Goal: Task Accomplishment & Management: Manage account settings

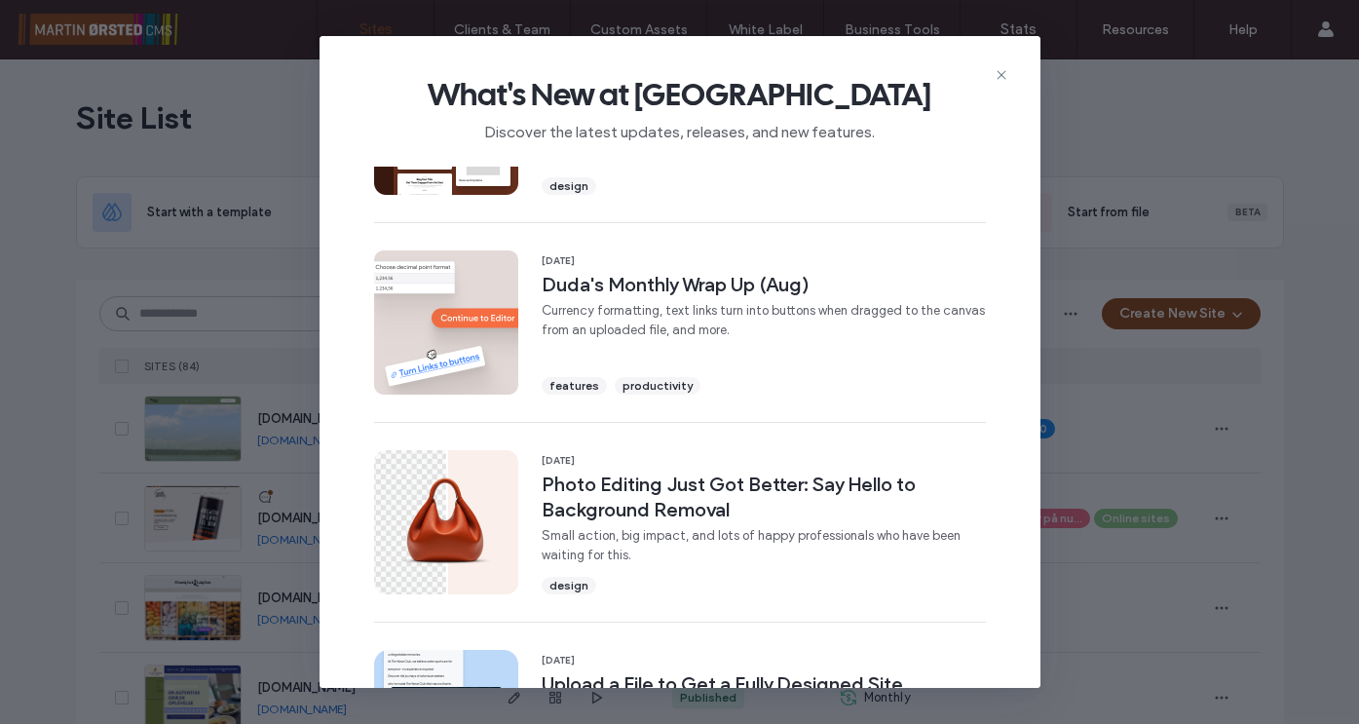
scroll to position [384, 0]
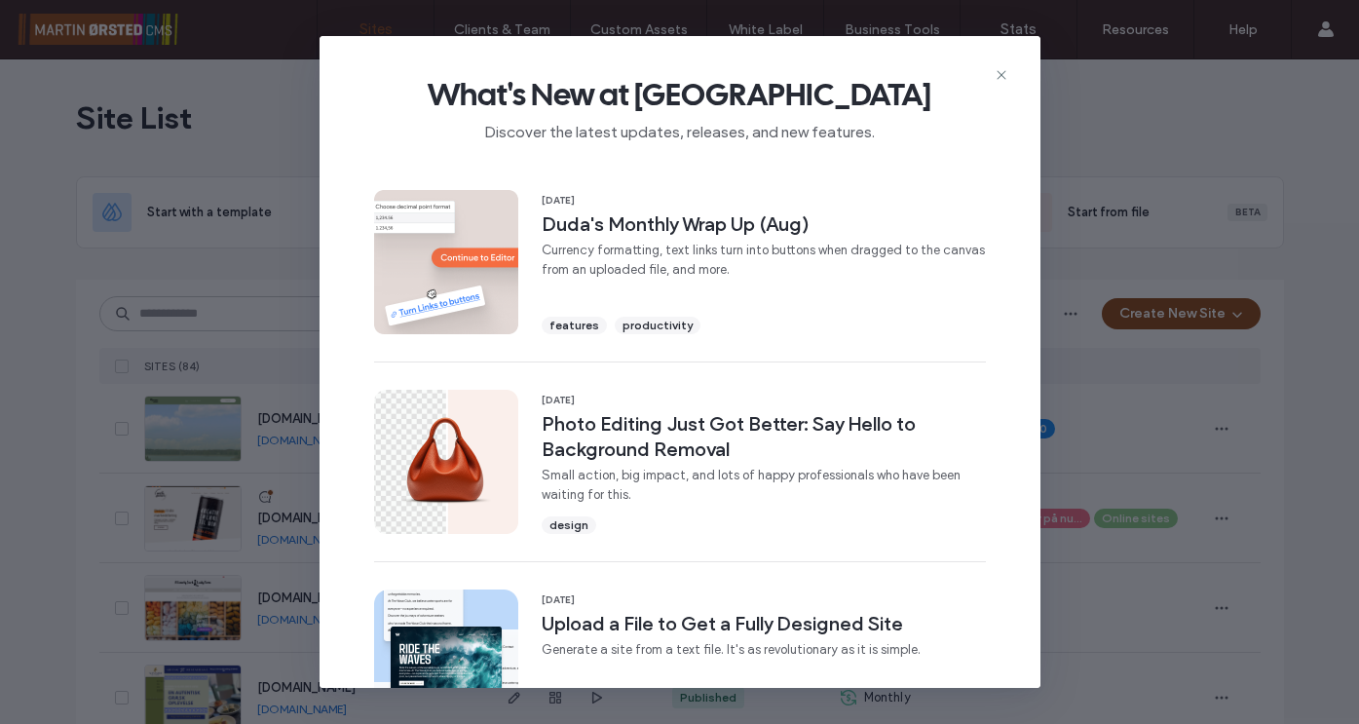
click at [997, 77] on icon at bounding box center [1001, 75] width 16 height 16
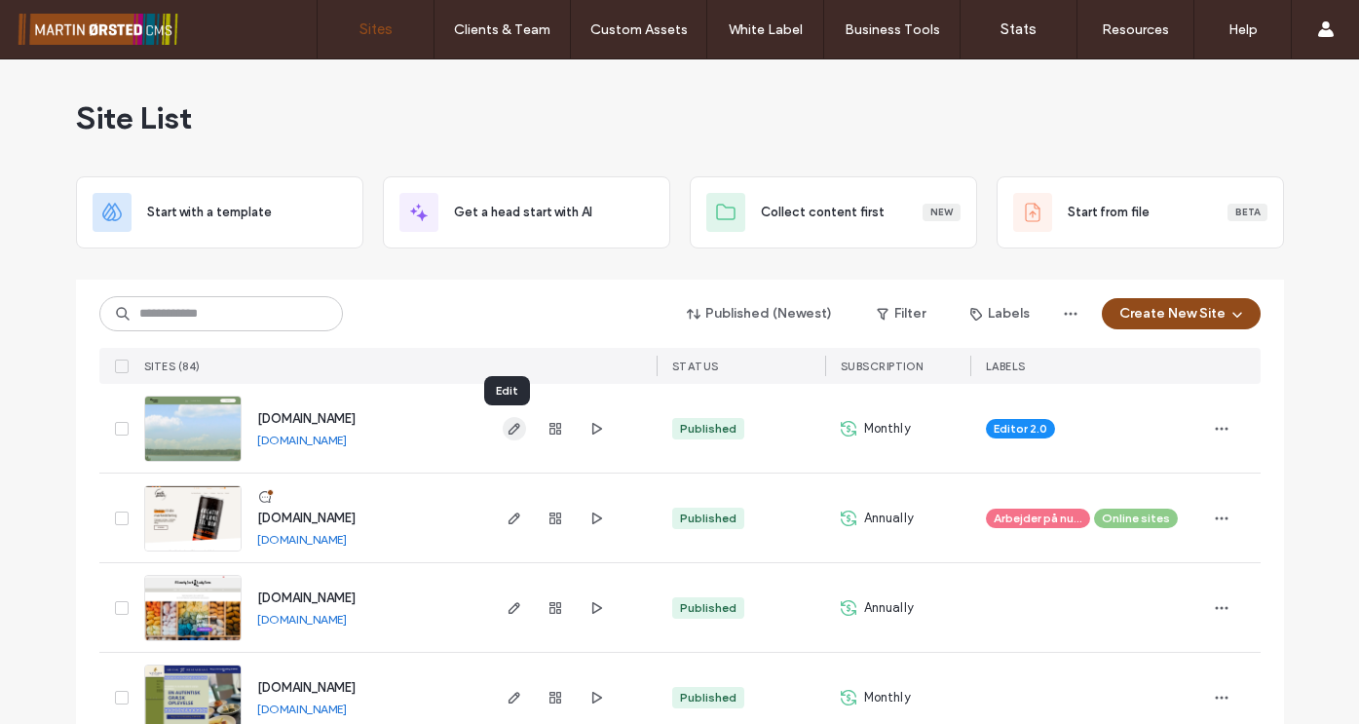
click at [509, 429] on use "button" at bounding box center [513, 429] width 12 height 12
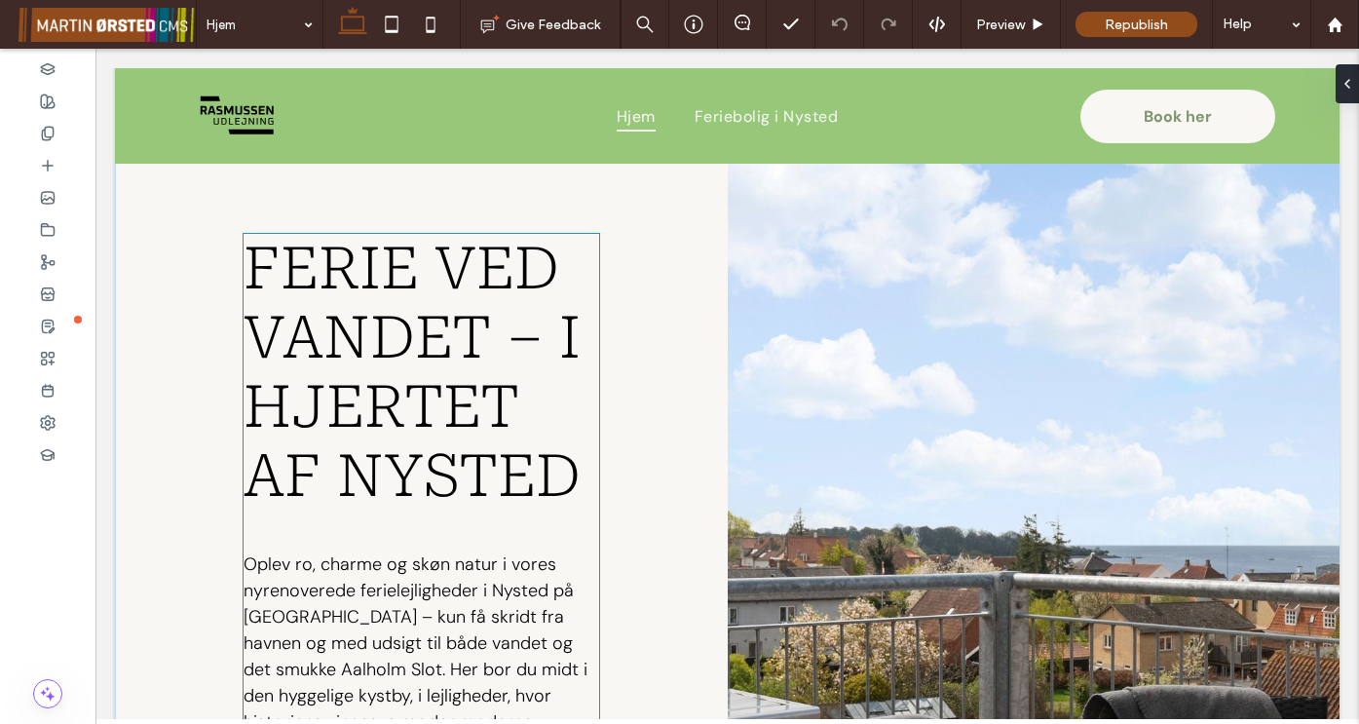
scroll to position [724, 0]
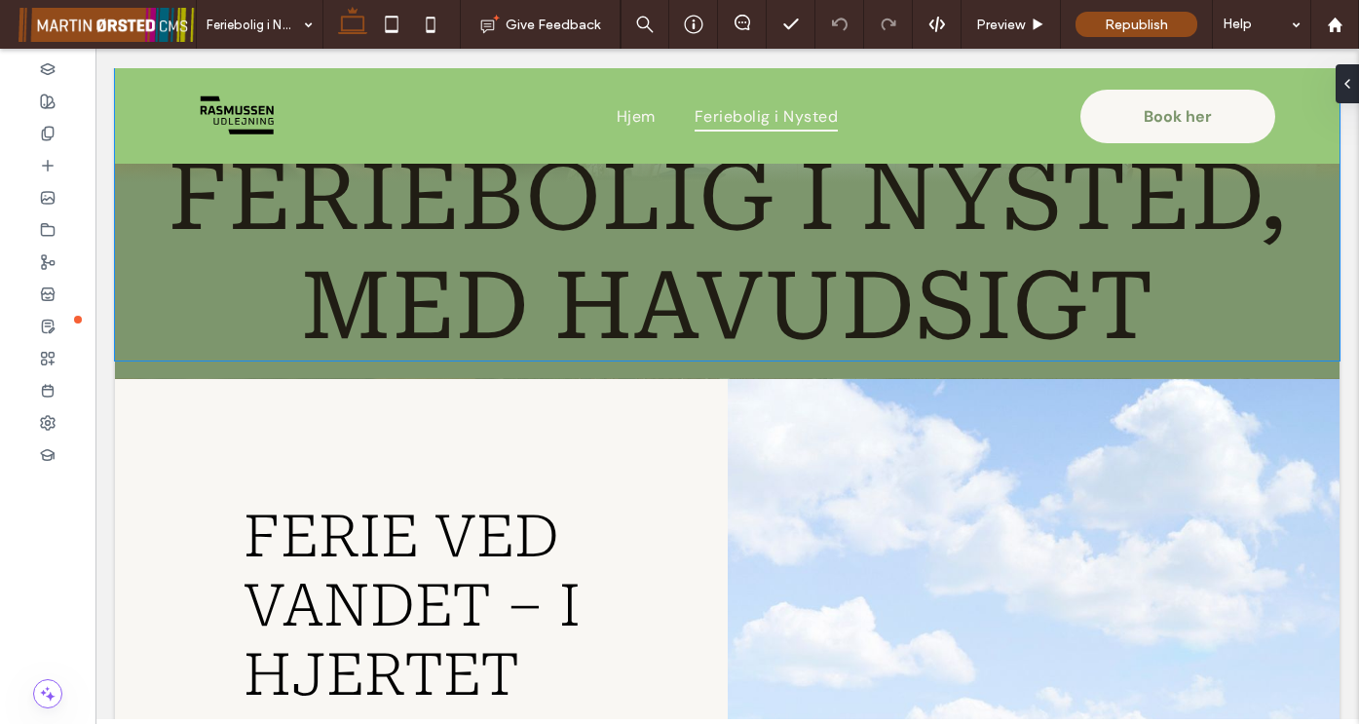
scroll to position [471, 0]
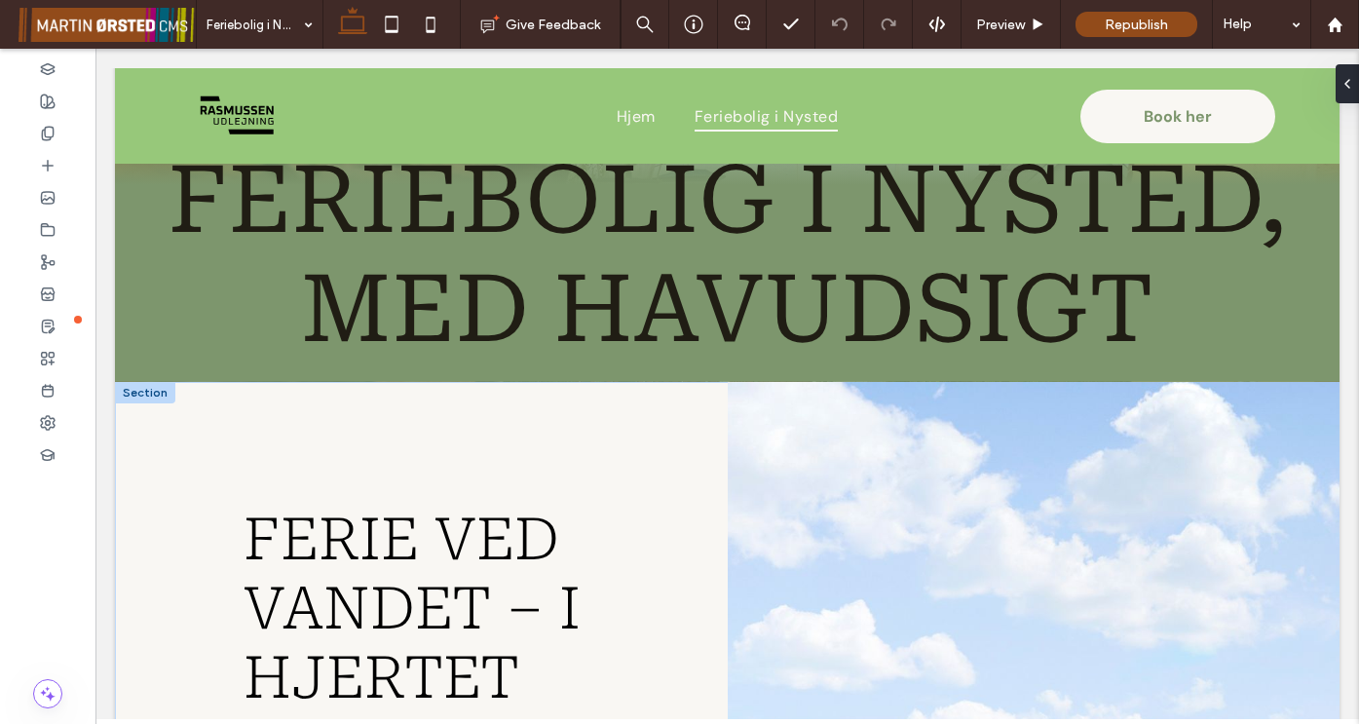
click at [132, 397] on div at bounding box center [145, 392] width 60 height 21
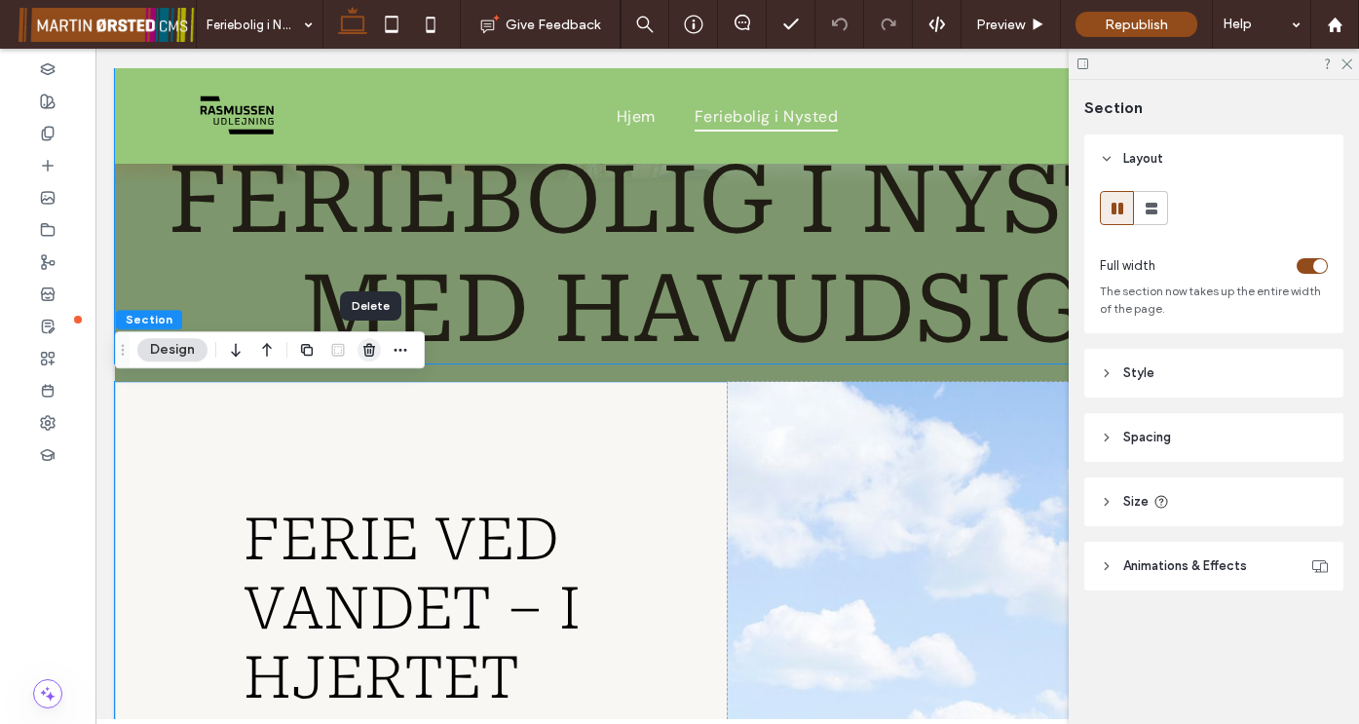
click at [368, 349] on use "button" at bounding box center [369, 349] width 12 height 13
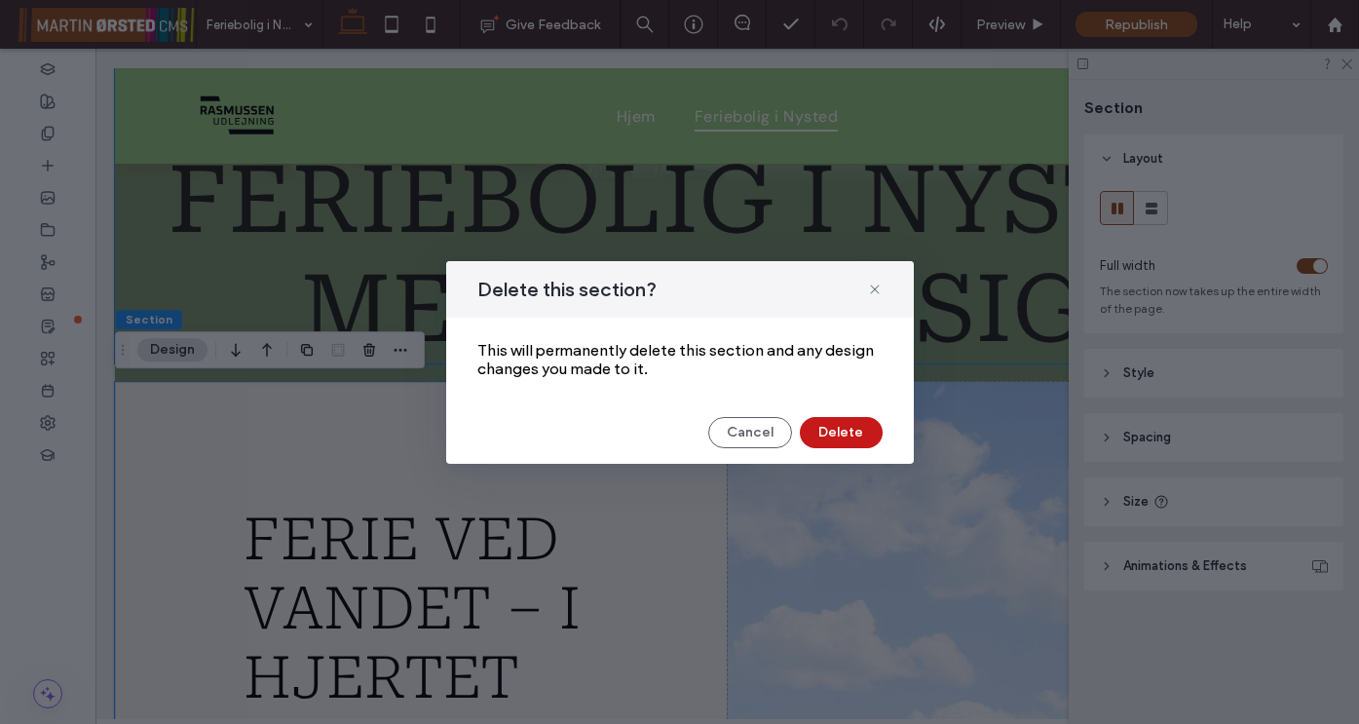
drag, startPoint x: 844, startPoint y: 430, endPoint x: 749, endPoint y: 382, distance: 107.1
click at [844, 430] on button "Delete" at bounding box center [841, 432] width 83 height 31
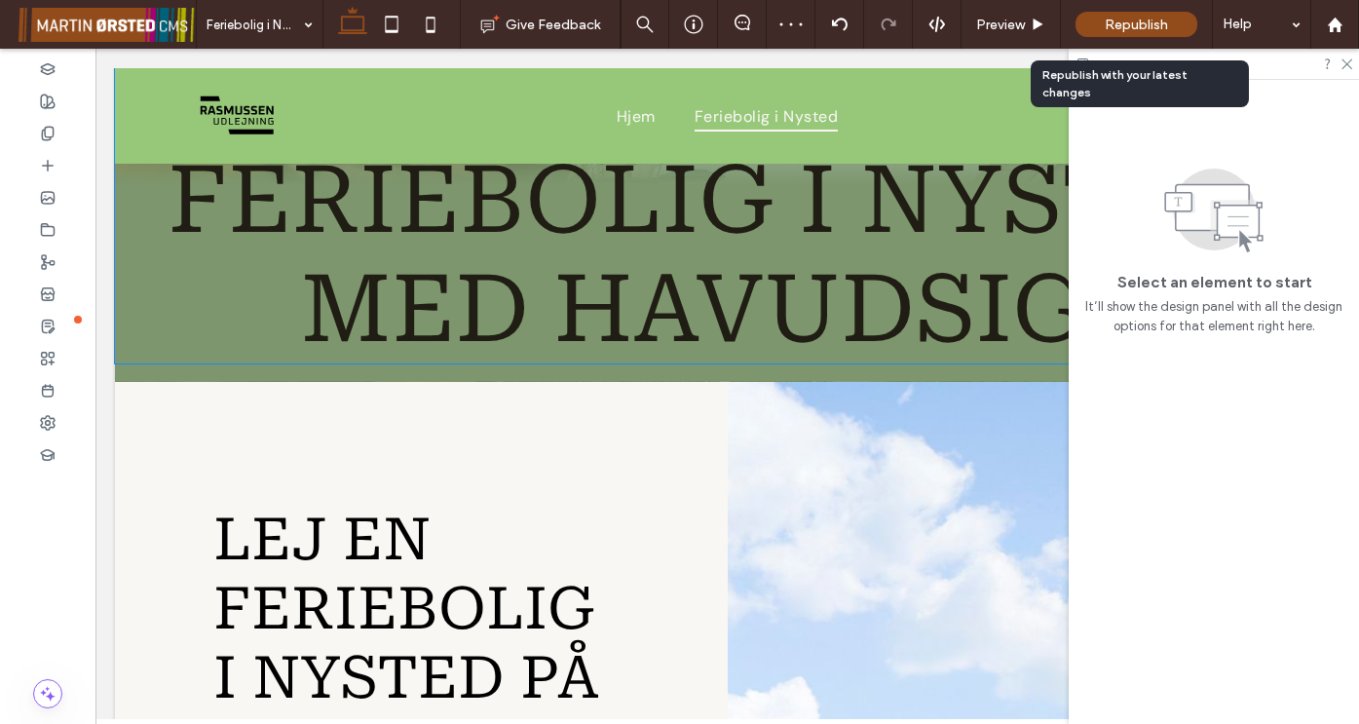
click at [1137, 28] on span "Republish" at bounding box center [1135, 25] width 63 height 17
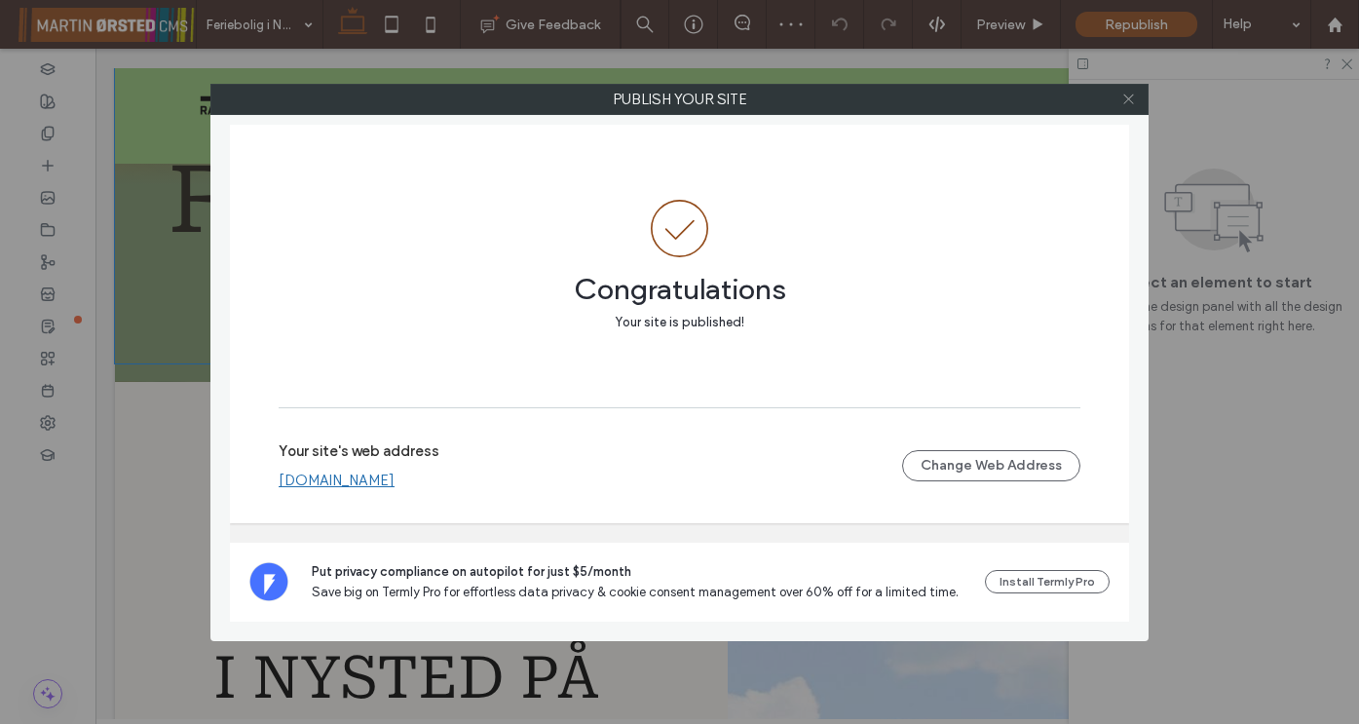
click at [1130, 99] on icon at bounding box center [1128, 99] width 15 height 15
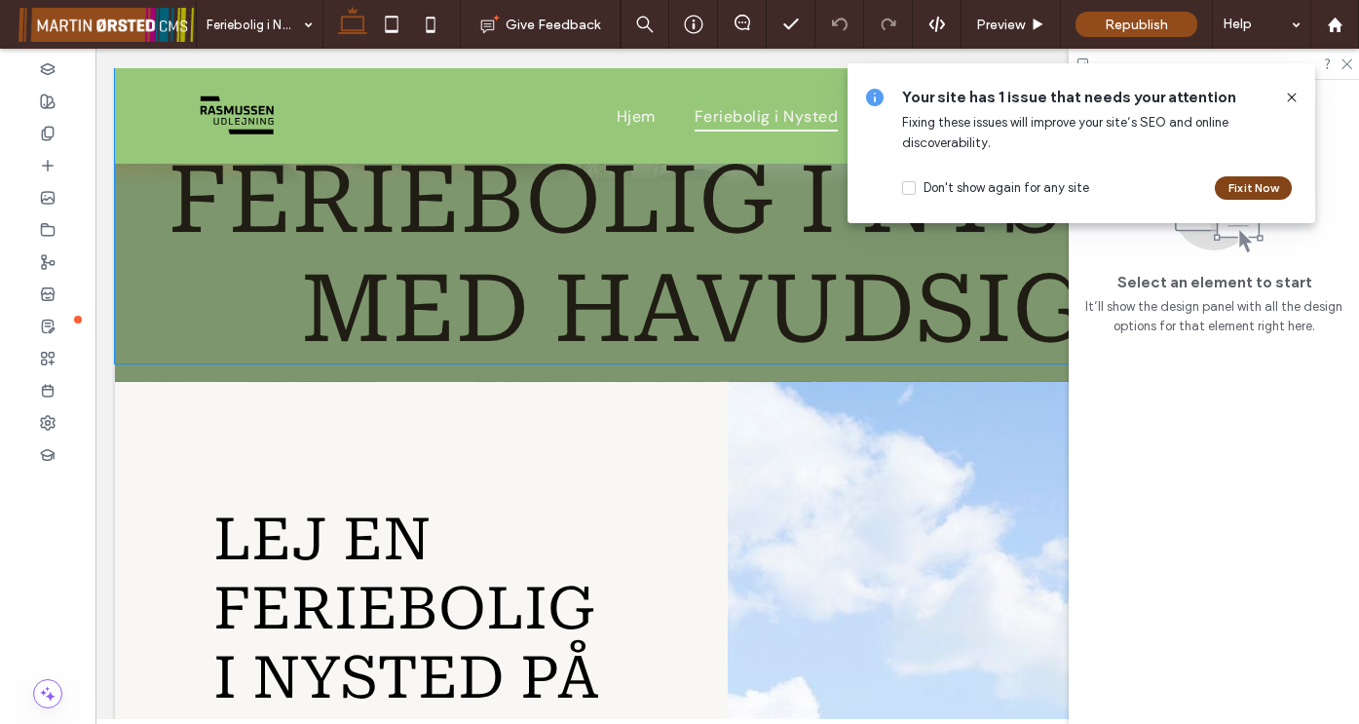
click at [1239, 188] on button "Fix it Now" at bounding box center [1252, 187] width 77 height 23
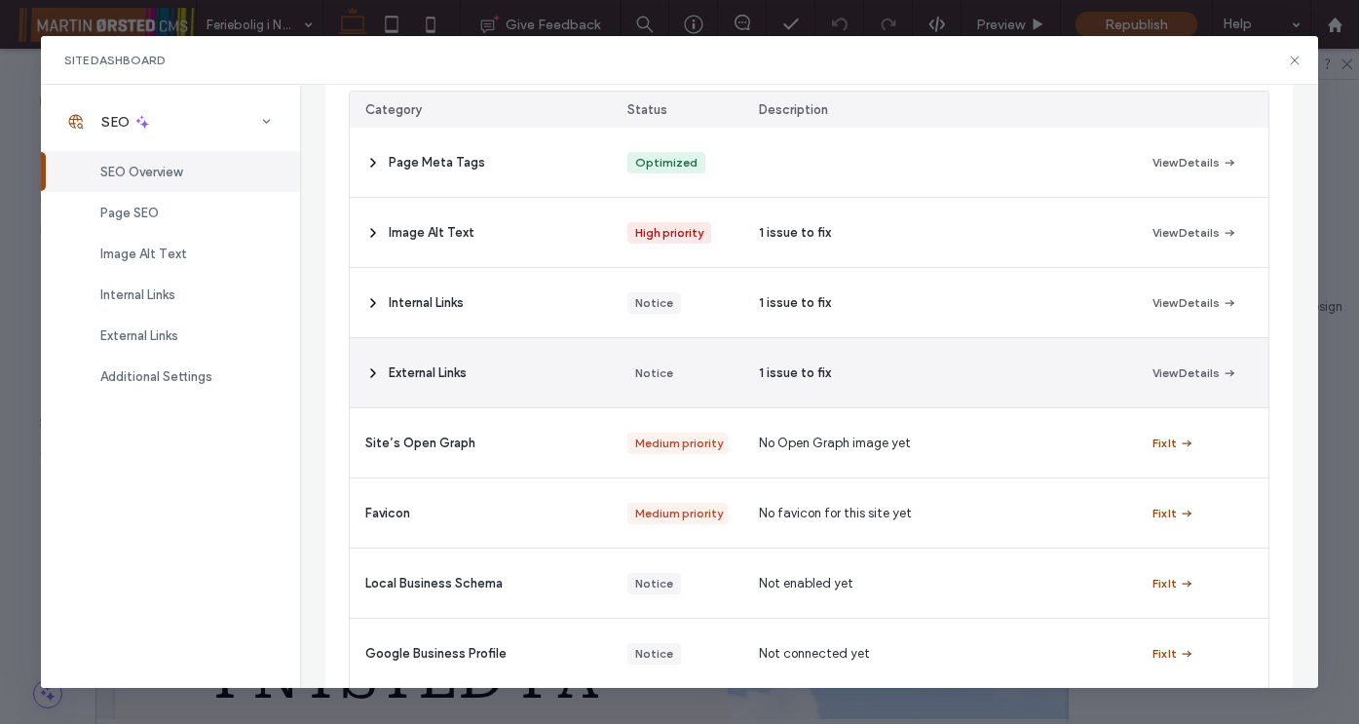
scroll to position [271, 0]
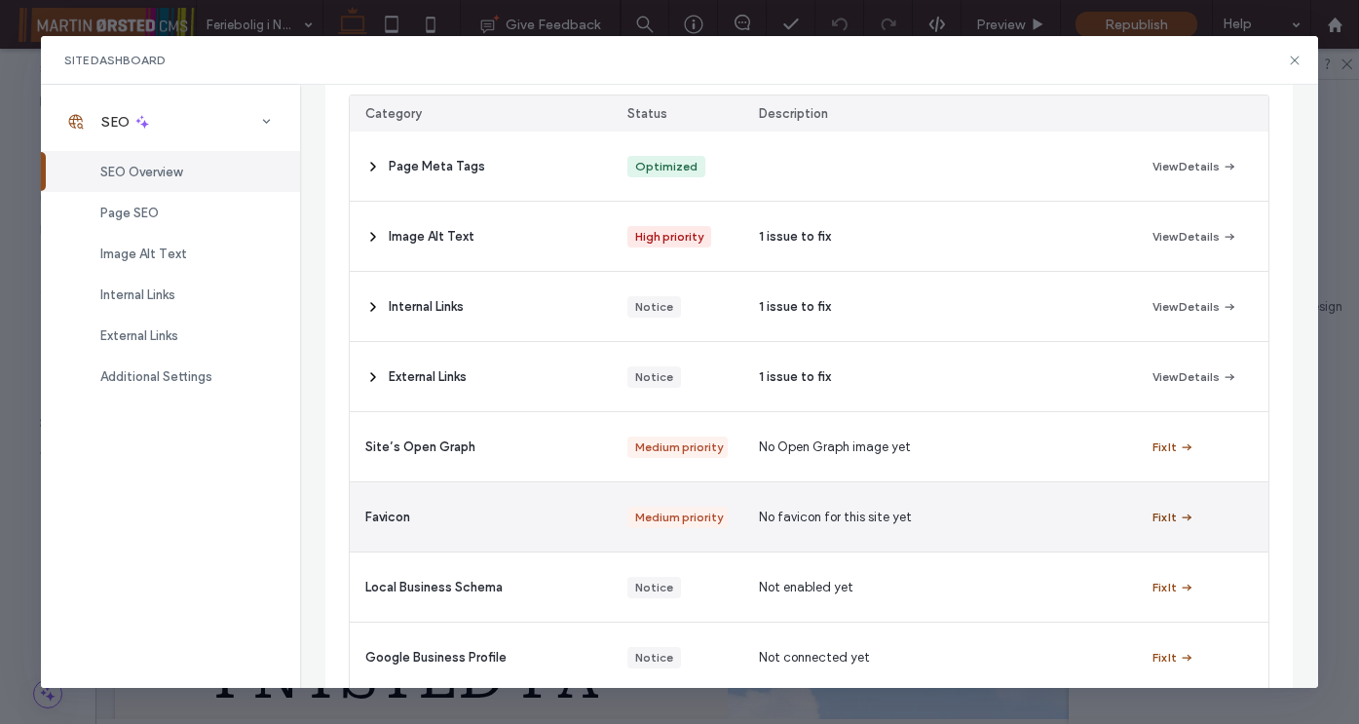
click at [1171, 516] on button "Fix It" at bounding box center [1173, 516] width 42 height 23
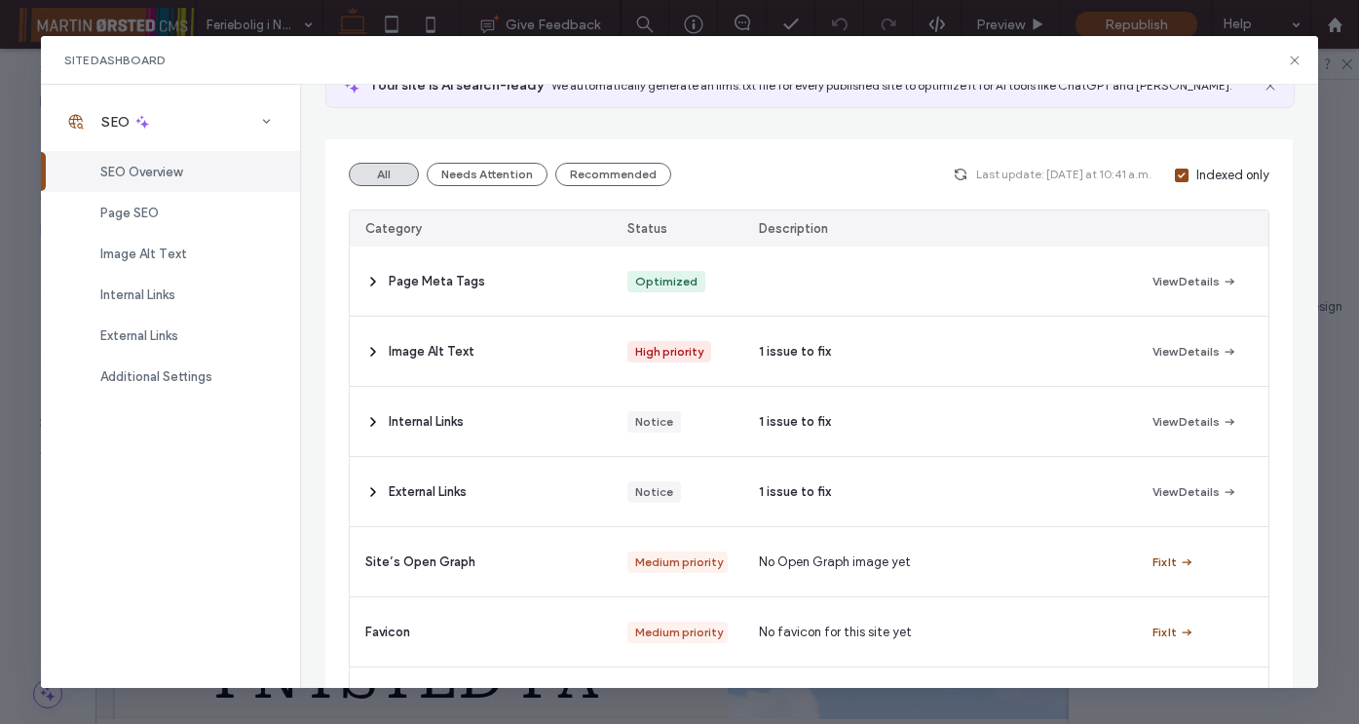
scroll to position [157, 0]
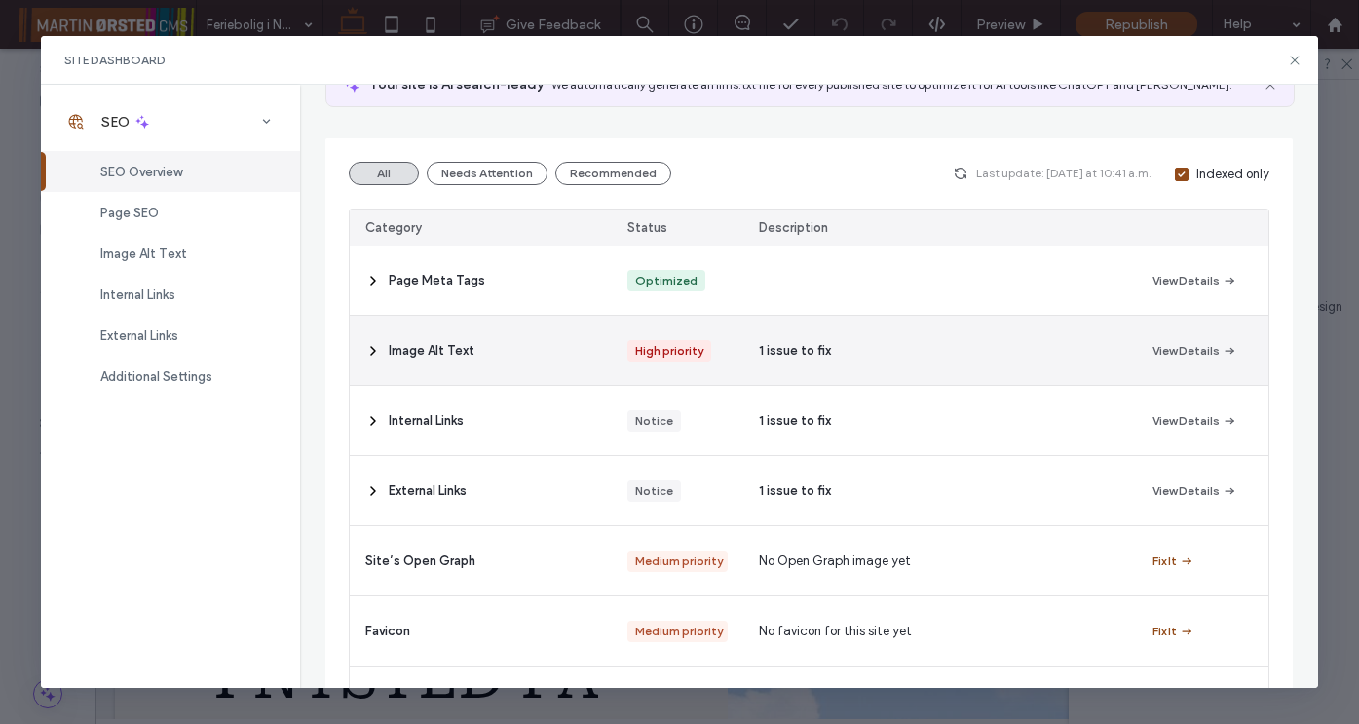
click at [369, 349] on icon at bounding box center [373, 351] width 16 height 16
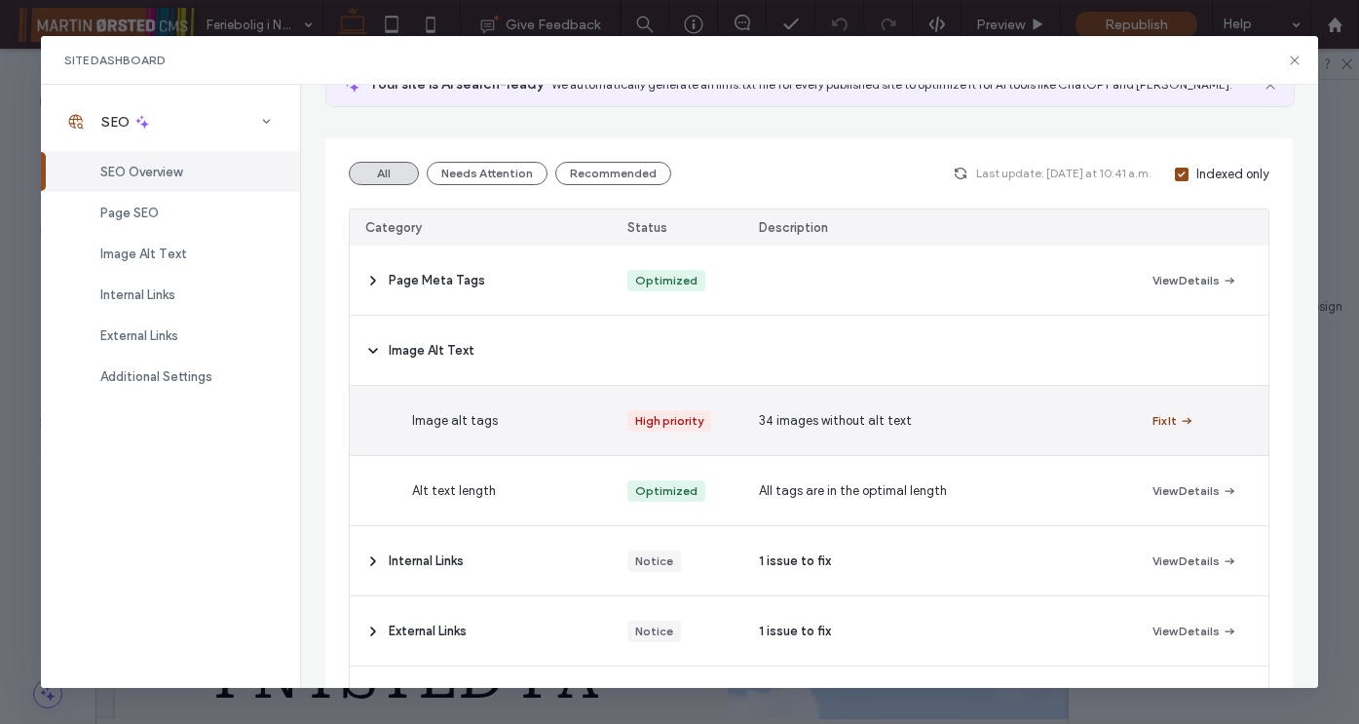
click at [1164, 422] on button "Fix It" at bounding box center [1173, 420] width 42 height 23
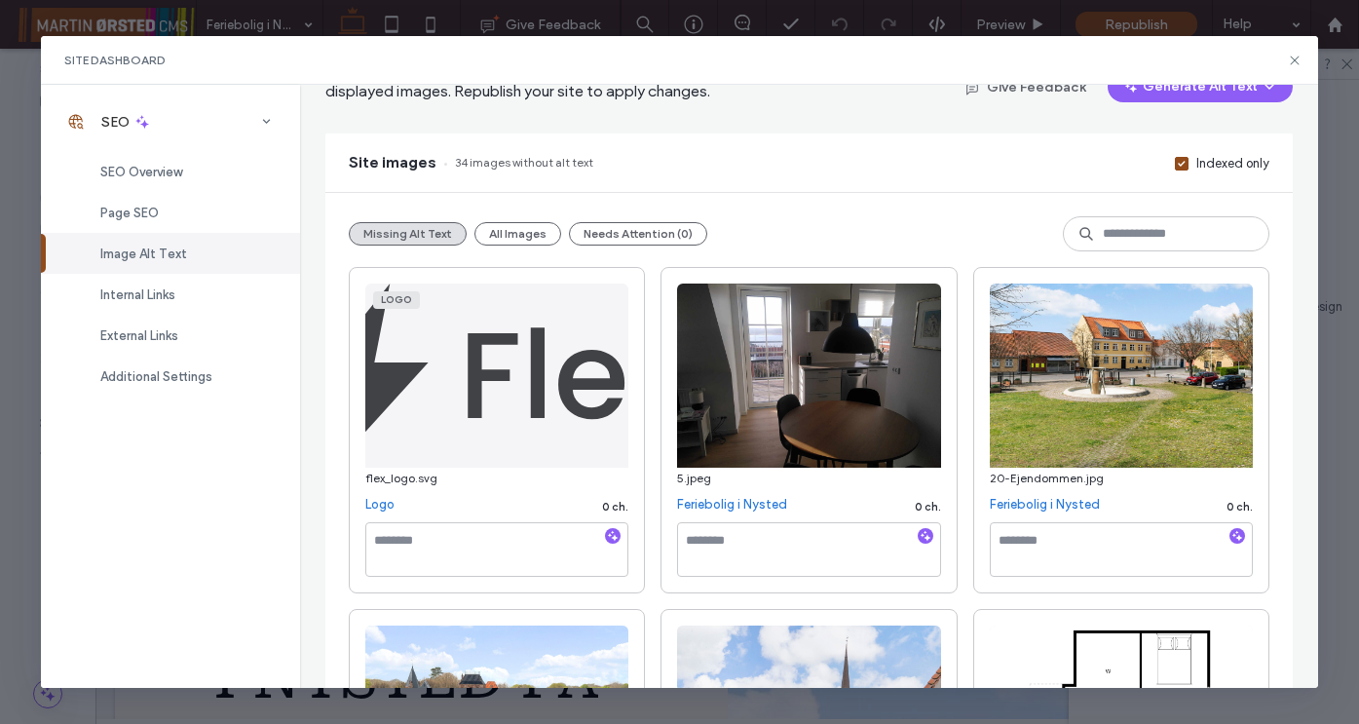
scroll to position [113, 0]
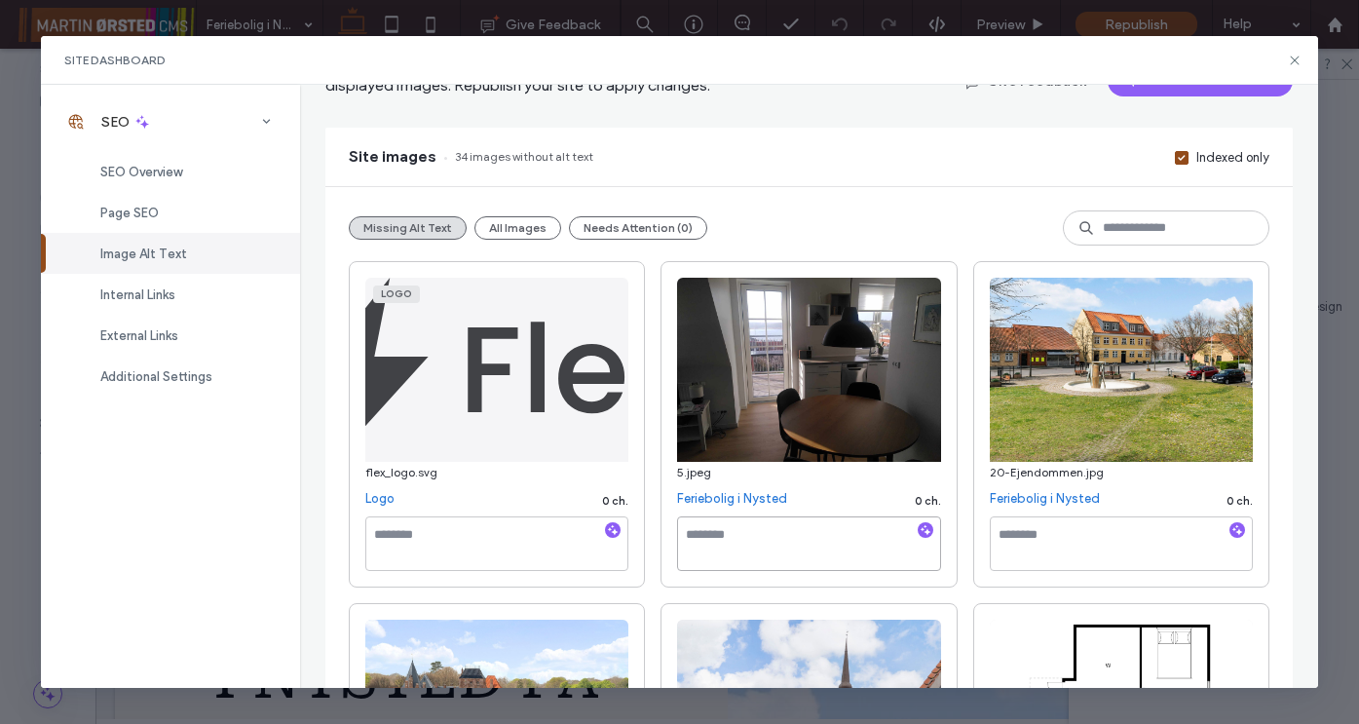
click at [784, 536] on textarea at bounding box center [808, 543] width 263 height 55
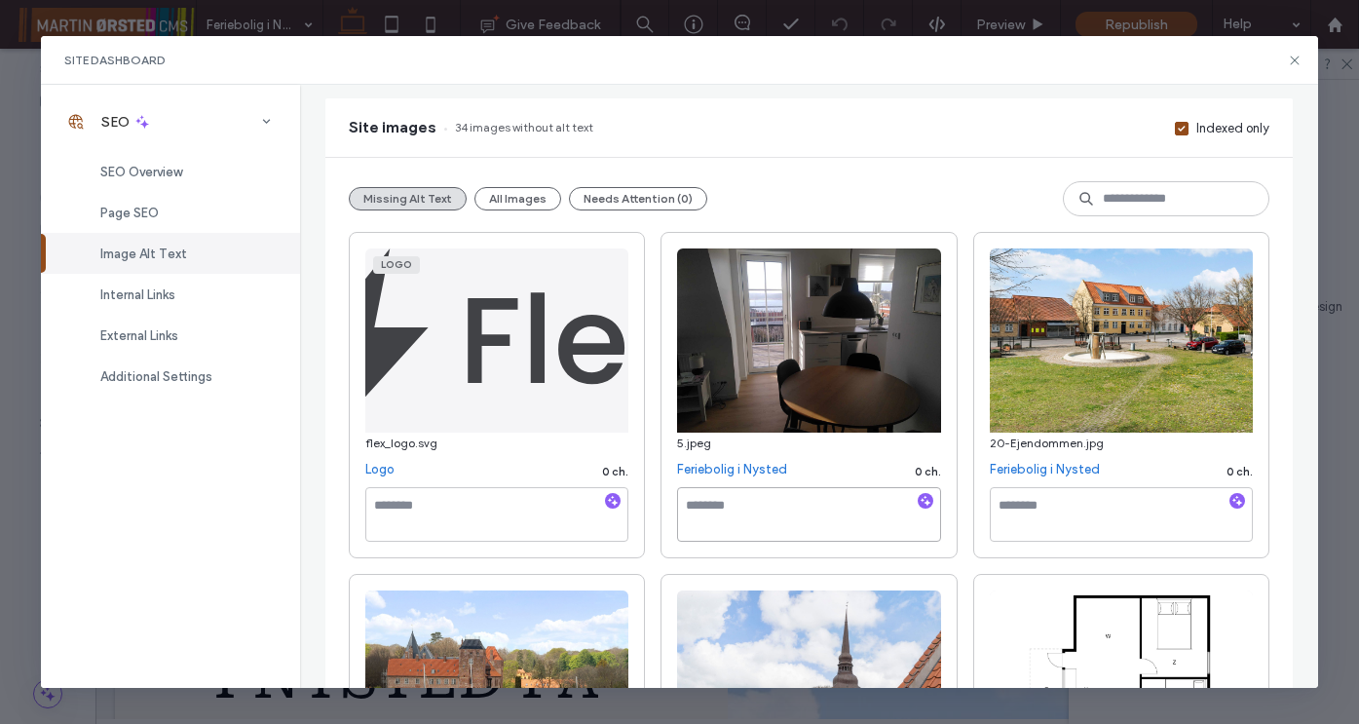
scroll to position [149, 0]
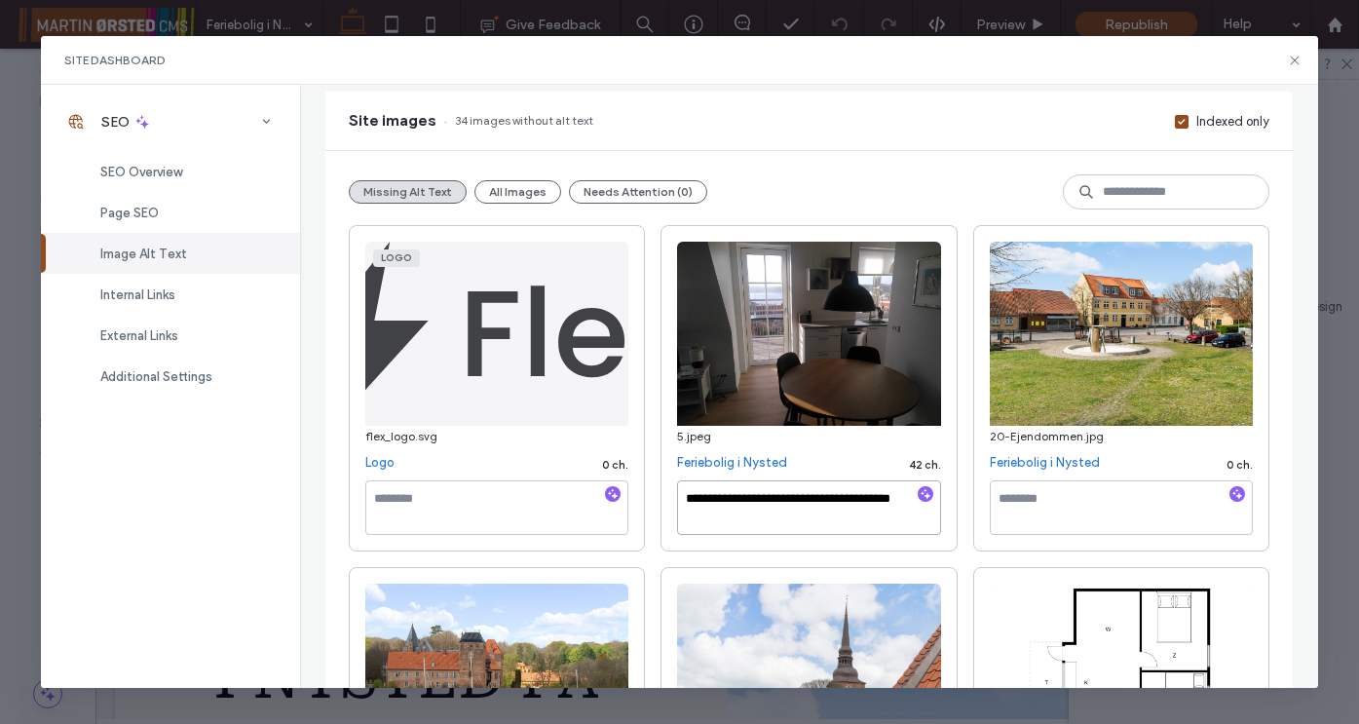
type textarea "**********"
click at [1016, 504] on textarea at bounding box center [1120, 507] width 263 height 55
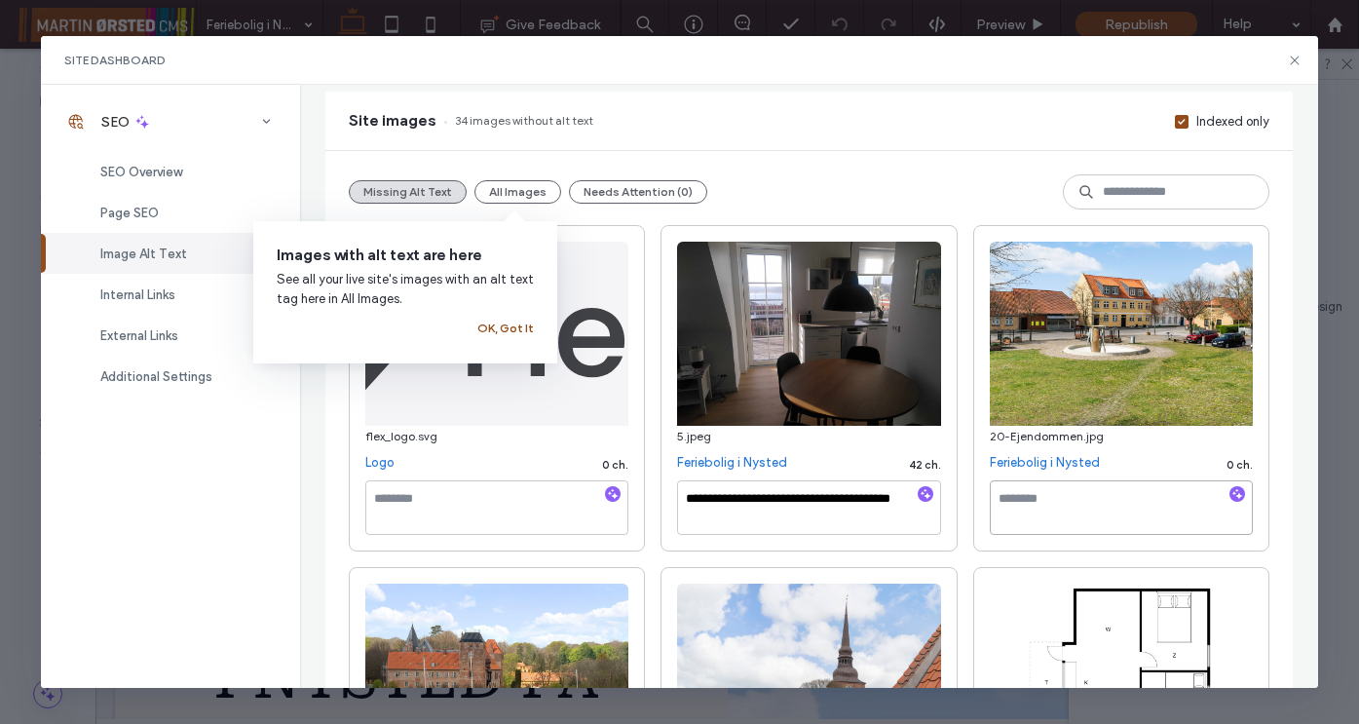
paste textarea "**********"
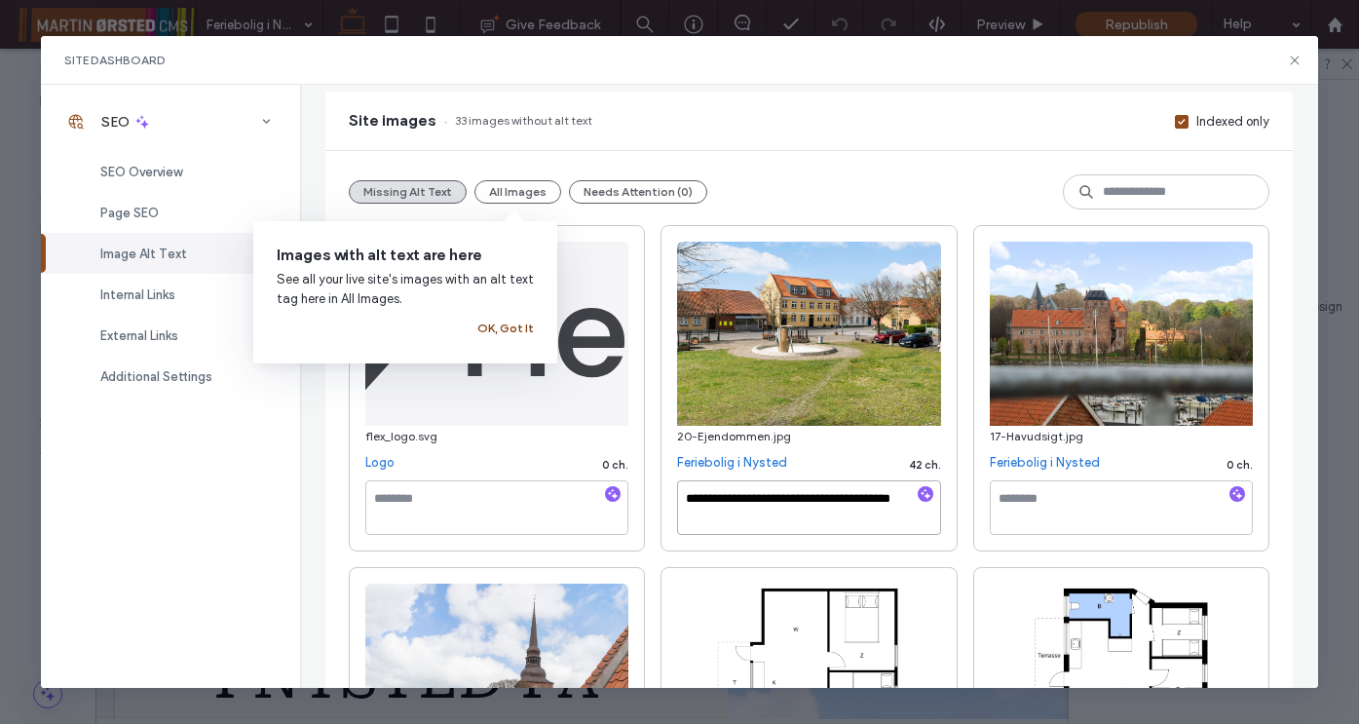
type textarea "**********"
click at [496, 330] on button "OK, Got It" at bounding box center [505, 328] width 56 height 23
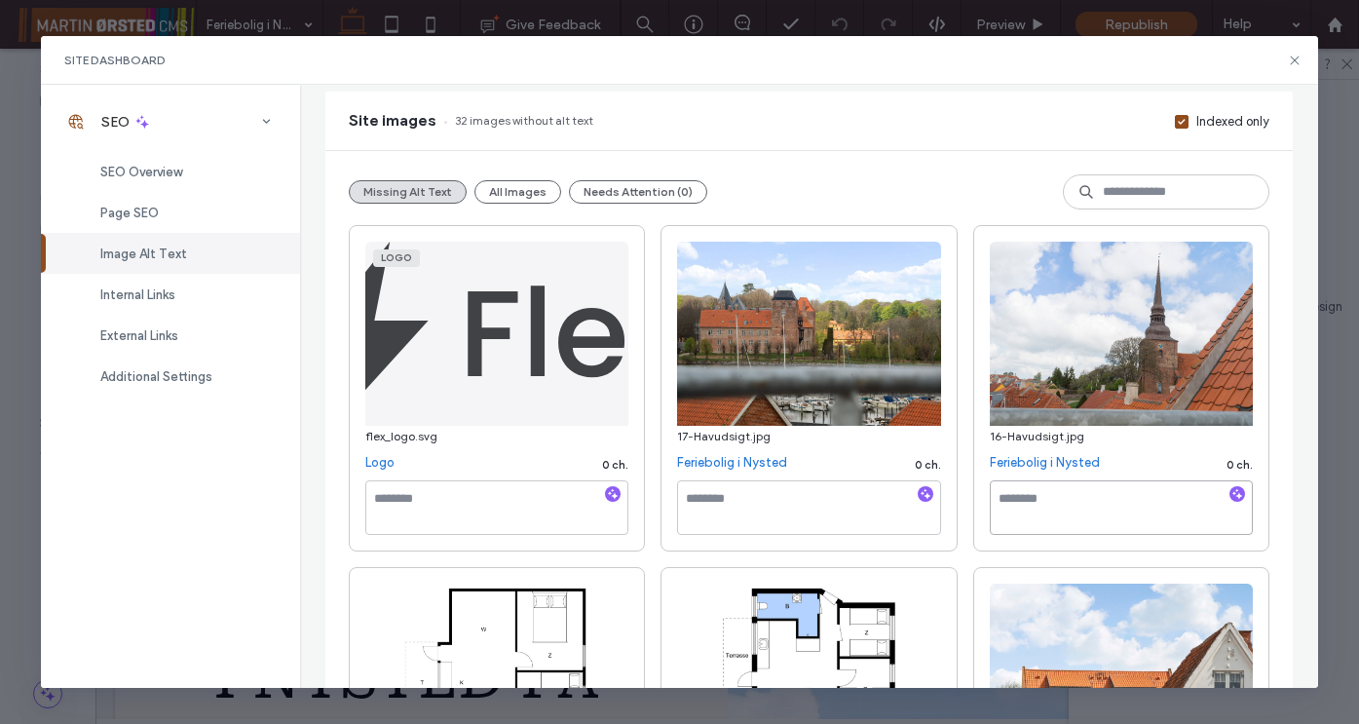
click at [1015, 504] on textarea at bounding box center [1120, 507] width 263 height 55
paste textarea "**********"
drag, startPoint x: 1063, startPoint y: 517, endPoint x: 980, endPoint y: 513, distance: 83.8
click at [980, 513] on div "**********" at bounding box center [1121, 388] width 296 height 326
type textarea "**********"
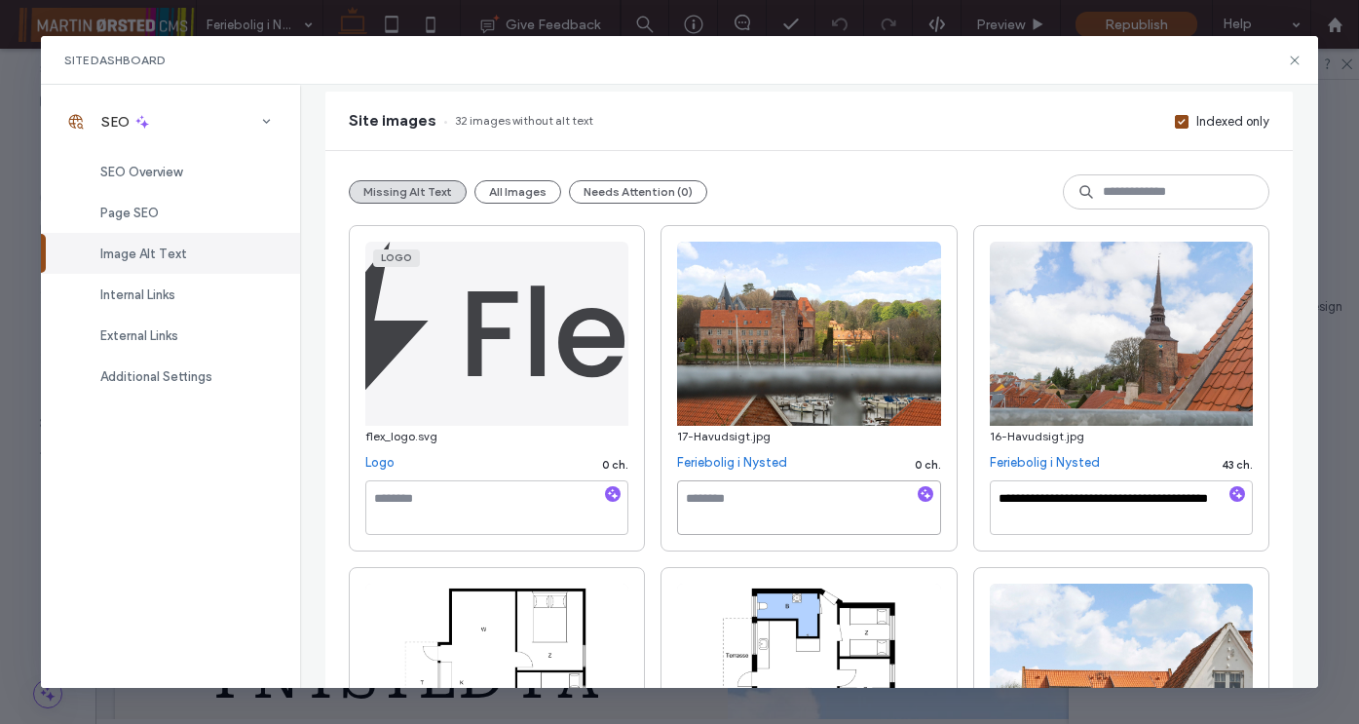
click at [721, 501] on textarea at bounding box center [808, 507] width 263 height 55
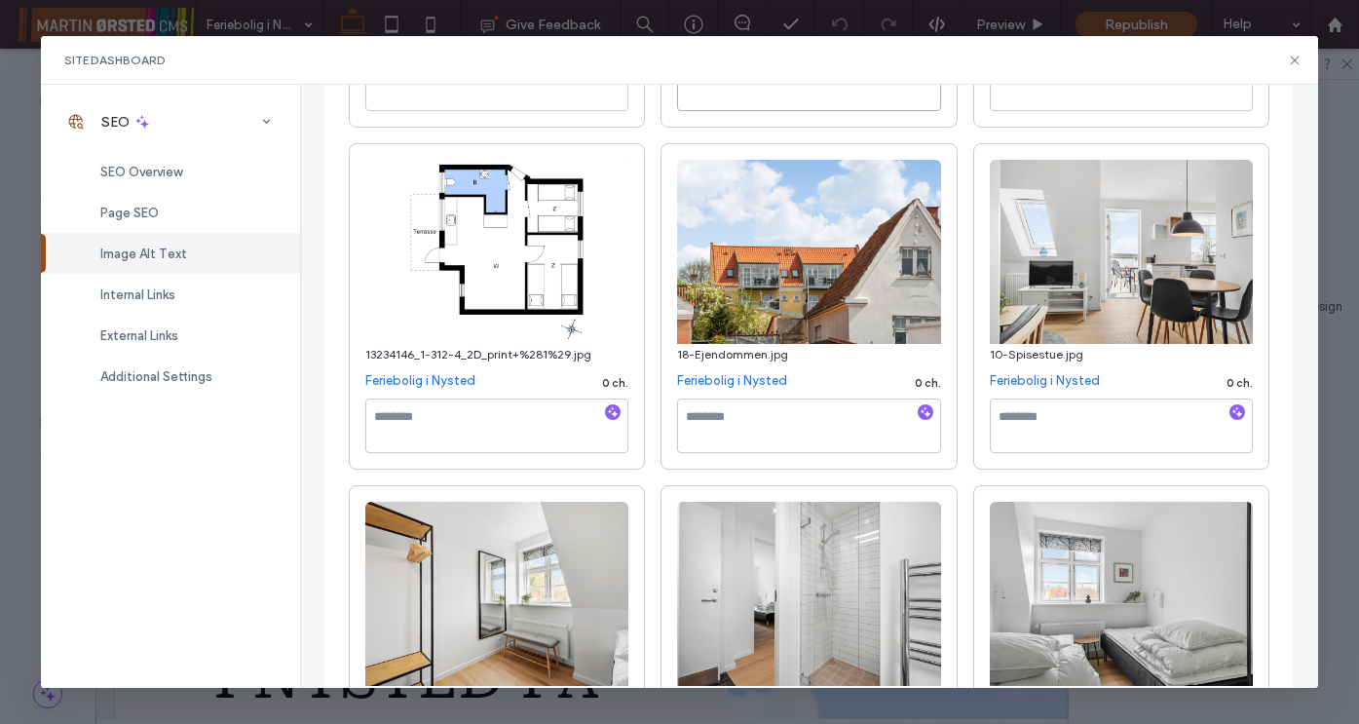
scroll to position [574, 0]
type textarea "**********"
click at [470, 429] on textarea at bounding box center [496, 424] width 263 height 55
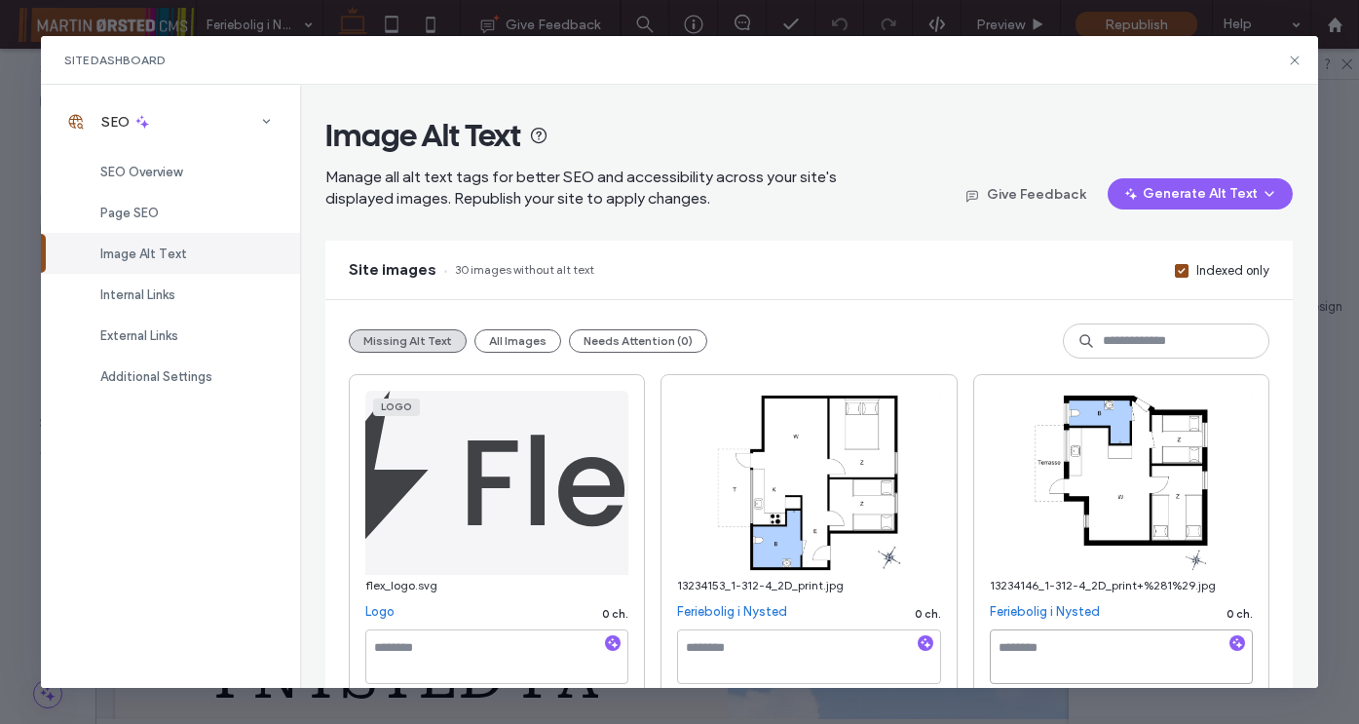
scroll to position [0, 0]
click at [1190, 189] on button "Generate Alt Text" at bounding box center [1199, 193] width 185 height 31
click at [1136, 250] on span "Generate Missing Alt Text Only" at bounding box center [1181, 244] width 178 height 19
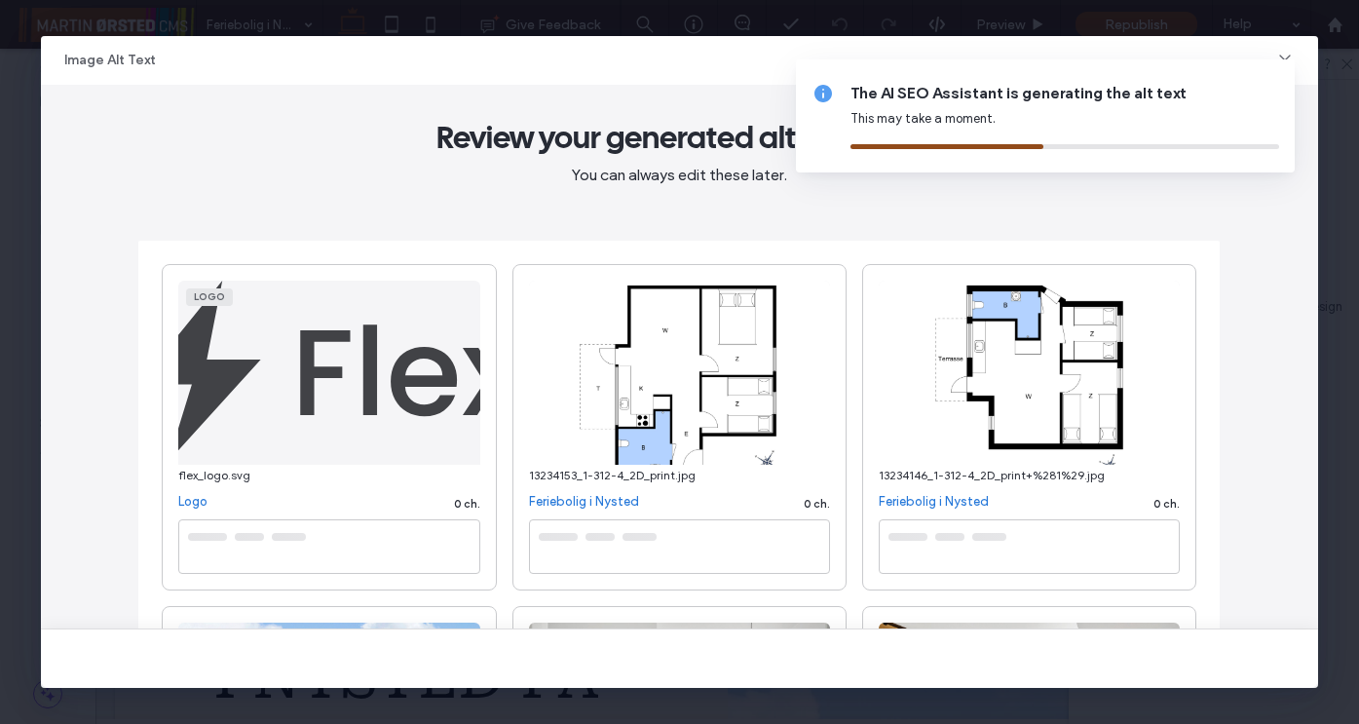
type textarea "**********"
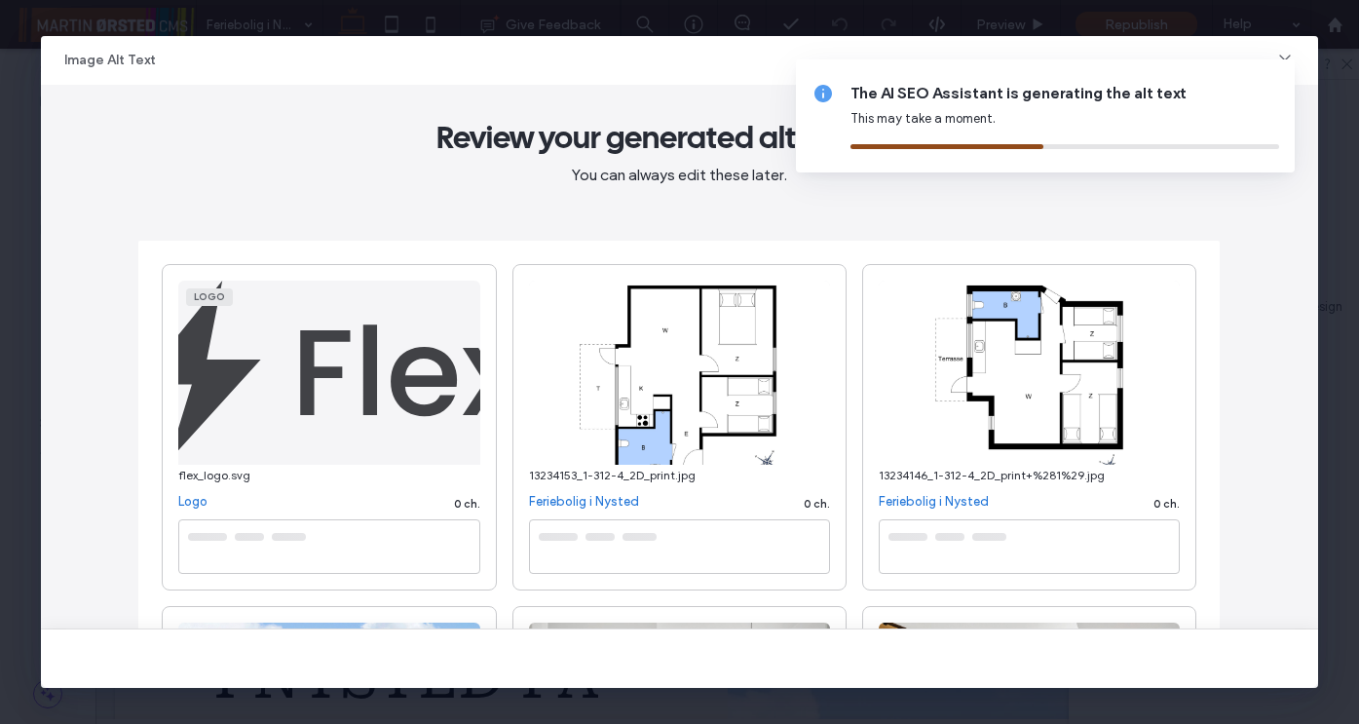
type textarea "**********"
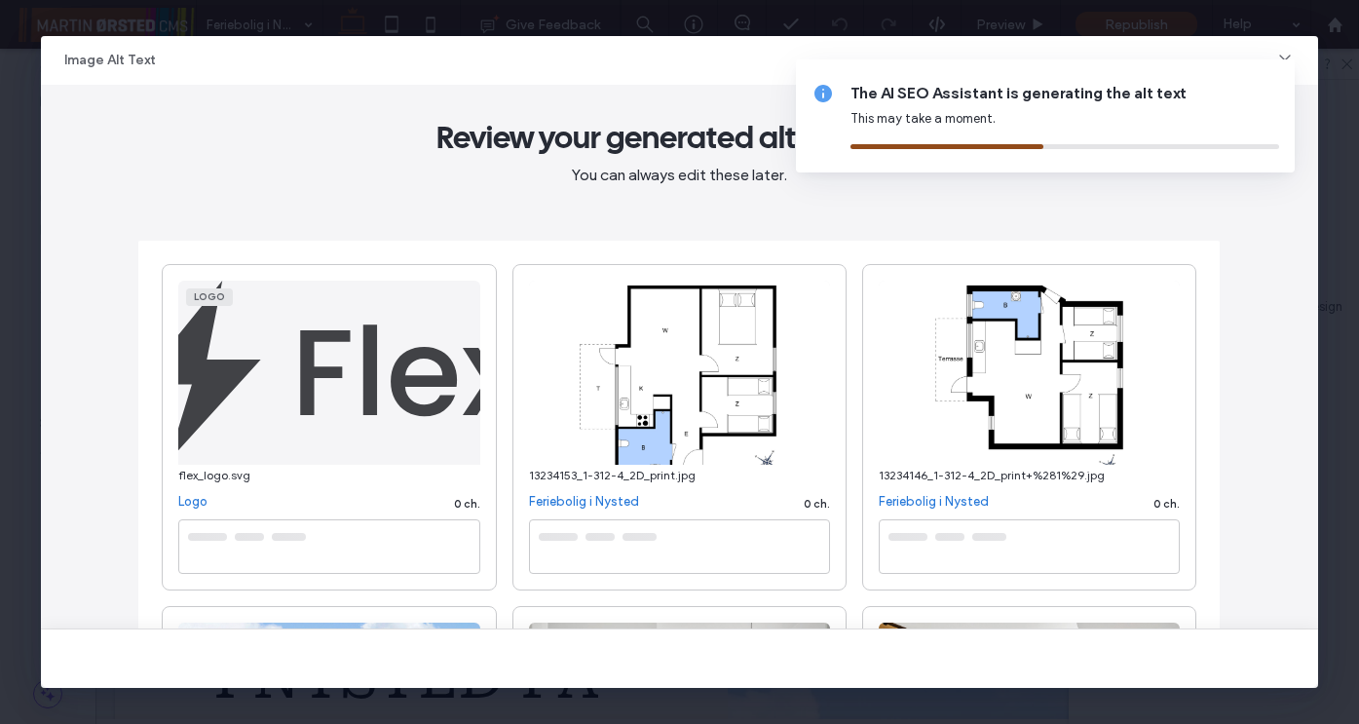
type textarea "**********"
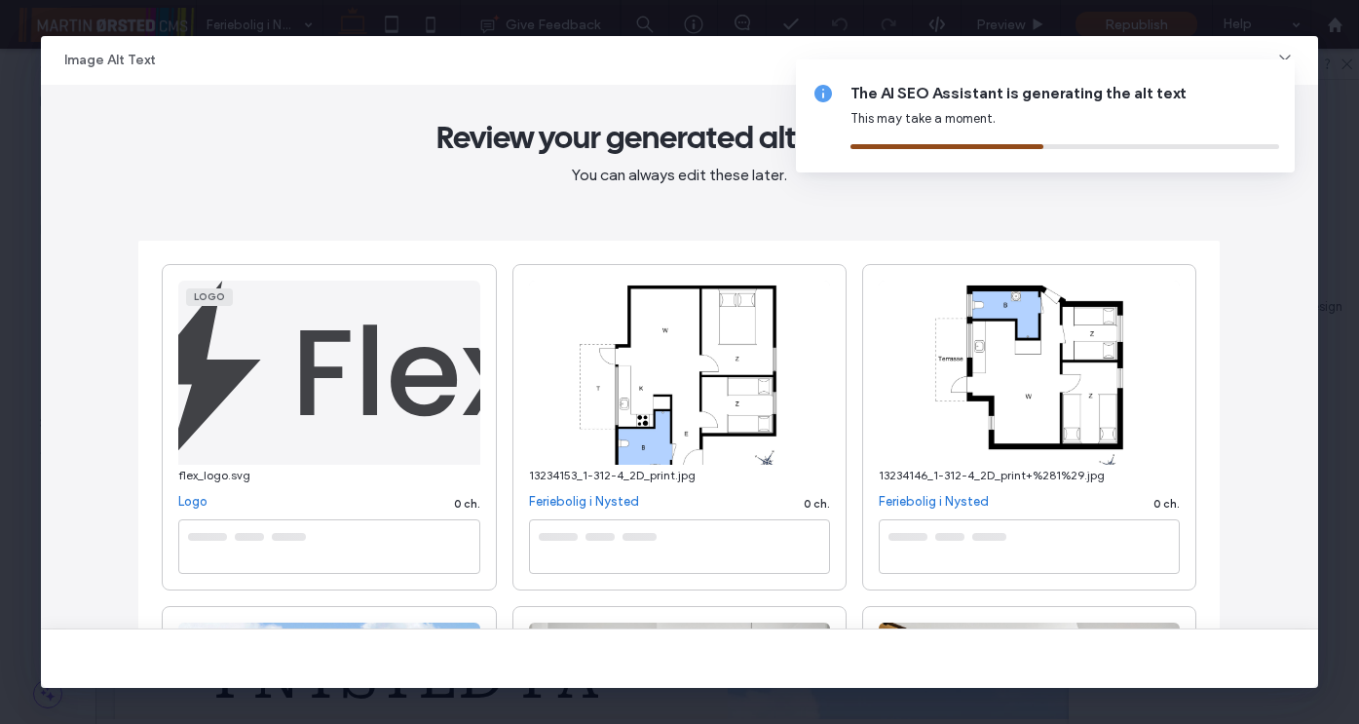
type textarea "**********"
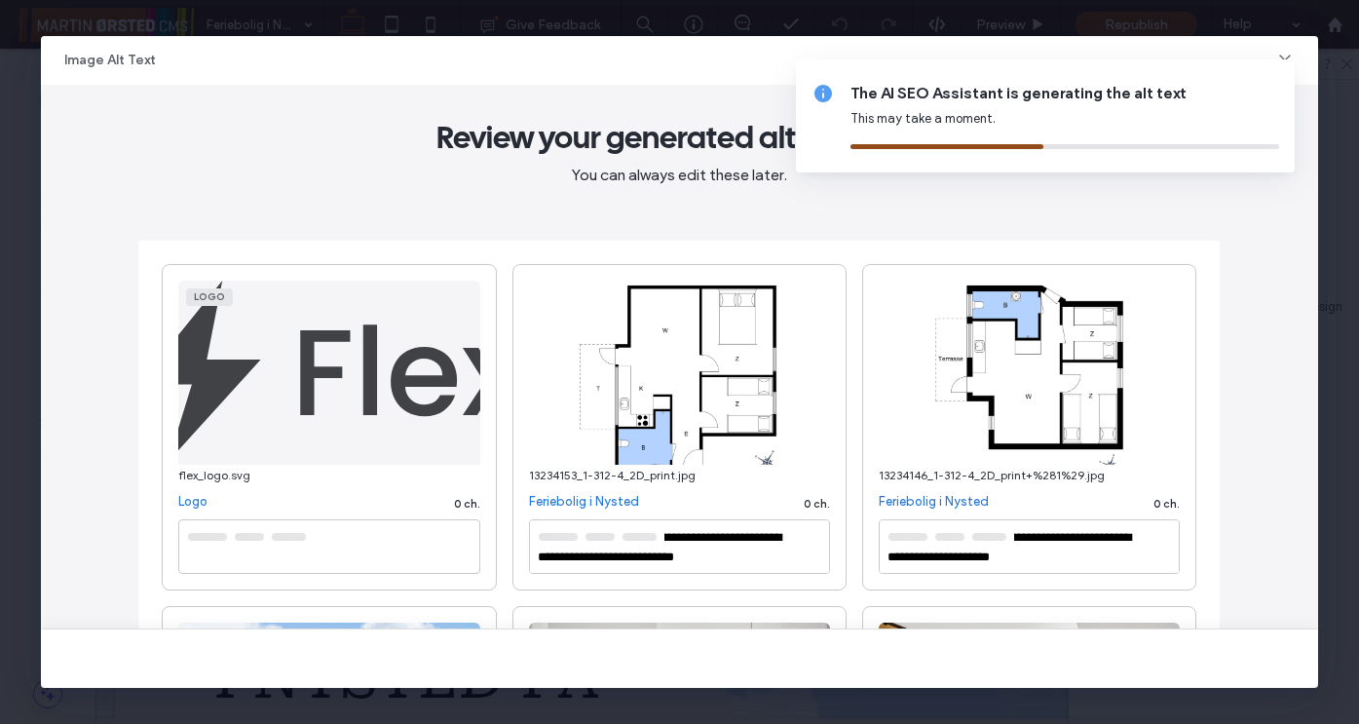
type textarea "**********"
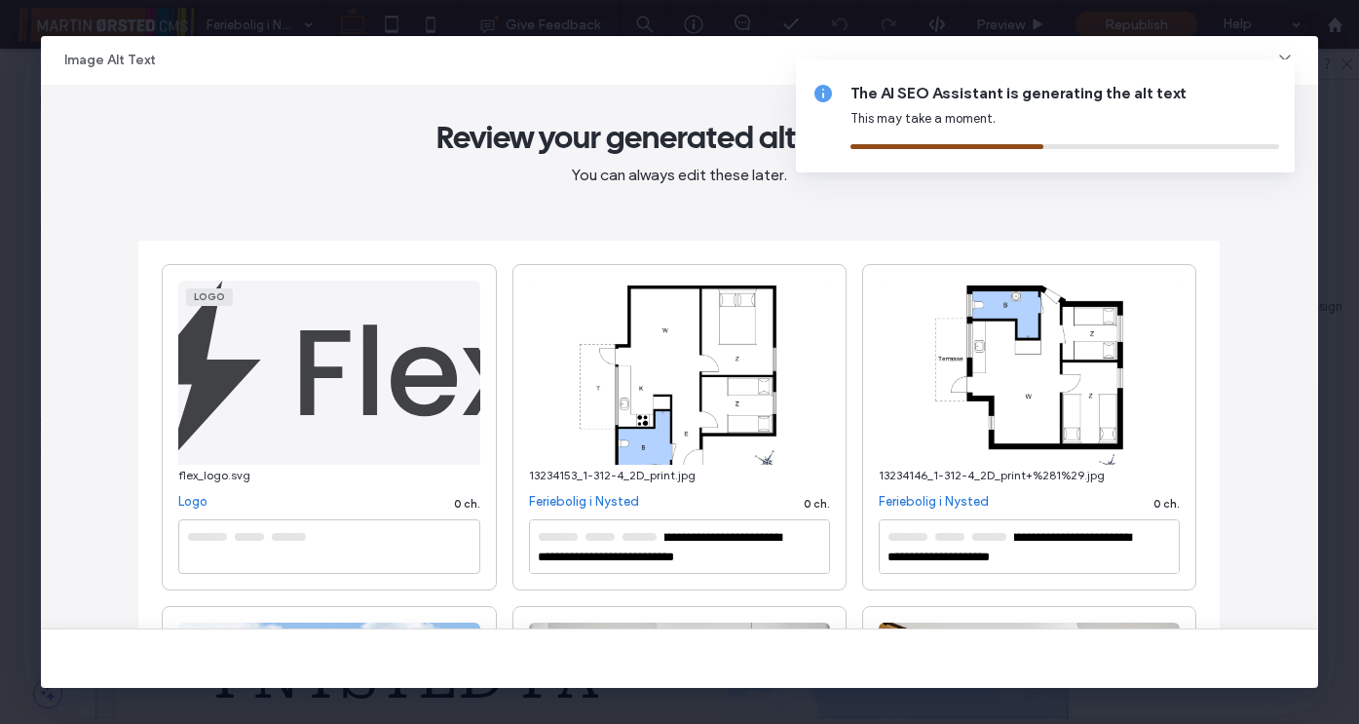
type textarea "**********"
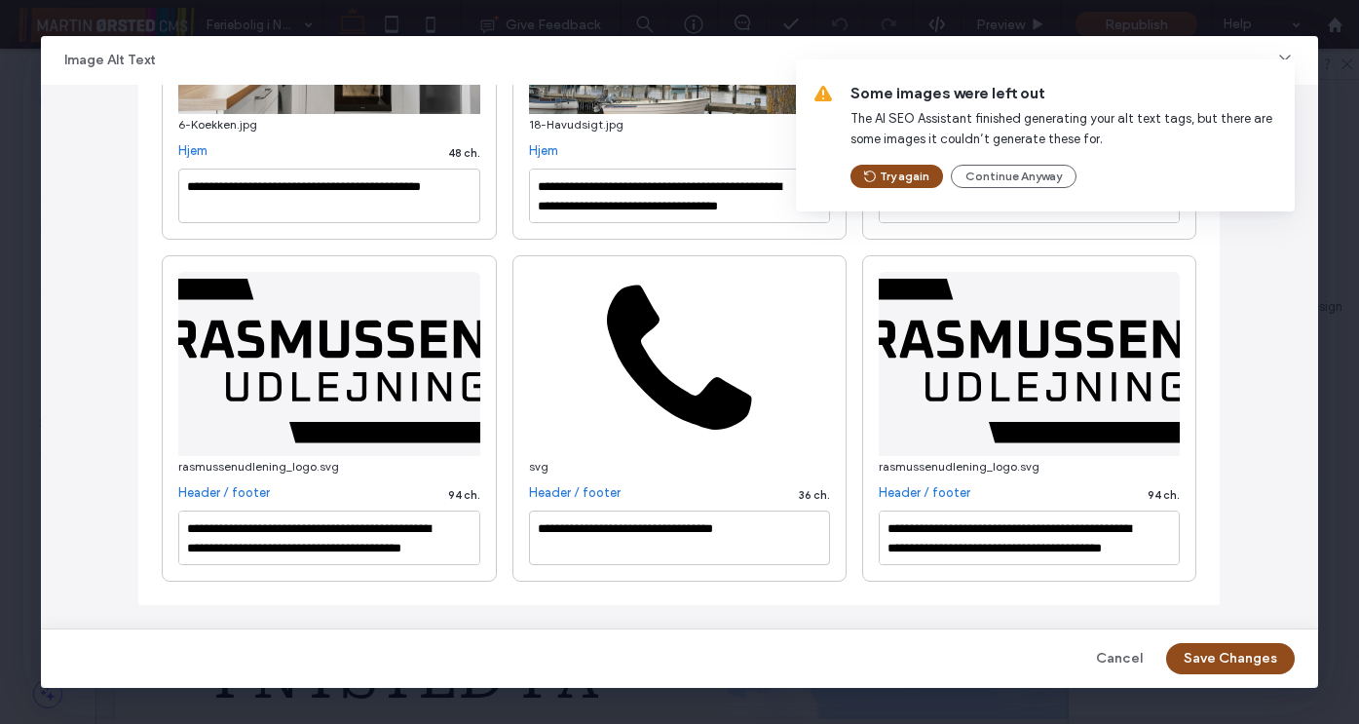
scroll to position [3085, 0]
click at [1210, 653] on button "Save Changes" at bounding box center [1230, 658] width 129 height 31
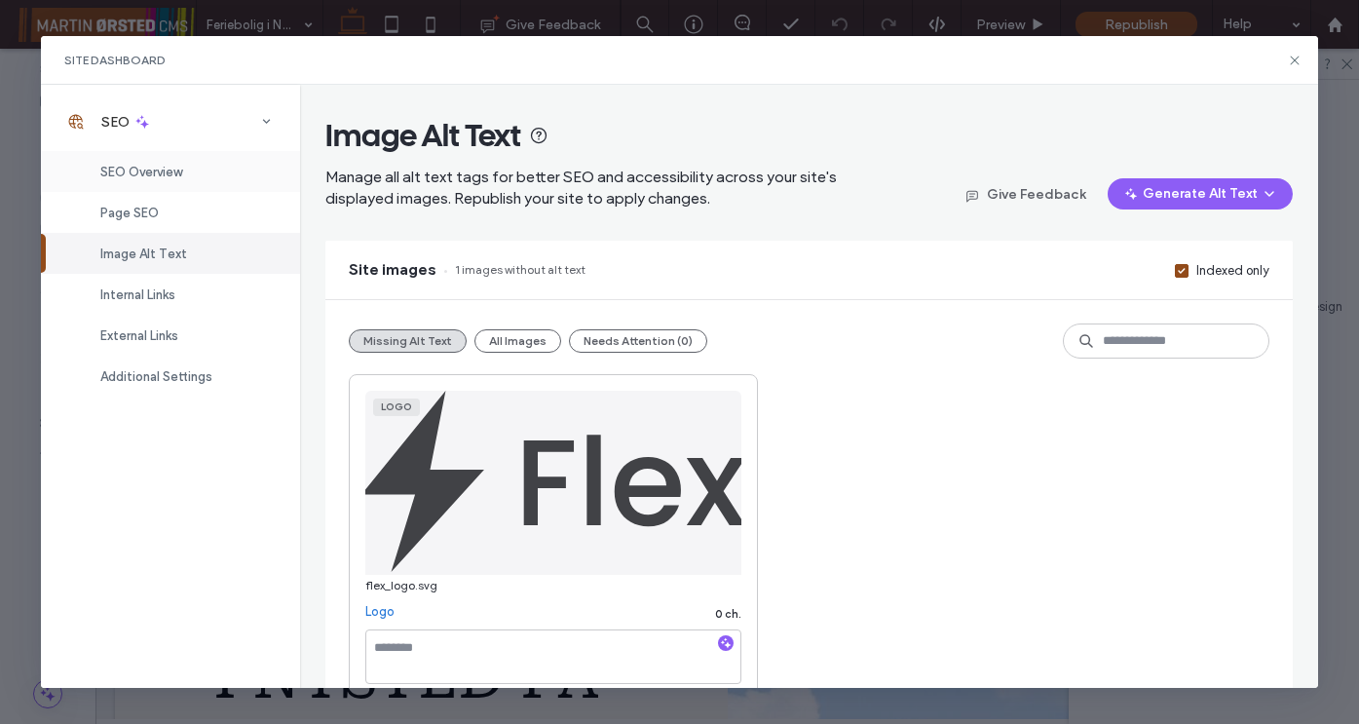
click at [117, 170] on span "SEO Overview" at bounding box center [141, 172] width 82 height 15
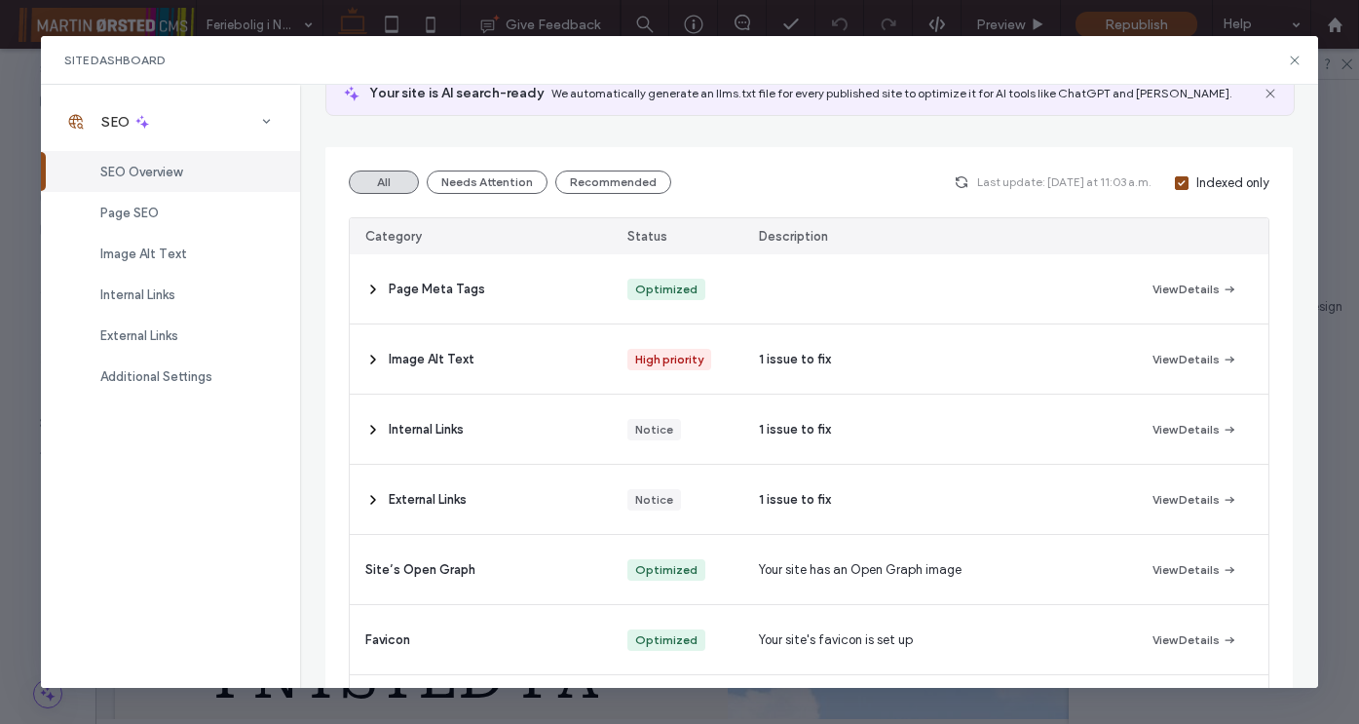
scroll to position [177, 0]
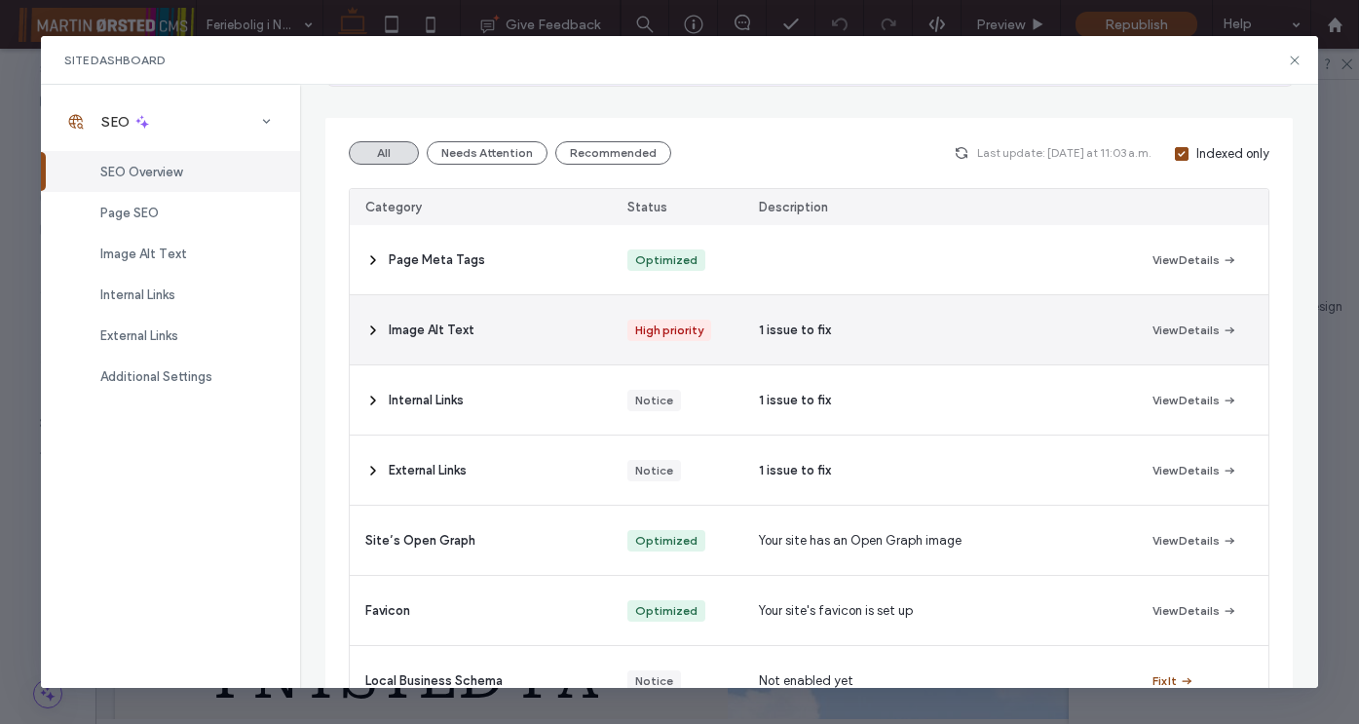
click at [373, 329] on use at bounding box center [373, 330] width 4 height 8
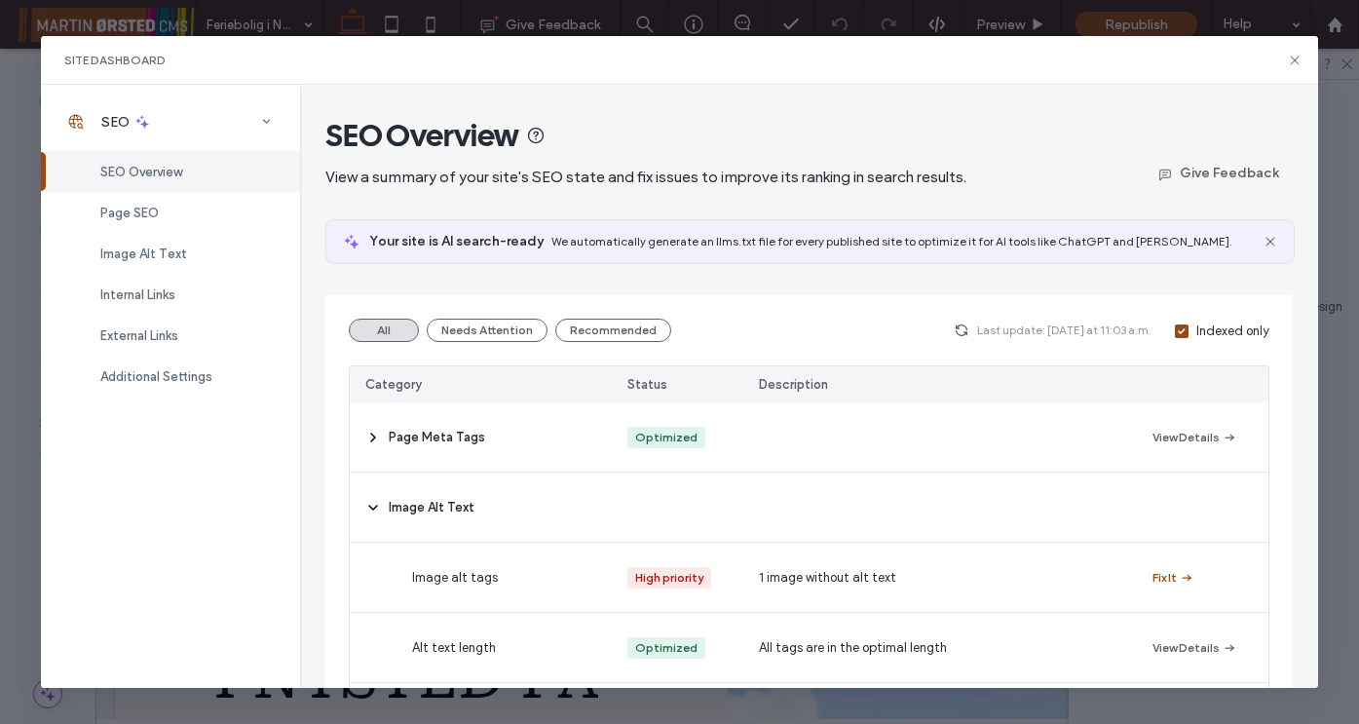
scroll to position [7, 0]
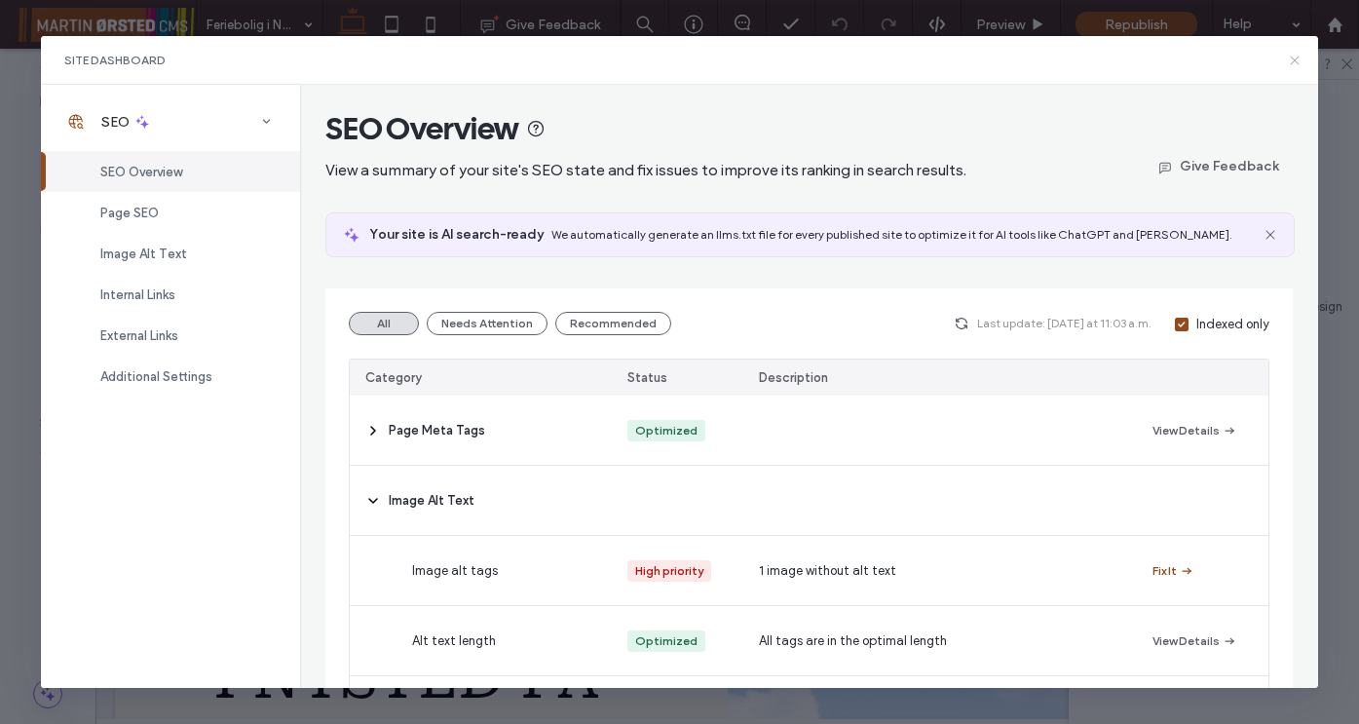
click at [1292, 61] on icon at bounding box center [1294, 61] width 16 height 16
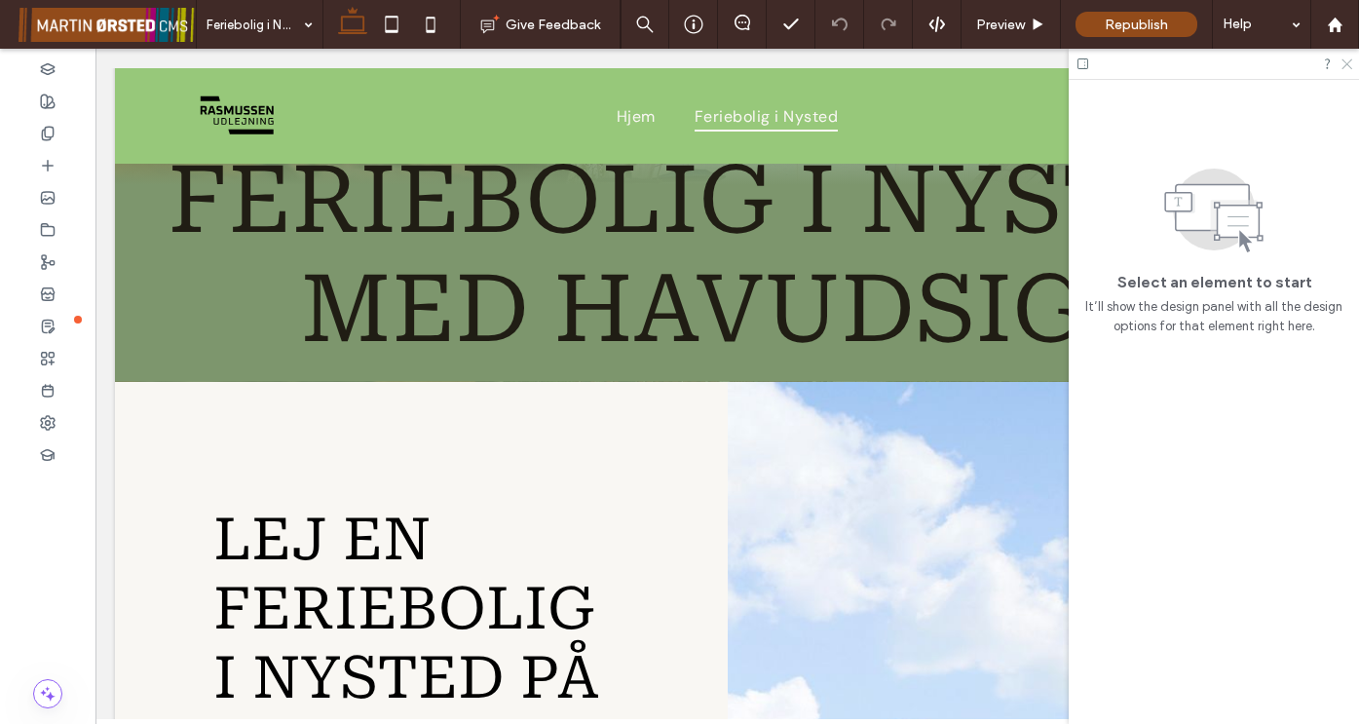
click at [1343, 63] on icon at bounding box center [1345, 62] width 13 height 13
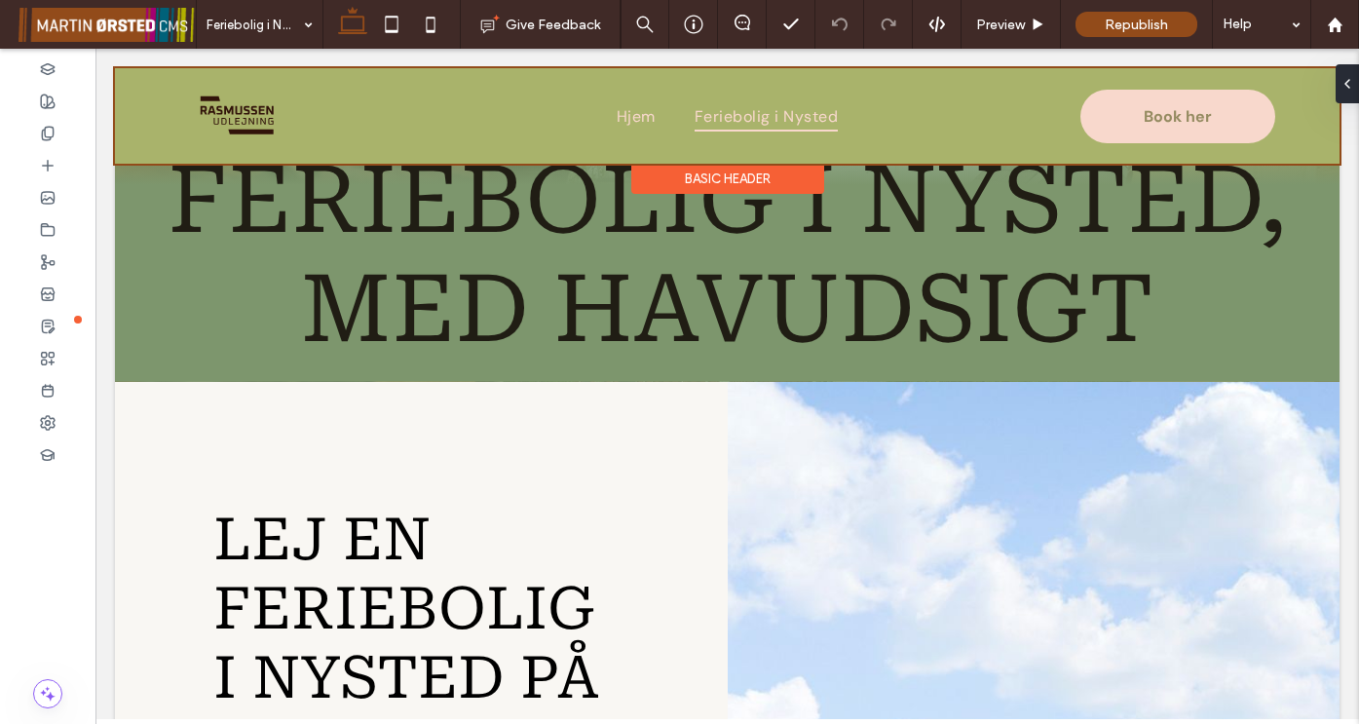
click at [258, 116] on div at bounding box center [727, 115] width 1224 height 95
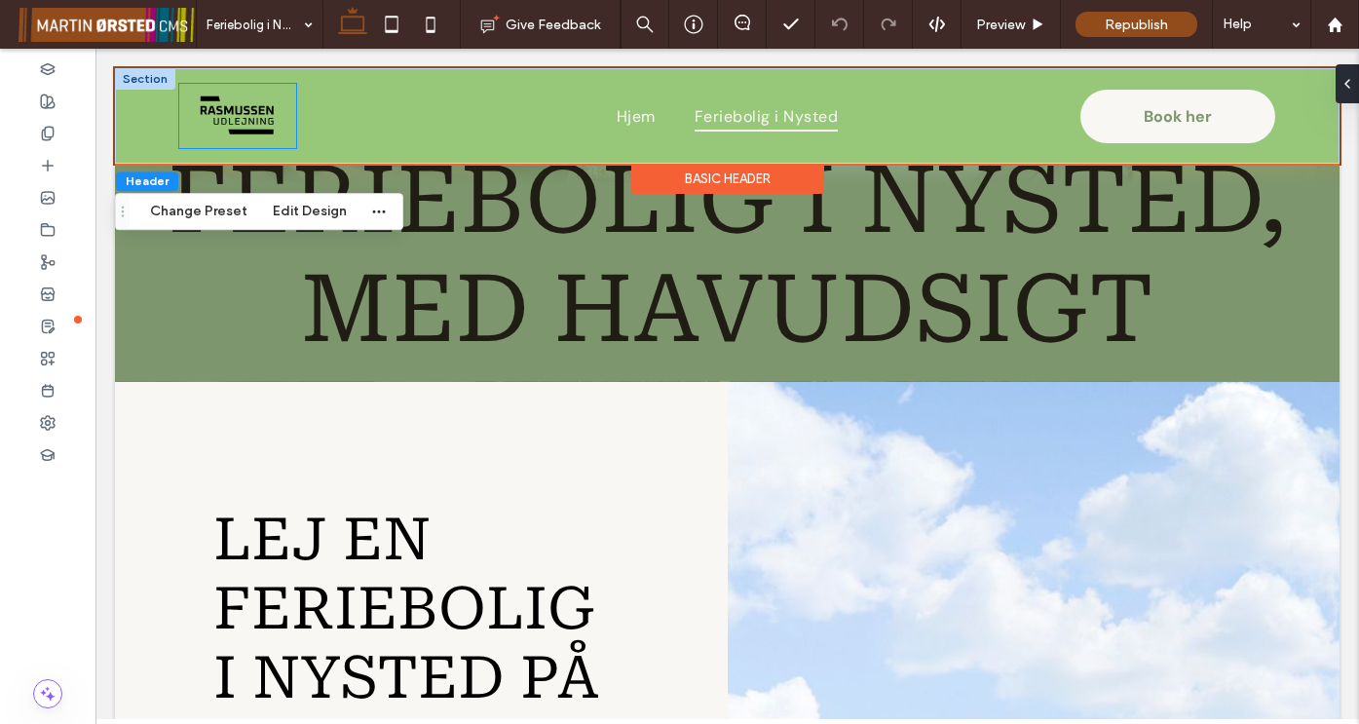
click at [251, 121] on img at bounding box center [238, 115] width 77 height 43
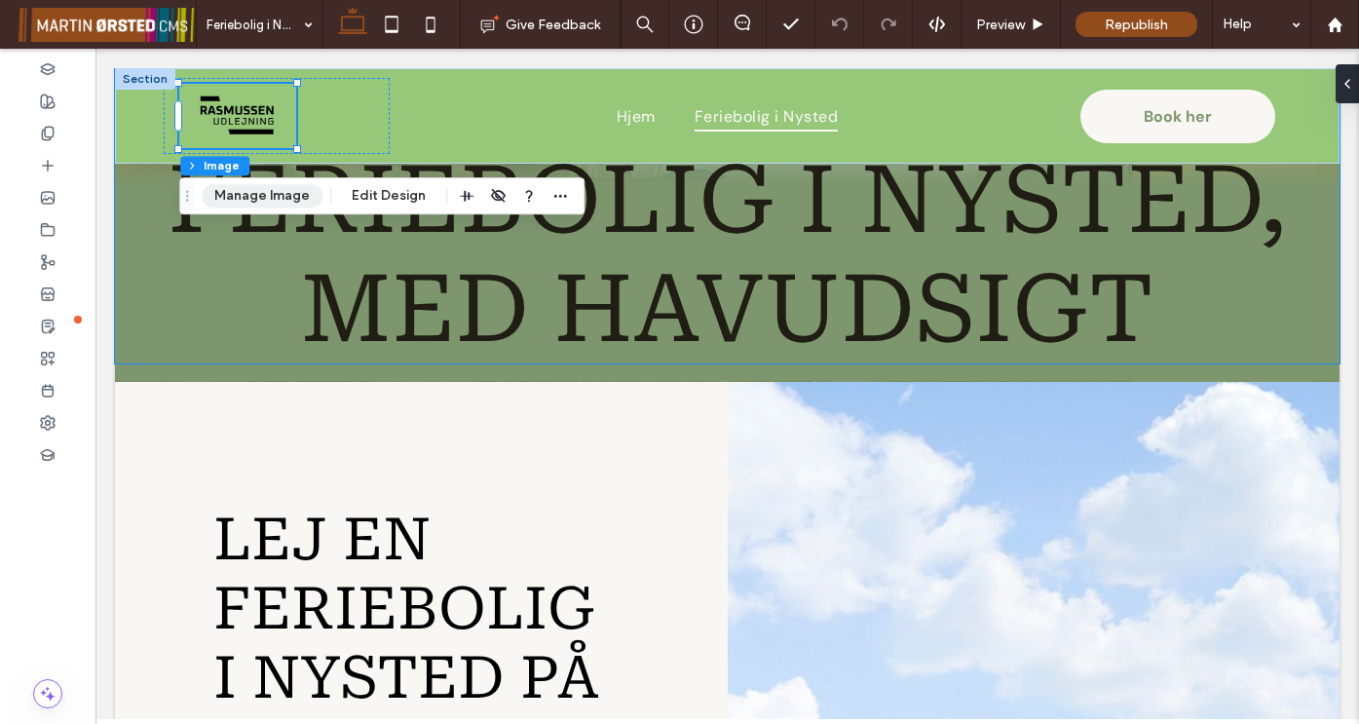
click at [294, 198] on button "Manage Image" at bounding box center [262, 195] width 121 height 23
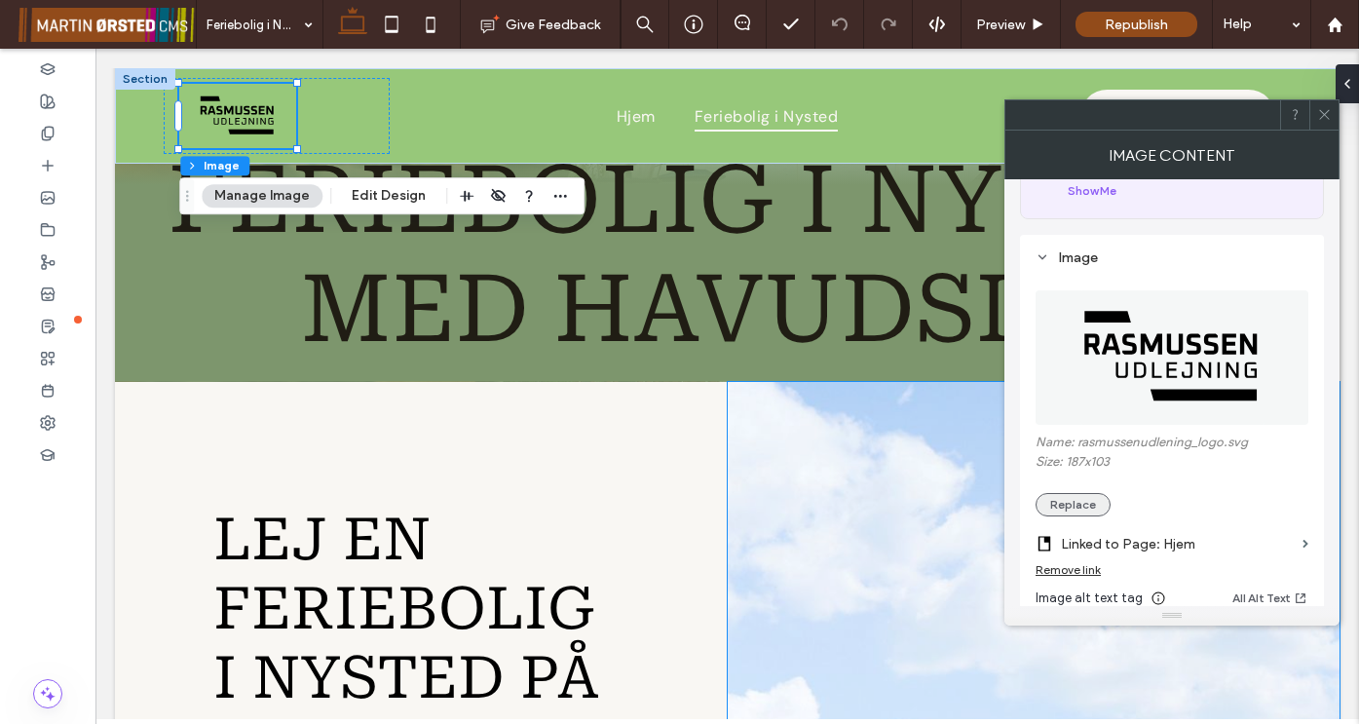
scroll to position [132, 0]
click at [1061, 501] on button "Replace" at bounding box center [1072, 501] width 75 height 23
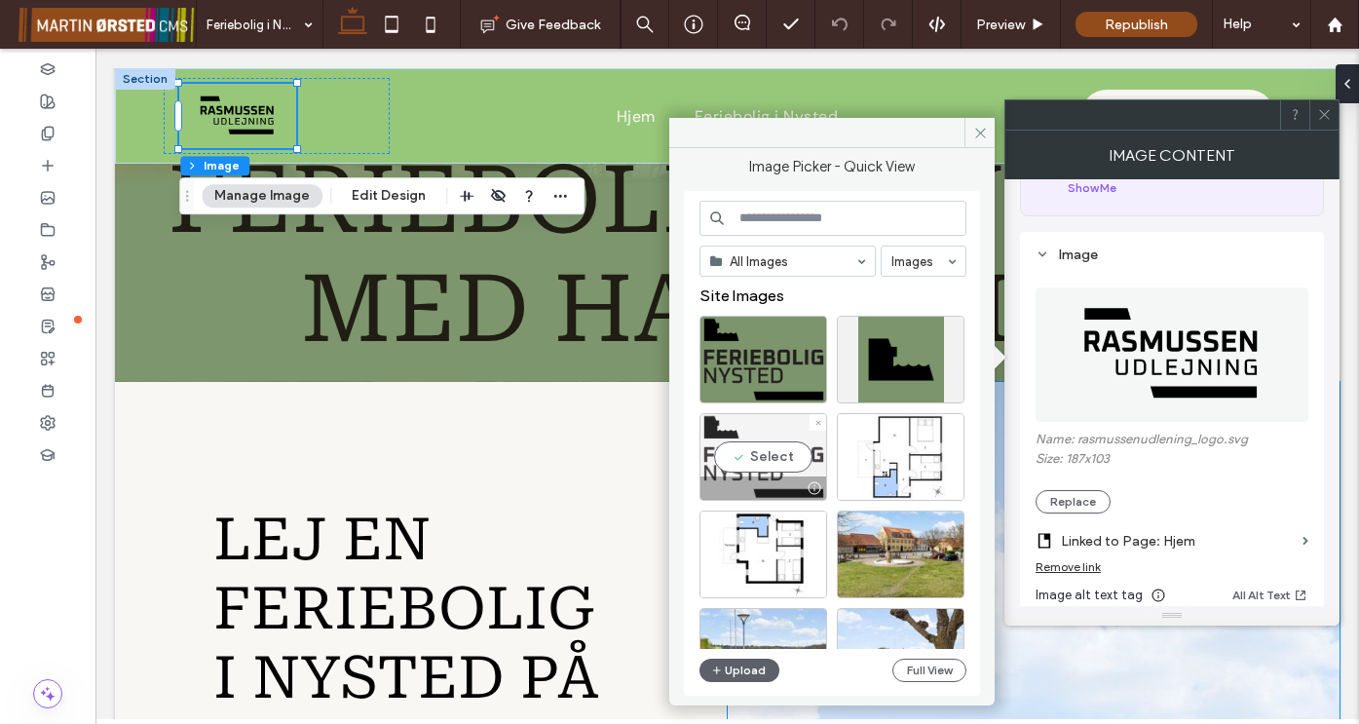
drag, startPoint x: 764, startPoint y: 454, endPoint x: 669, endPoint y: 405, distance: 106.3
click at [764, 454] on div "Select" at bounding box center [763, 457] width 128 height 88
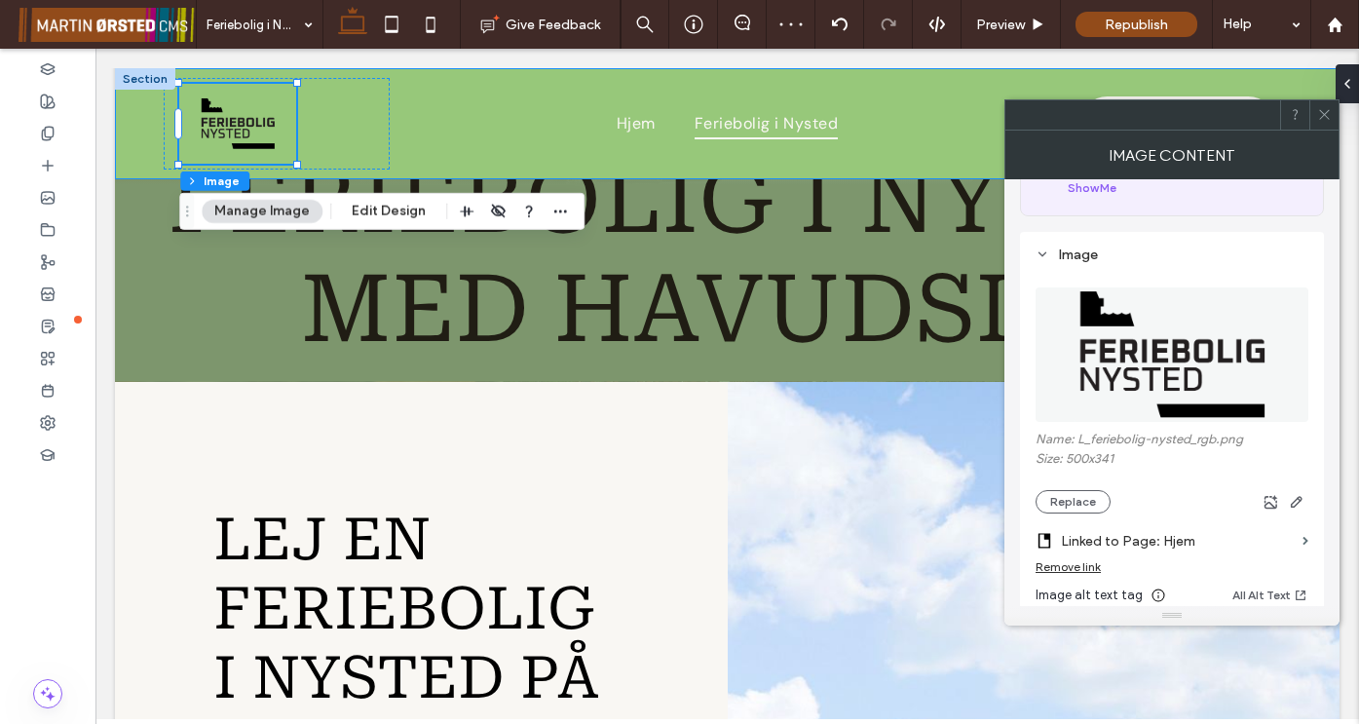
click at [1321, 113] on icon at bounding box center [1324, 114] width 15 height 15
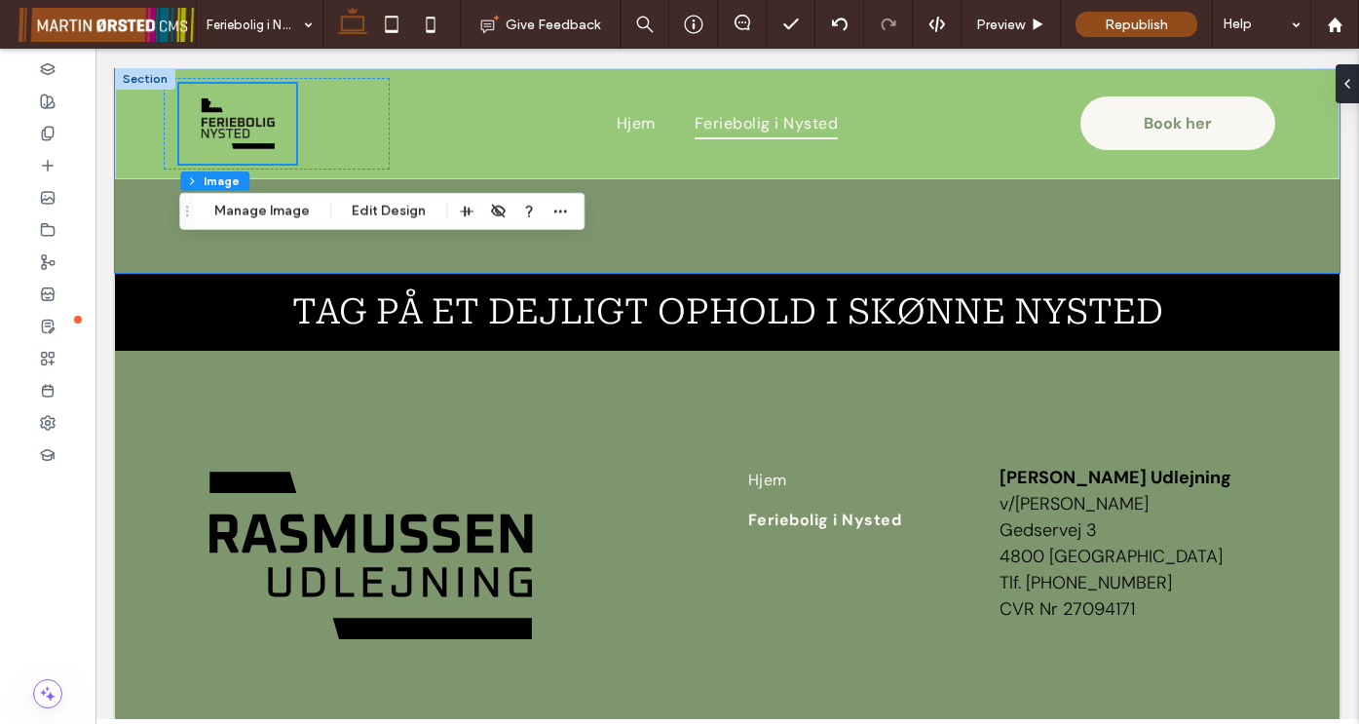
scroll to position [8792, 0]
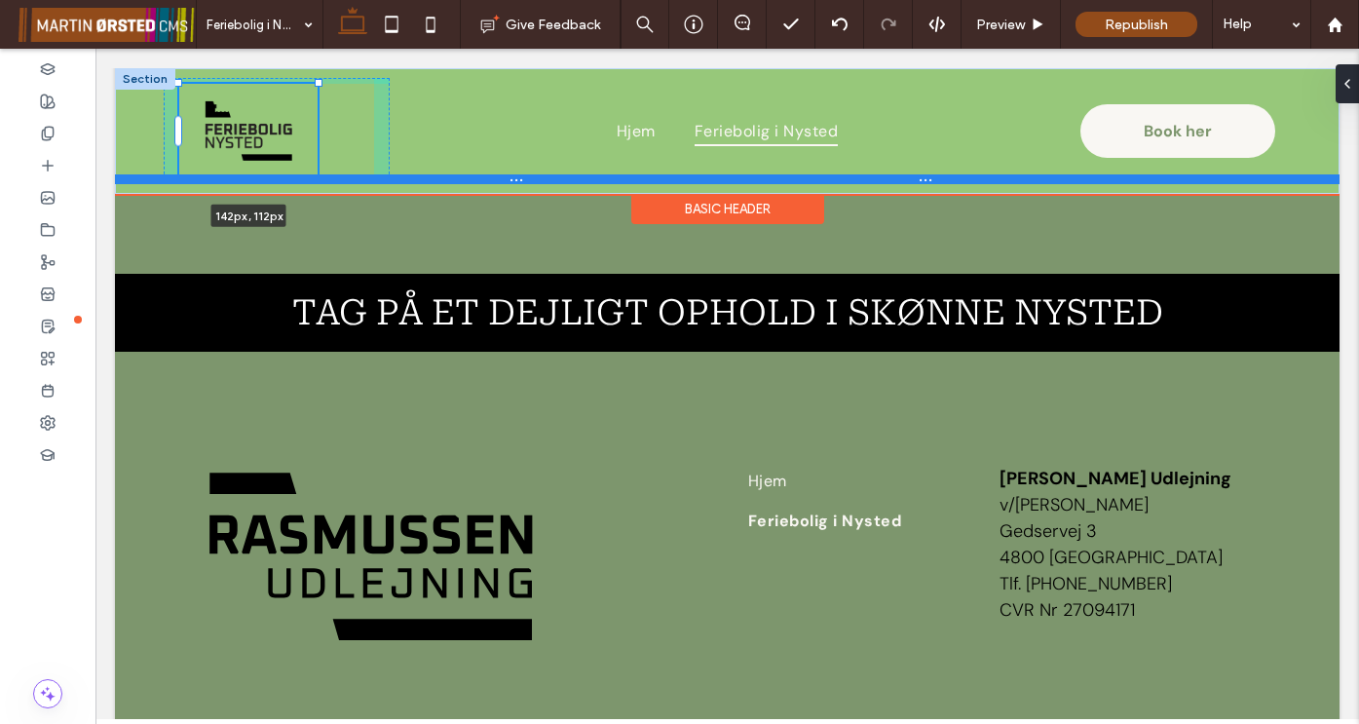
drag, startPoint x: 296, startPoint y: 162, endPoint x: 329, endPoint y: 174, distance: 35.4
click at [328, 174] on div "142px , 112px Hjem Feriebolig i Nysted Book her Section" at bounding box center [727, 131] width 1224 height 126
type input "***"
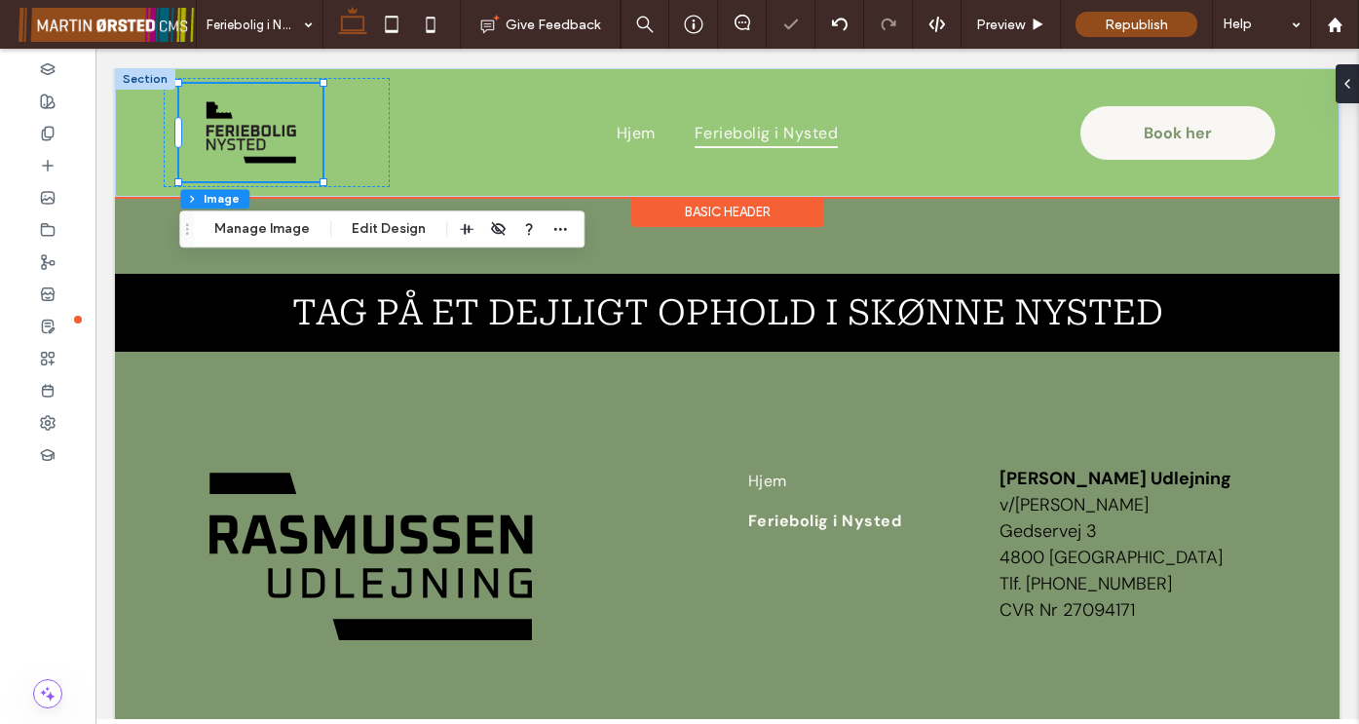
click at [285, 138] on img at bounding box center [251, 132] width 94 height 64
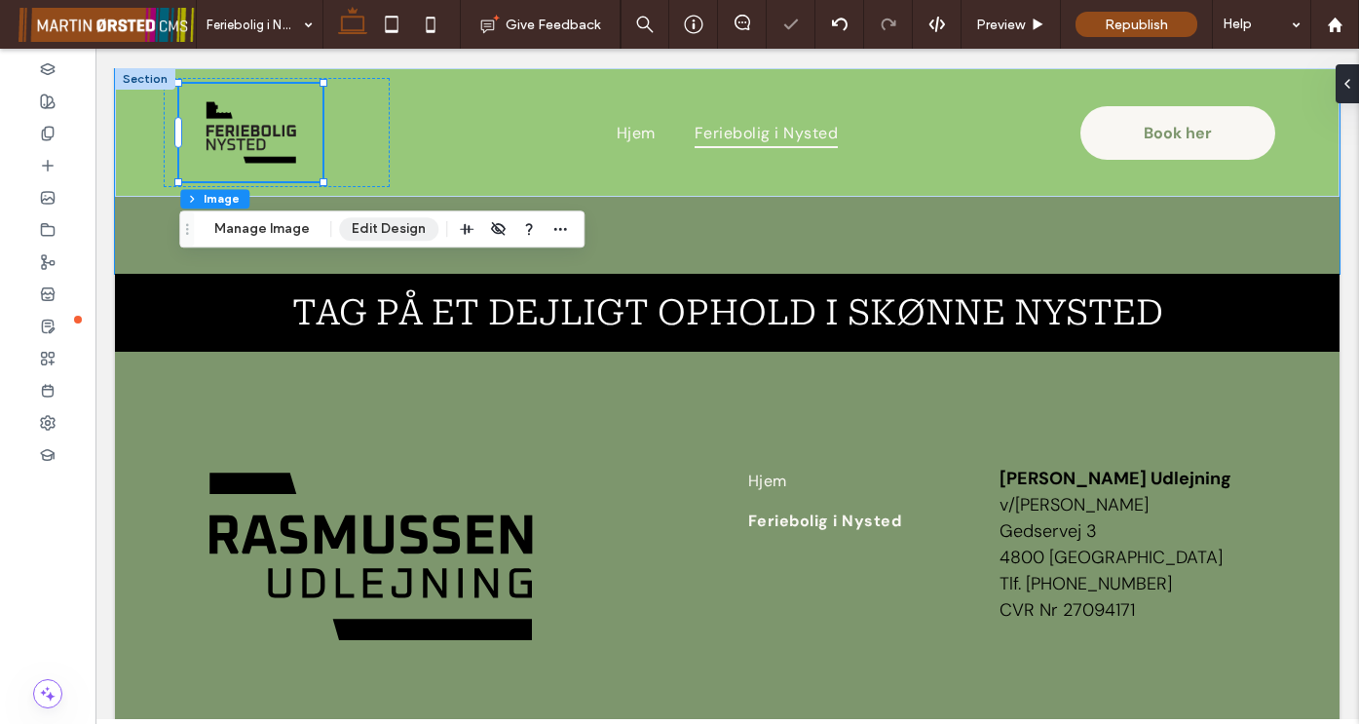
click at [386, 229] on button "Edit Design" at bounding box center [388, 228] width 99 height 23
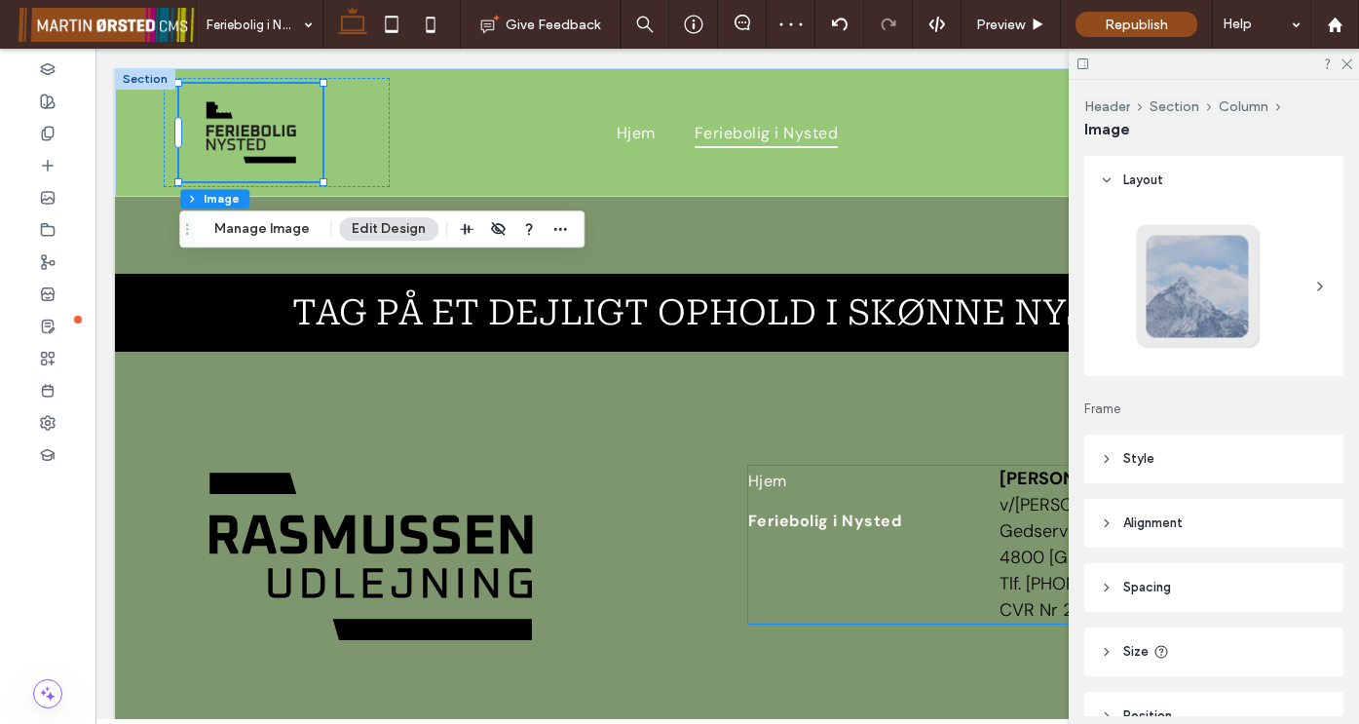
click at [1103, 585] on icon at bounding box center [1107, 587] width 14 height 14
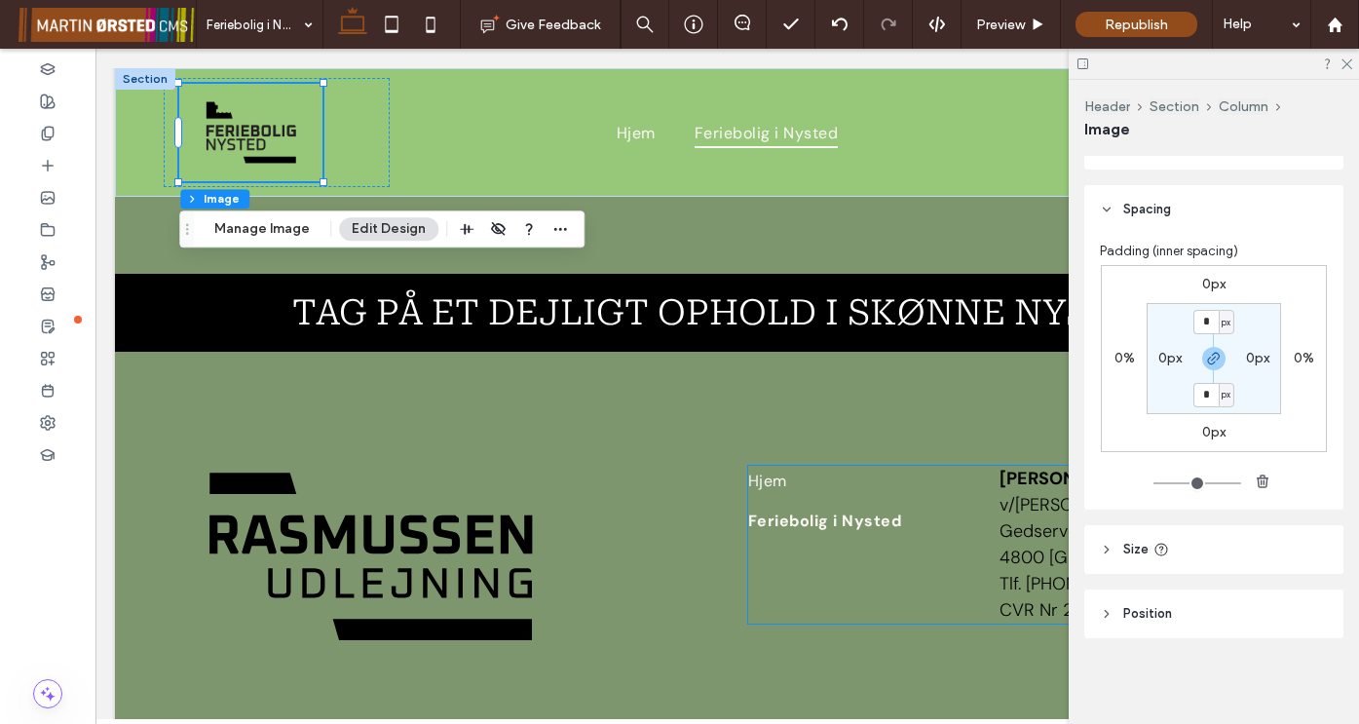
scroll to position [378, 0]
click at [1341, 67] on icon at bounding box center [1345, 62] width 13 height 13
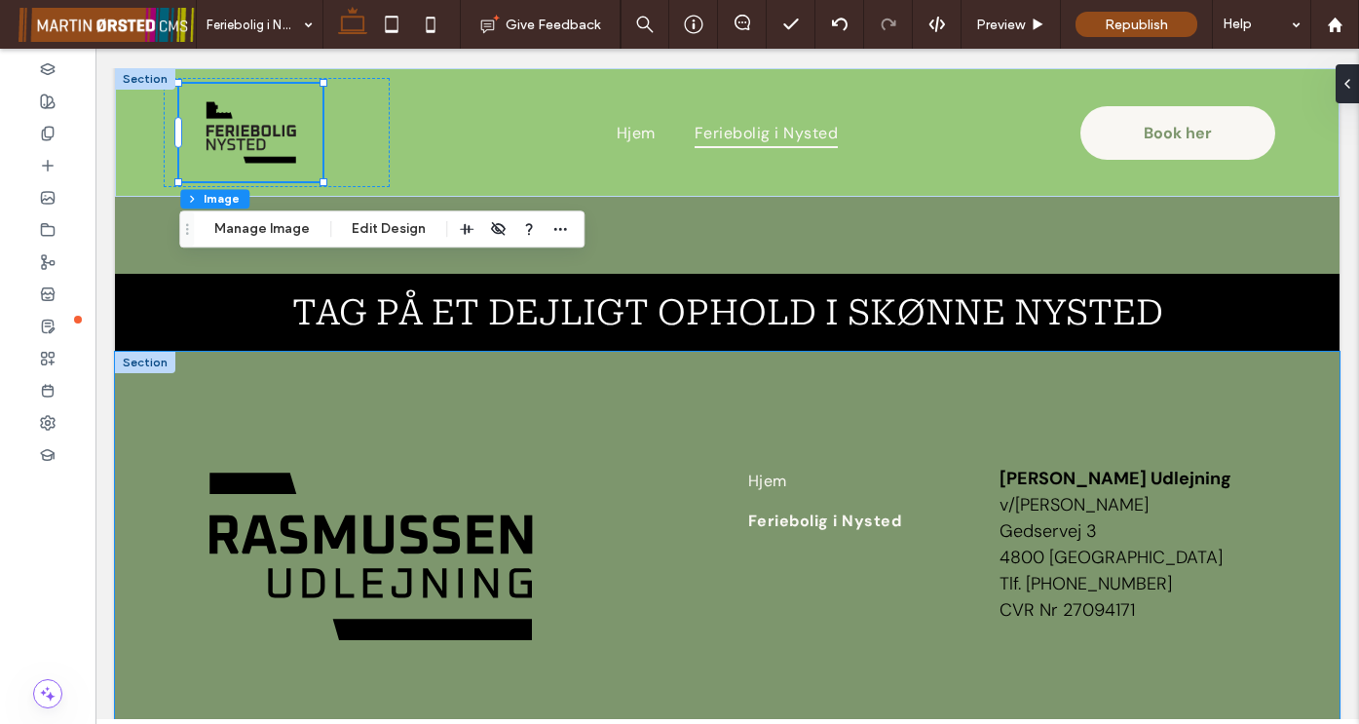
scroll to position [8790, 0]
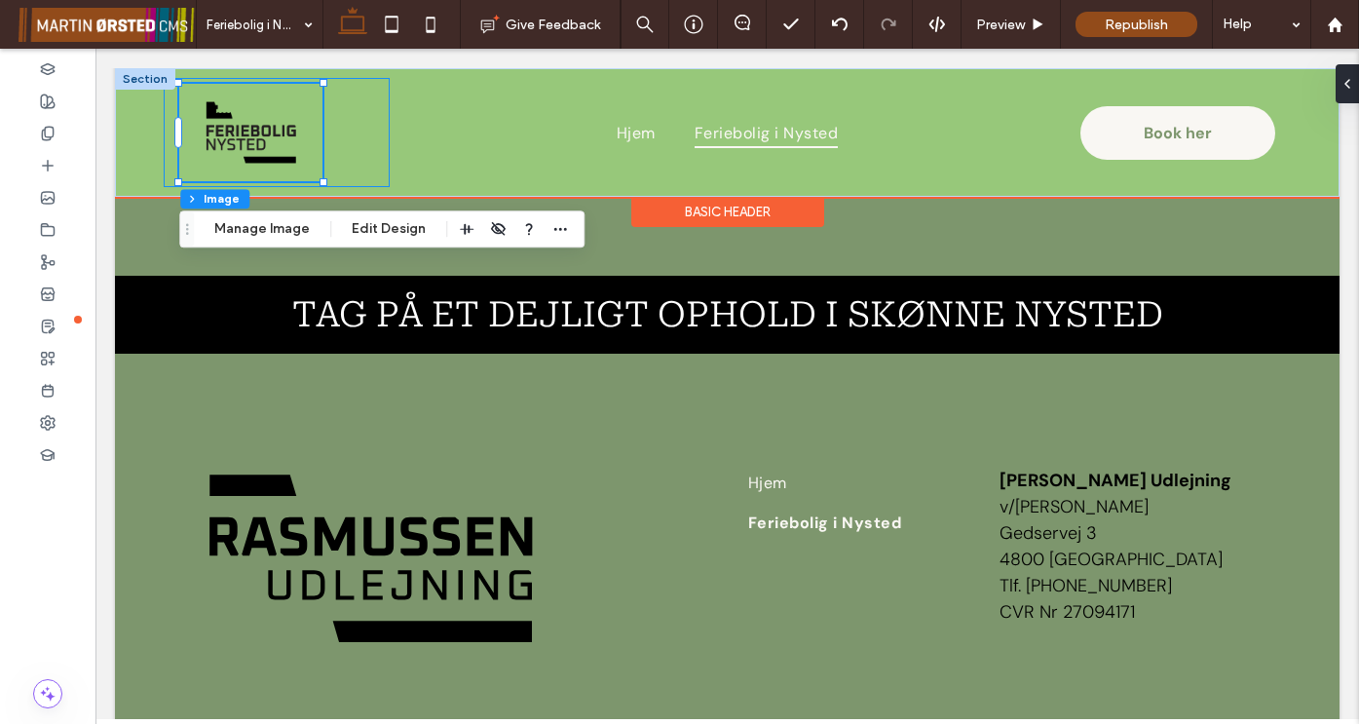
click at [340, 131] on div at bounding box center [276, 132] width 225 height 109
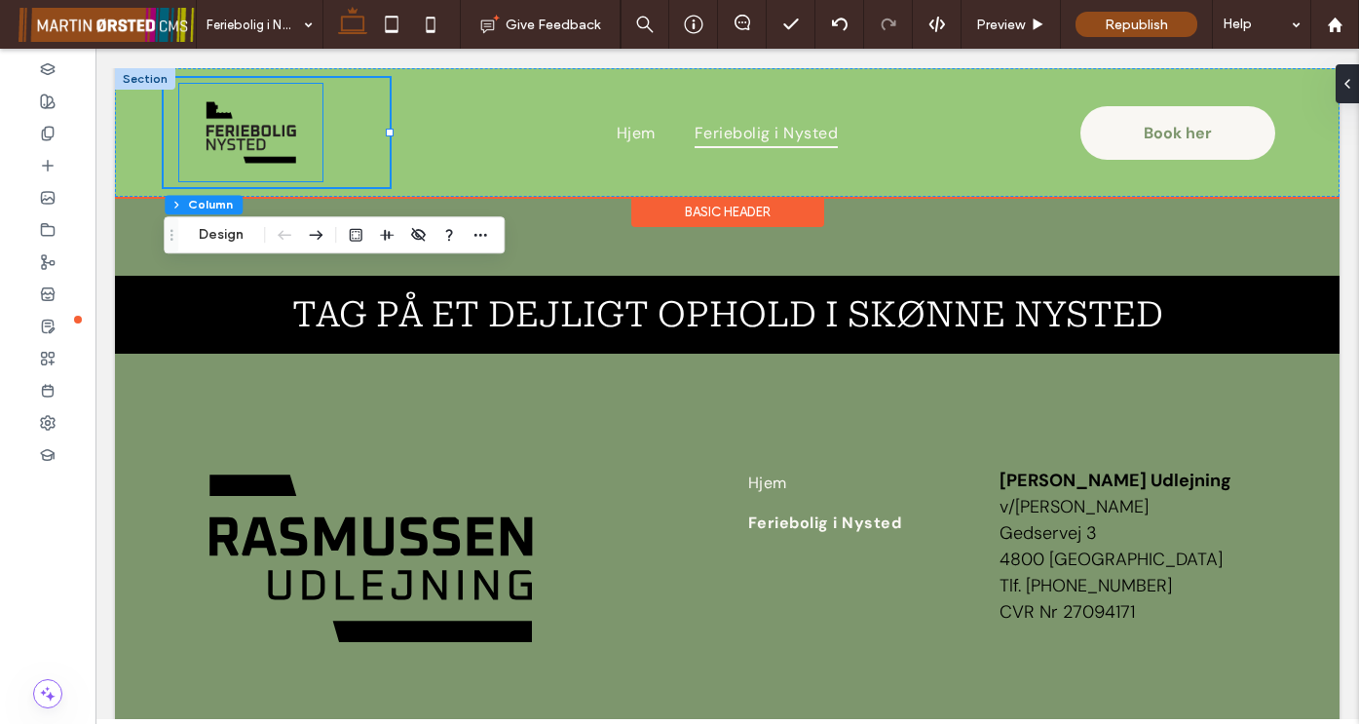
click at [292, 140] on img at bounding box center [251, 132] width 94 height 64
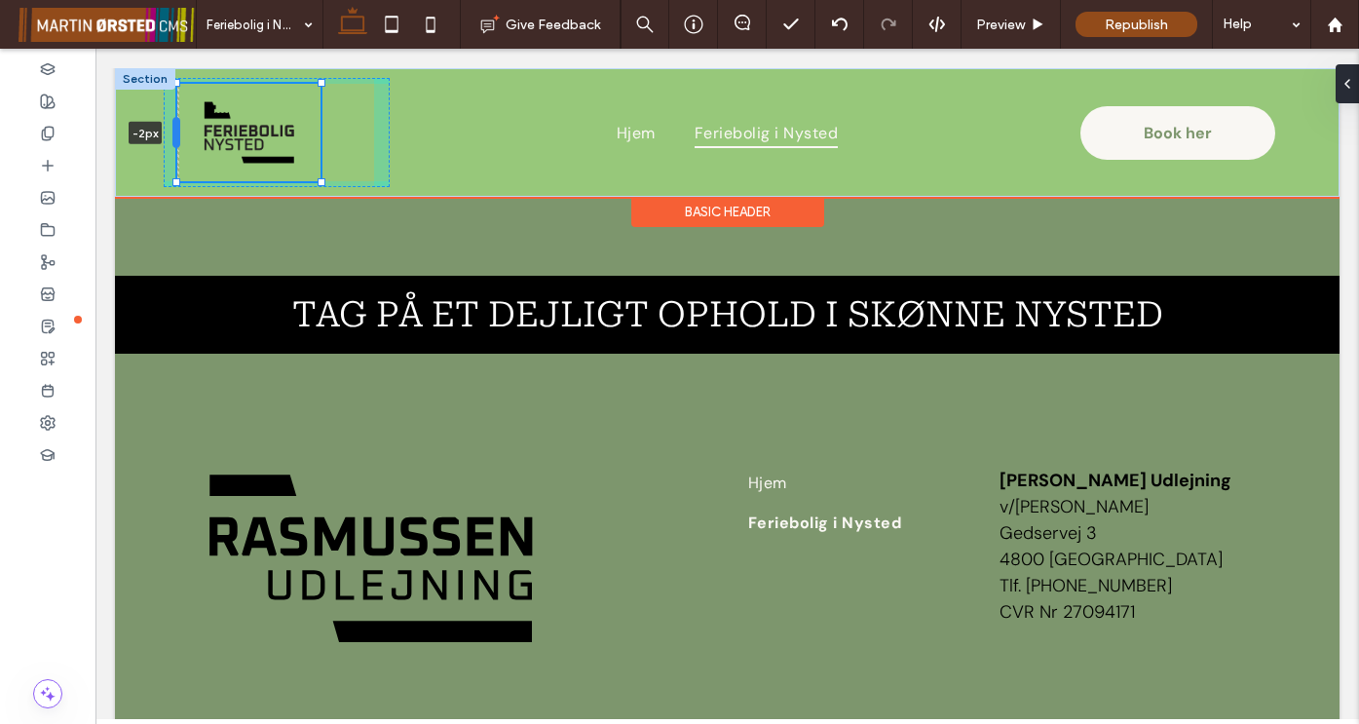
click at [176, 136] on div at bounding box center [176, 132] width 8 height 31
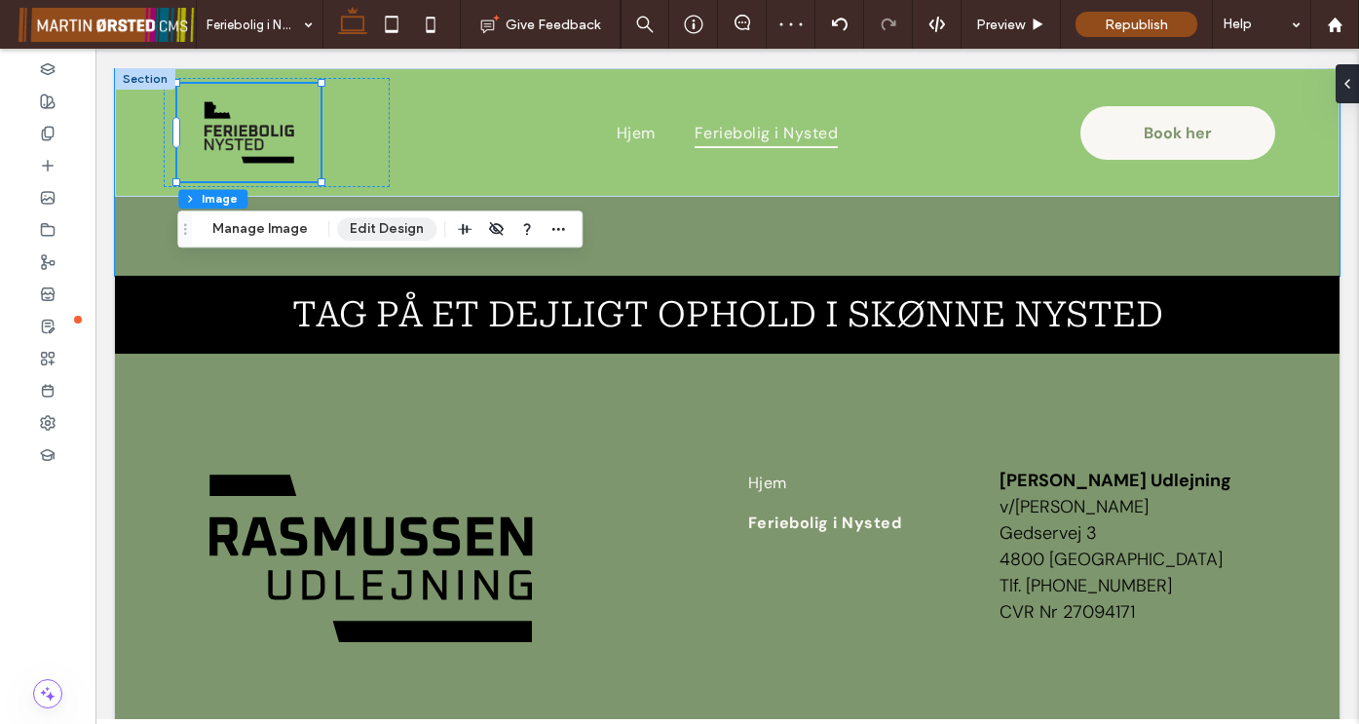
click at [401, 230] on button "Edit Design" at bounding box center [386, 228] width 99 height 23
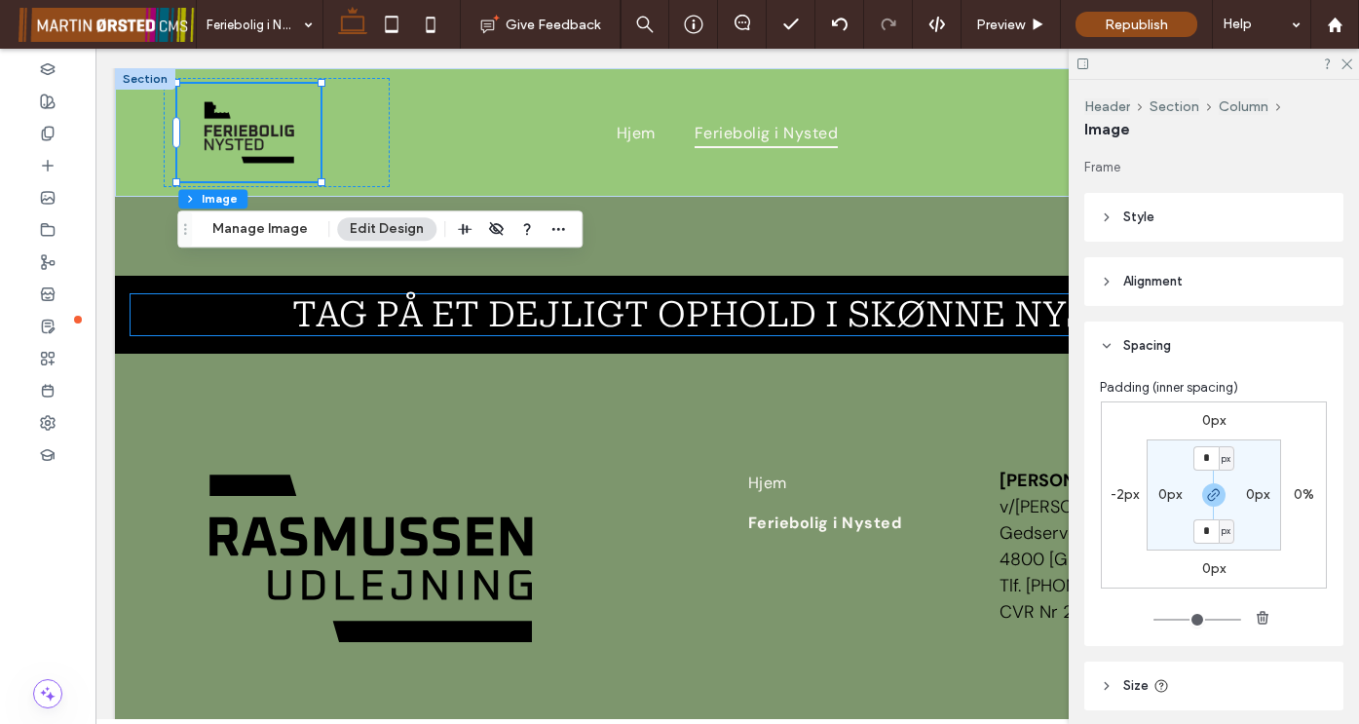
scroll to position [244, 0]
click at [1102, 275] on icon at bounding box center [1107, 279] width 14 height 14
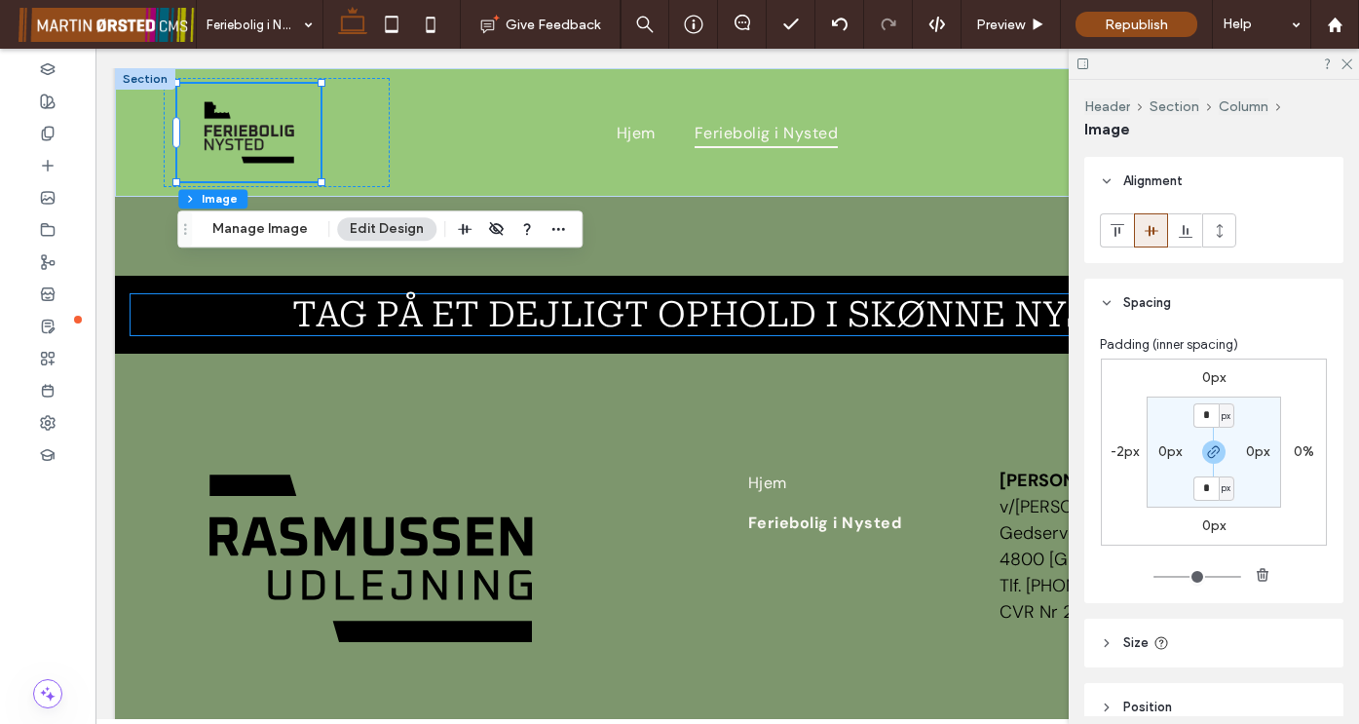
scroll to position [344, 0]
click at [1122, 449] on label "-2px" at bounding box center [1124, 449] width 28 height 17
type input "*"
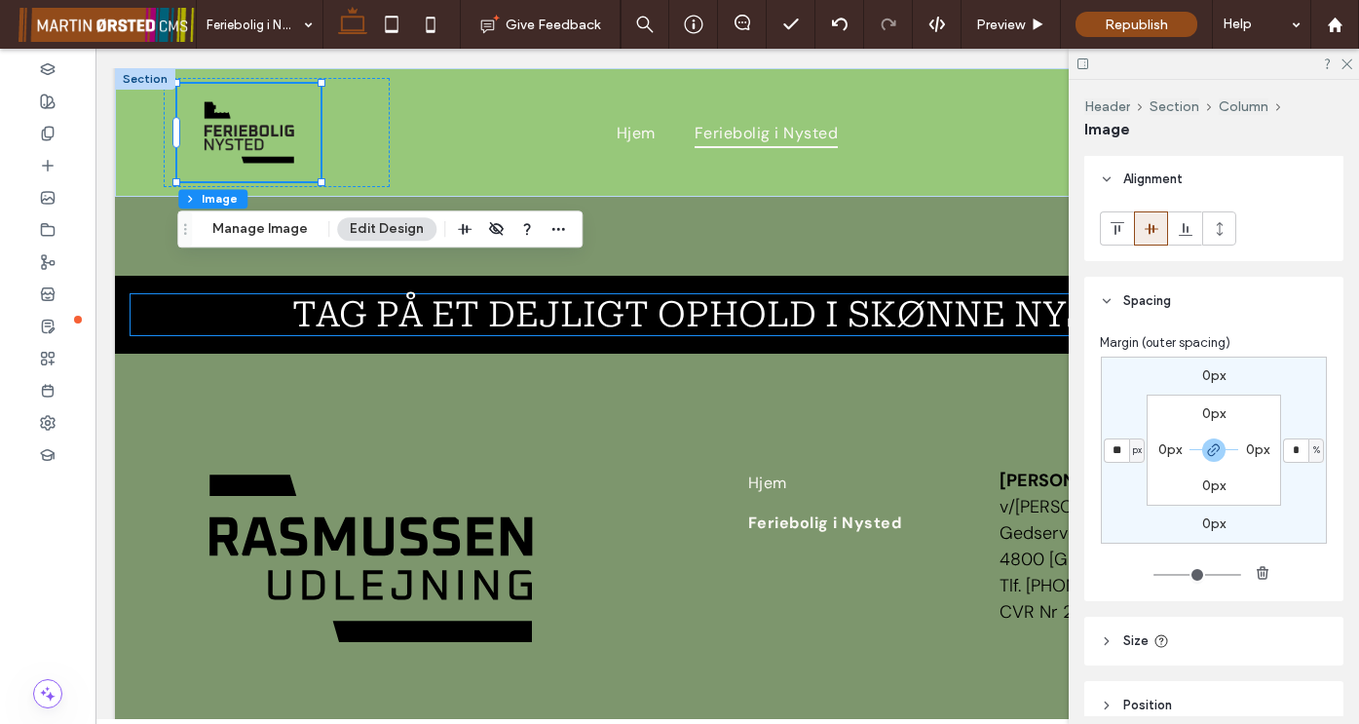
type input "*"
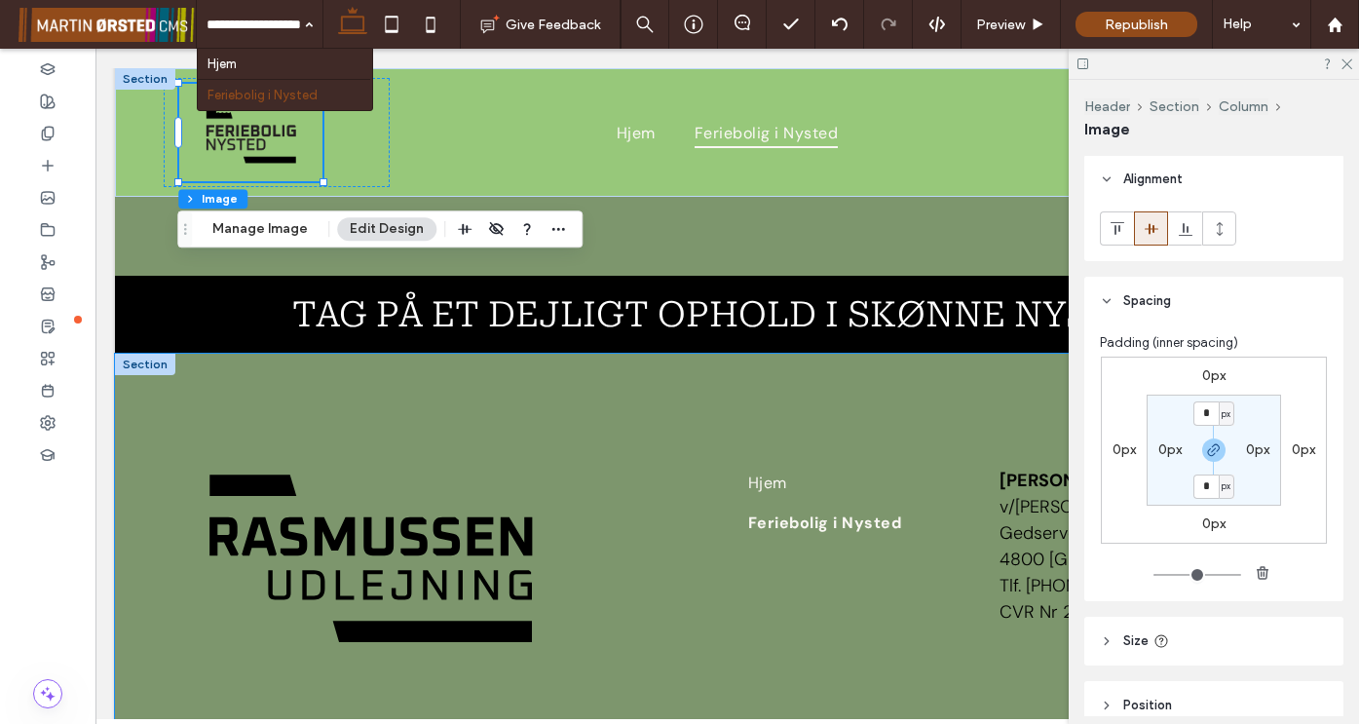
click at [470, 389] on div "Hjem Feriebolig i Nysted Rasmussen Udlejning v/Bo Dvinge Rasmussen Gedservej 3 …" at bounding box center [727, 561] width 1224 height 415
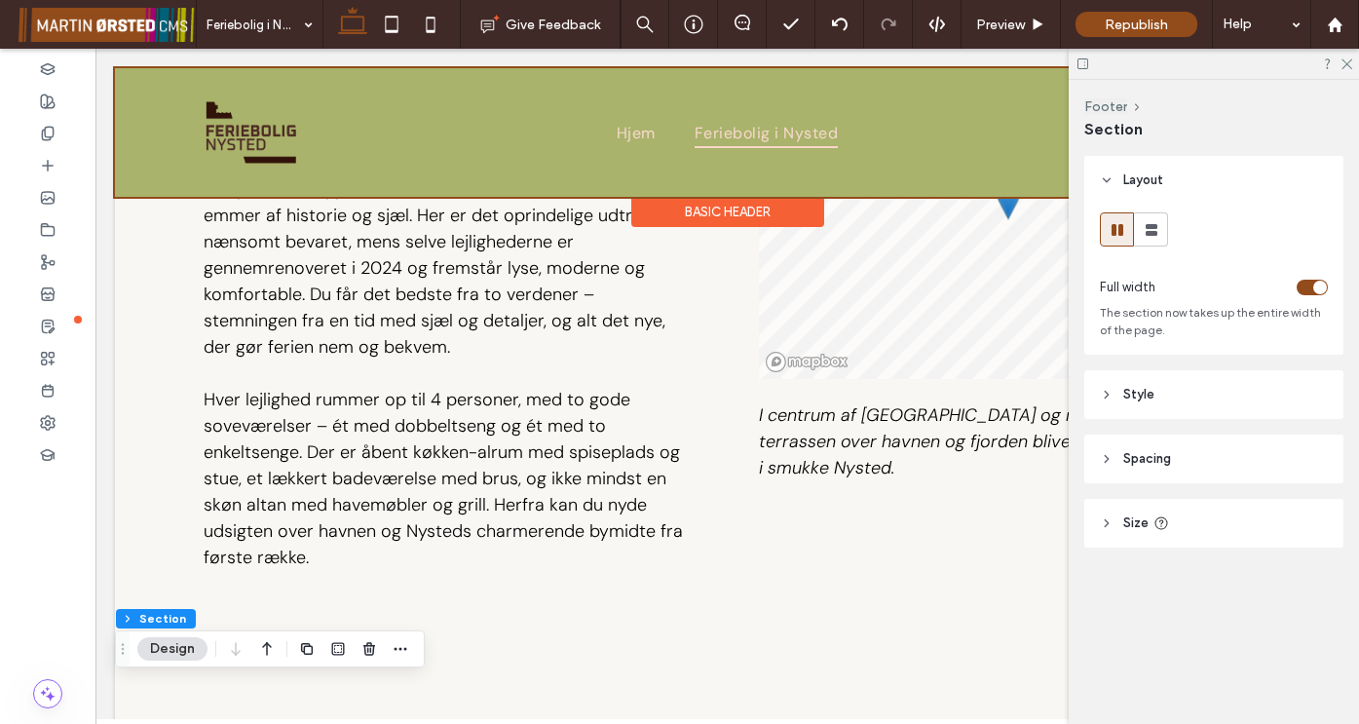
scroll to position [2164, 0]
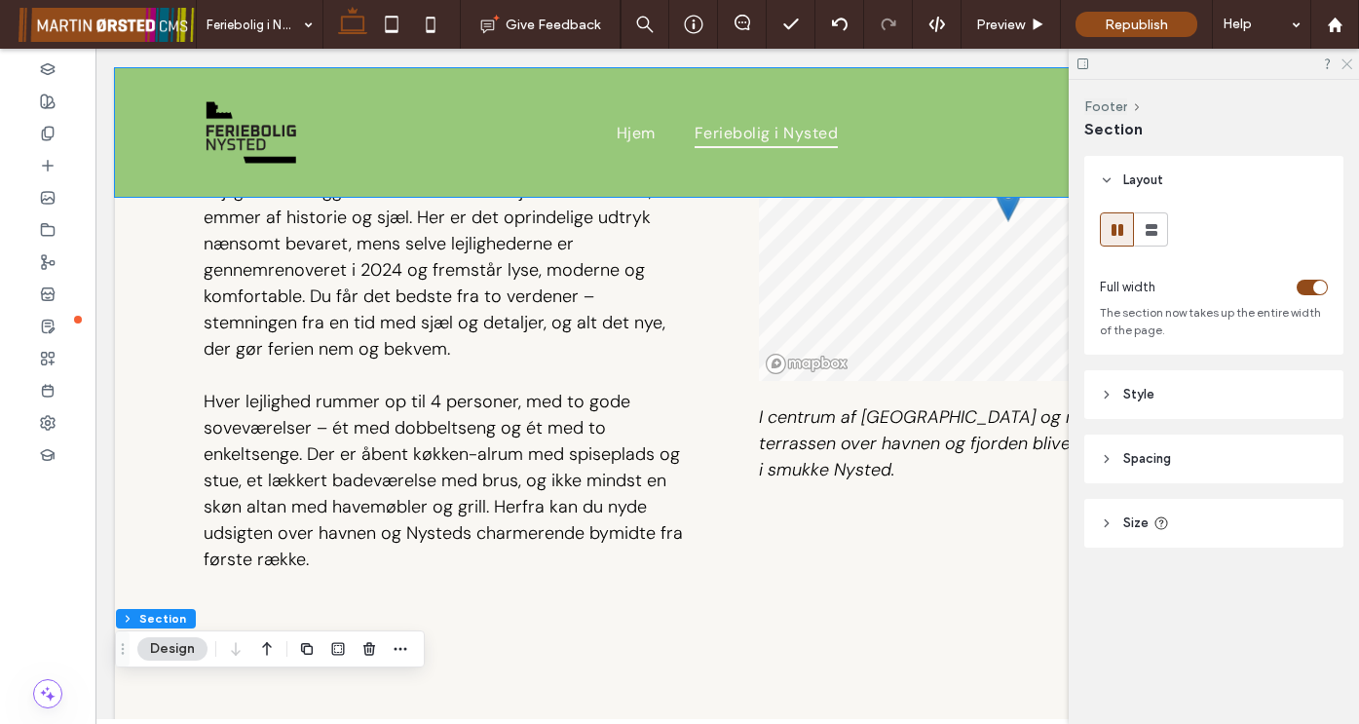
click at [1346, 66] on icon at bounding box center [1345, 62] width 13 height 13
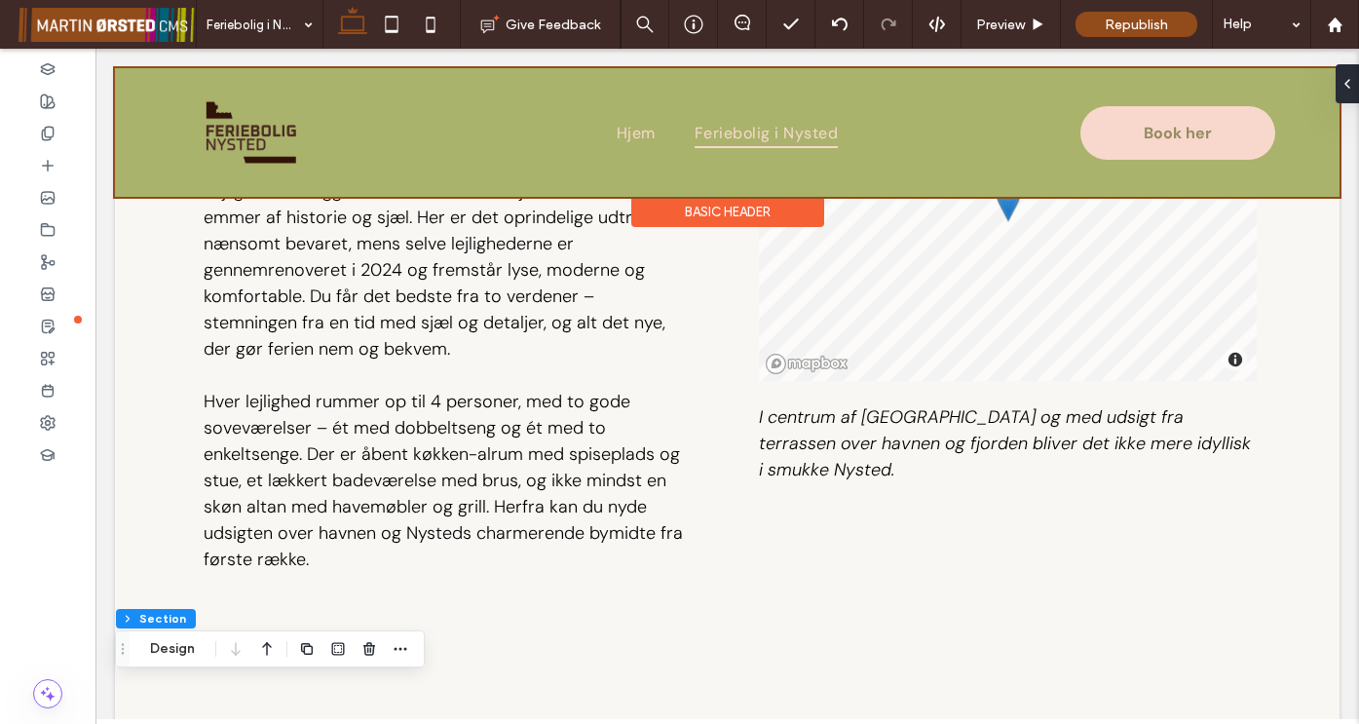
click at [271, 136] on div at bounding box center [727, 132] width 1224 height 129
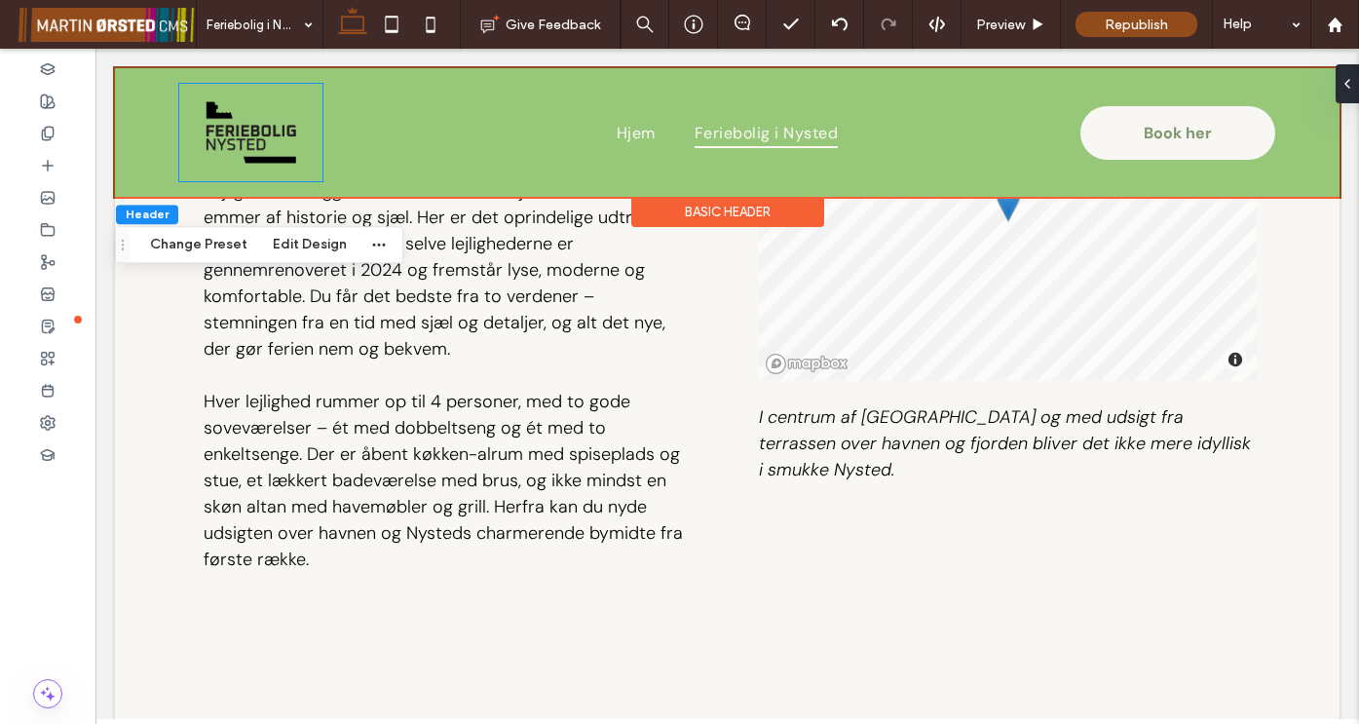
click at [271, 136] on img at bounding box center [251, 132] width 94 height 64
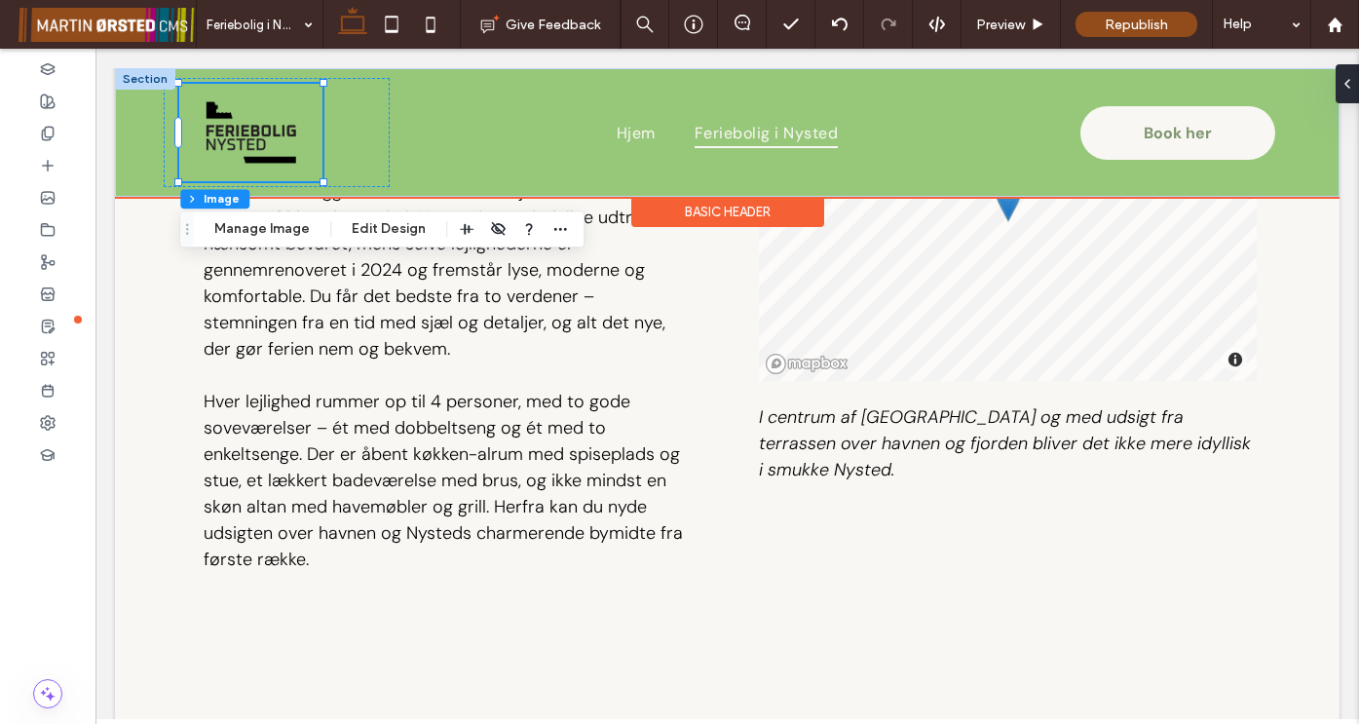
click at [271, 136] on img at bounding box center [251, 132] width 94 height 64
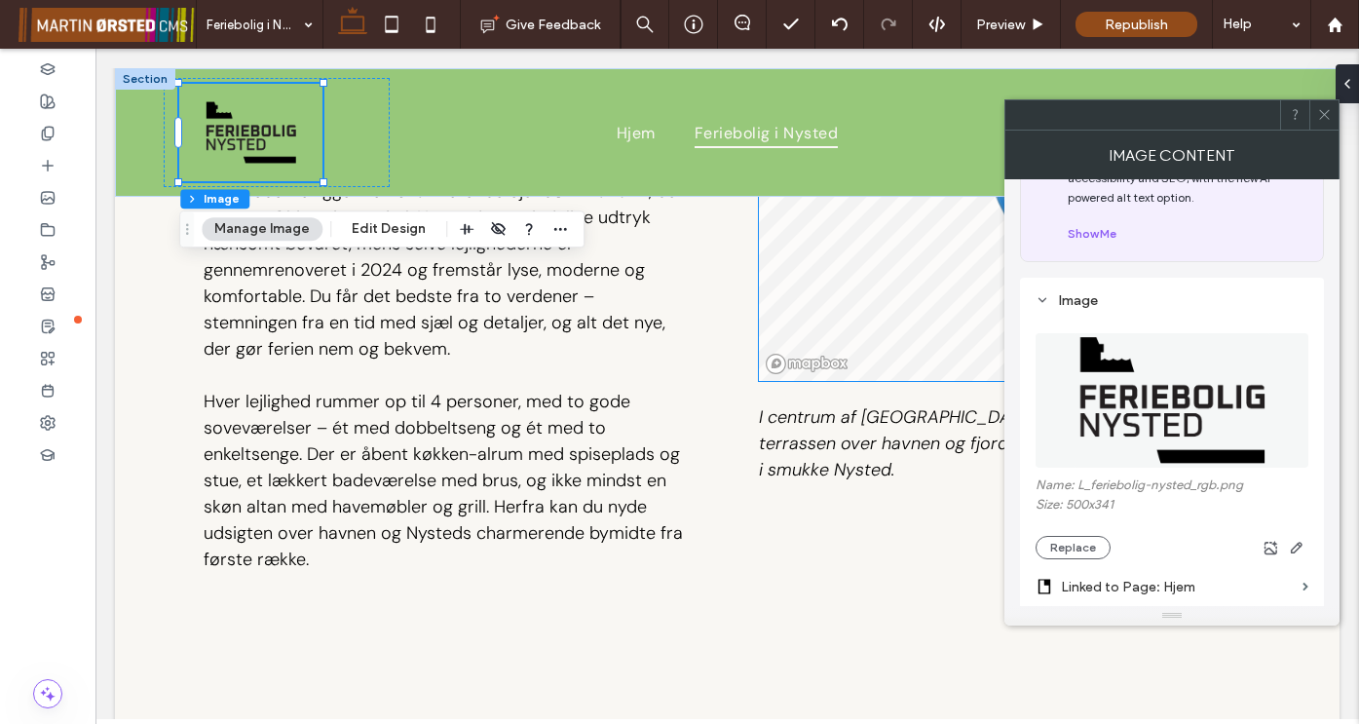
scroll to position [0, 0]
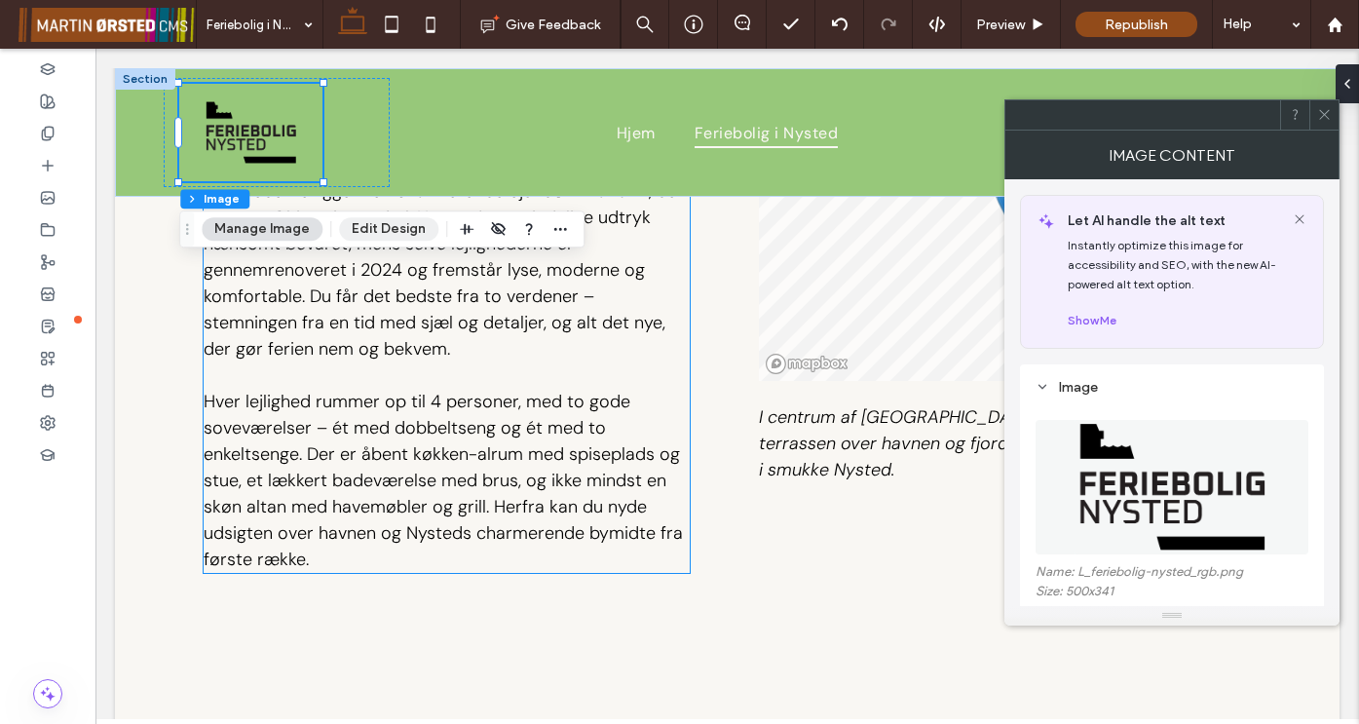
click at [397, 227] on button "Edit Design" at bounding box center [388, 228] width 99 height 23
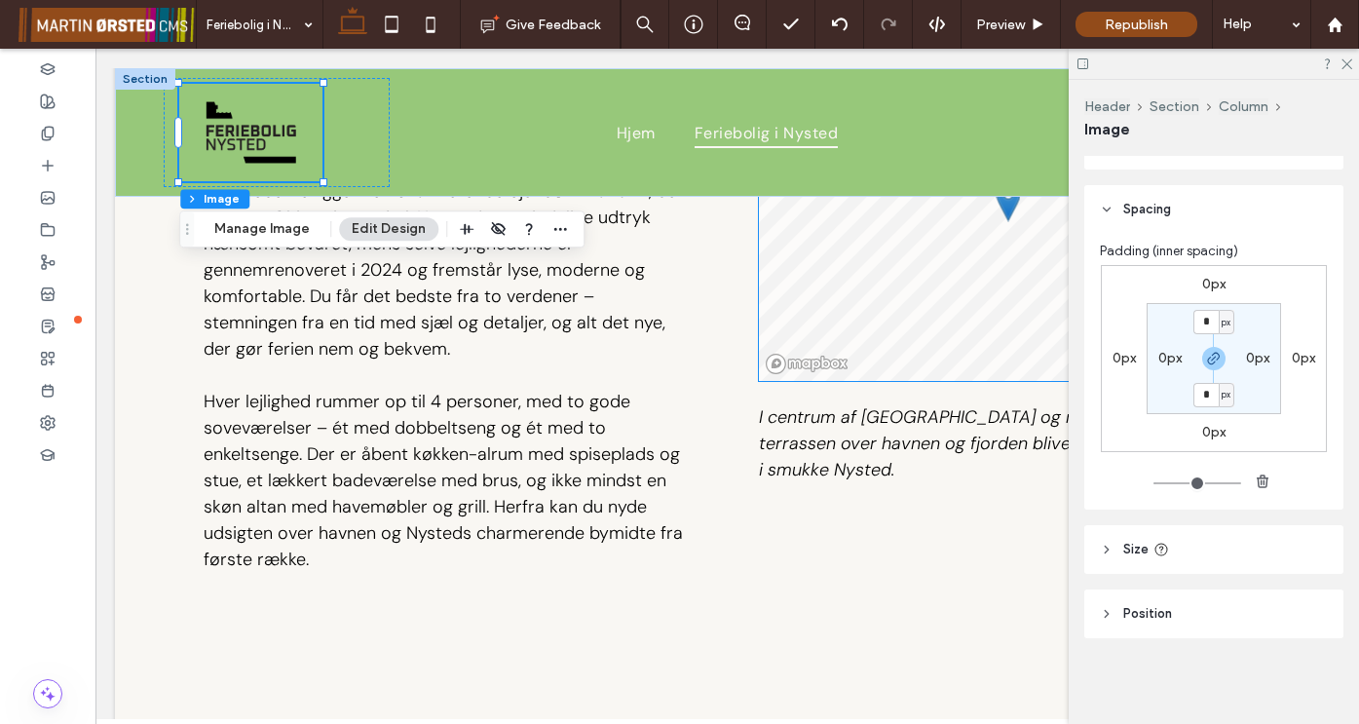
scroll to position [435, 0]
click at [1102, 553] on icon at bounding box center [1107, 549] width 14 height 14
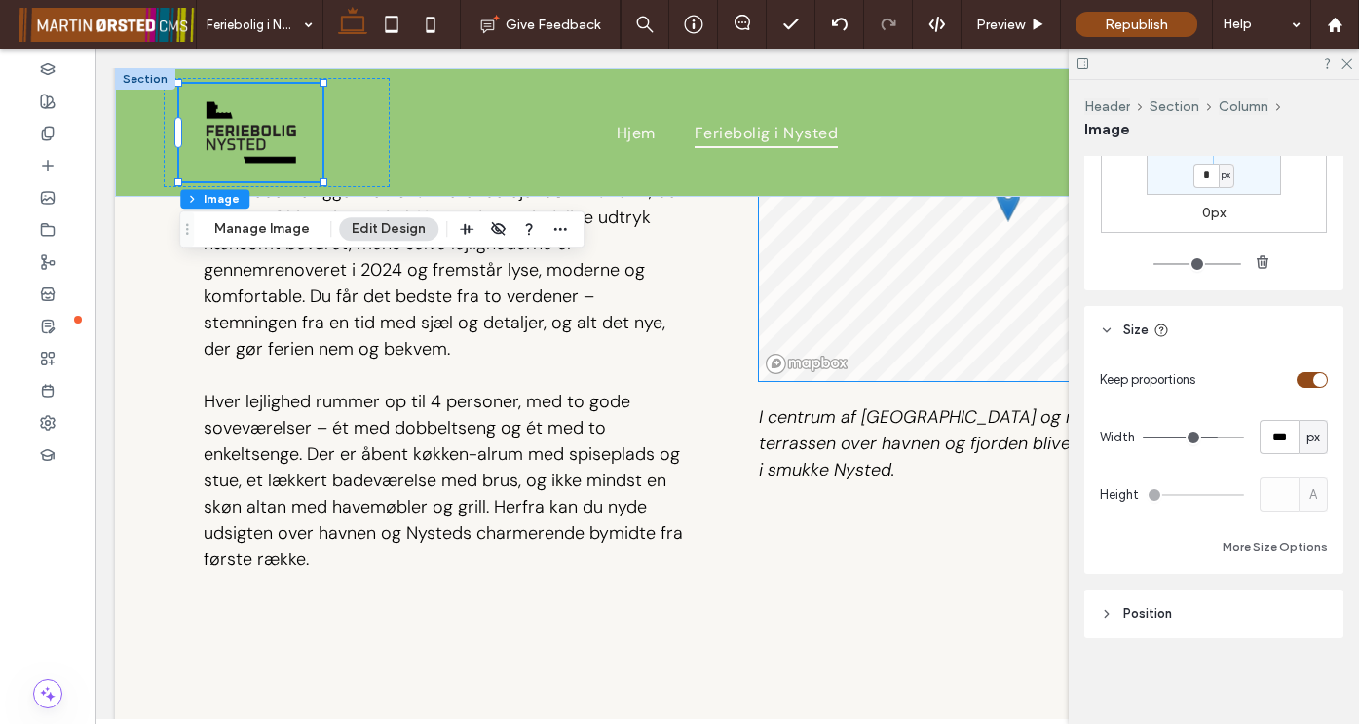
scroll to position [654, 0]
click at [1110, 615] on icon at bounding box center [1107, 614] width 14 height 14
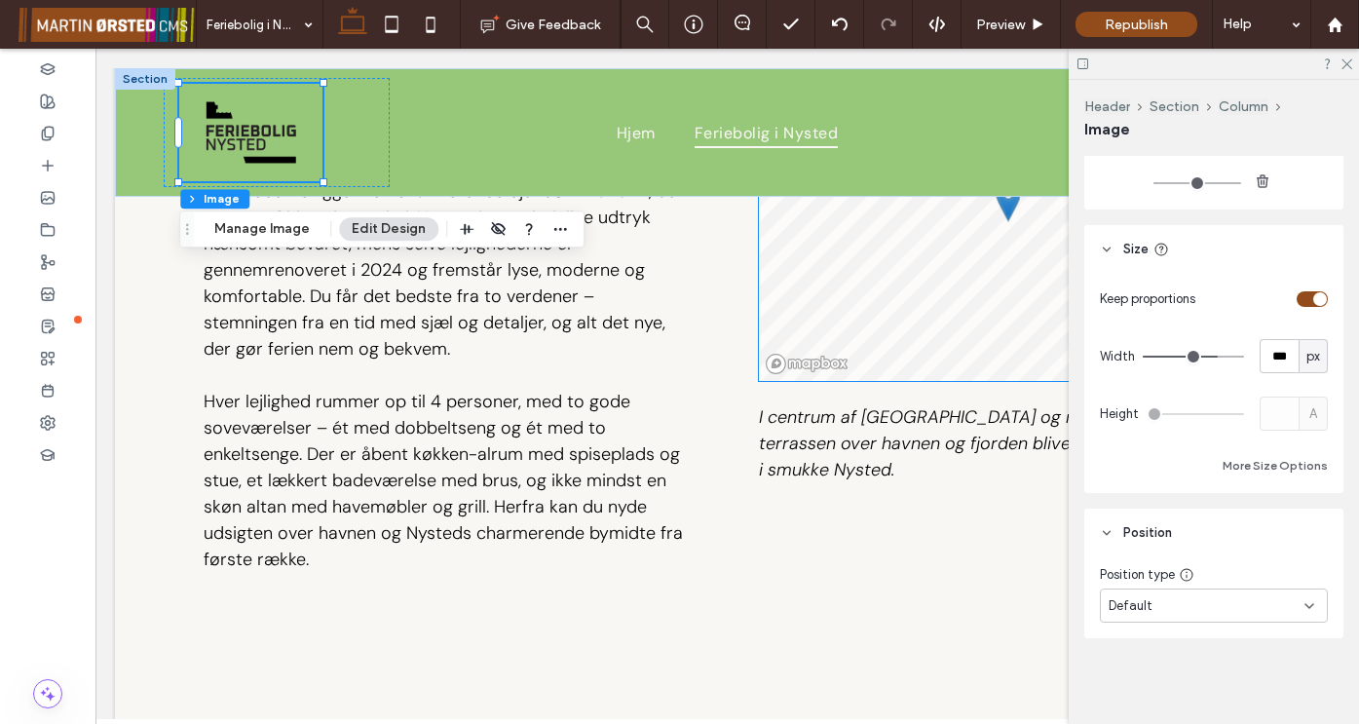
scroll to position [735, 0]
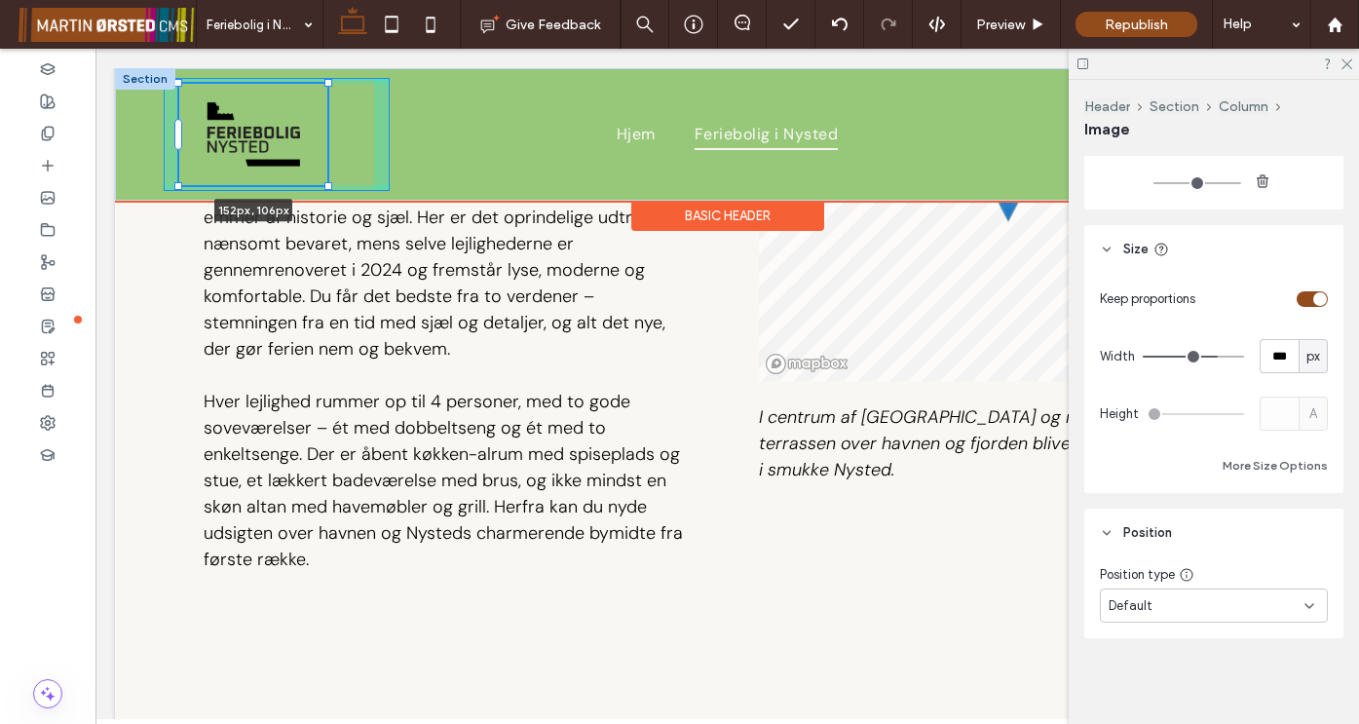
drag, startPoint x: 325, startPoint y: 183, endPoint x: 339, endPoint y: 176, distance: 15.2
click at [339, 176] on div "152px , 106px Hjem Feriebolig i Nysted Book her" at bounding box center [727, 134] width 1224 height 132
type input "***"
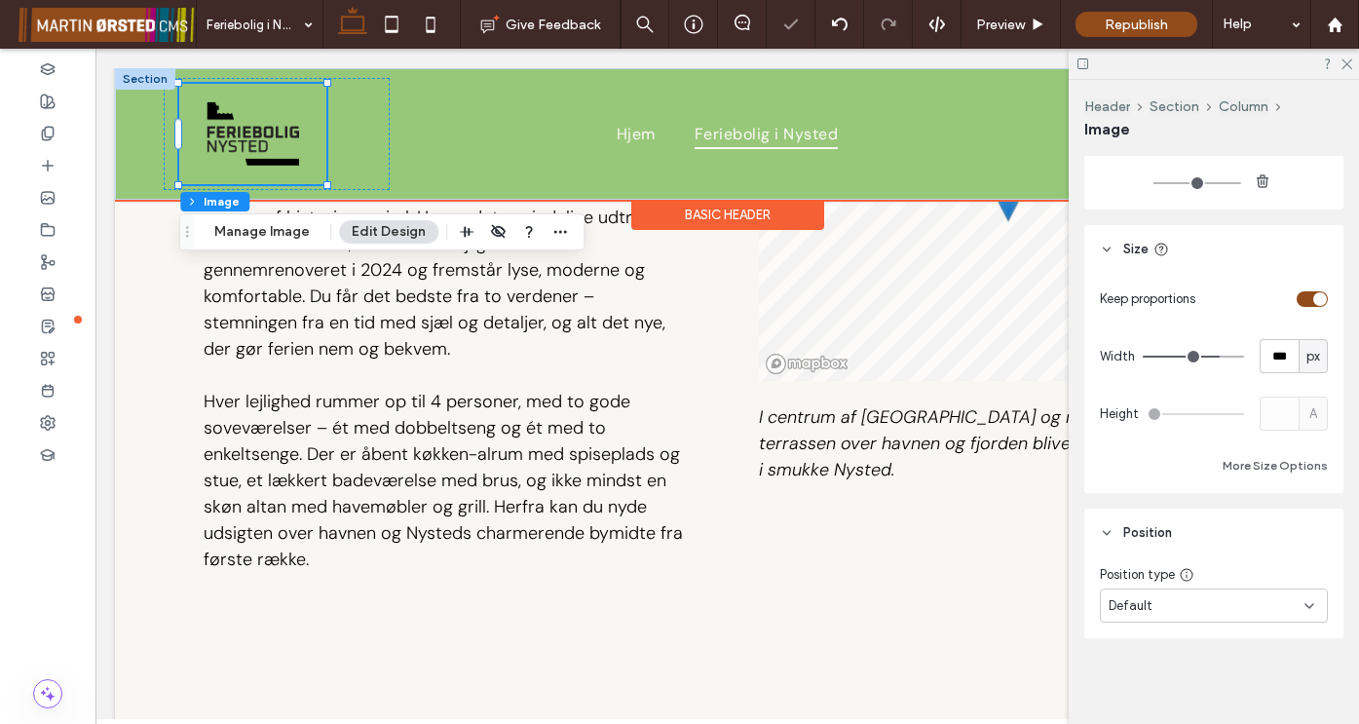
click at [271, 150] on img at bounding box center [253, 134] width 97 height 66
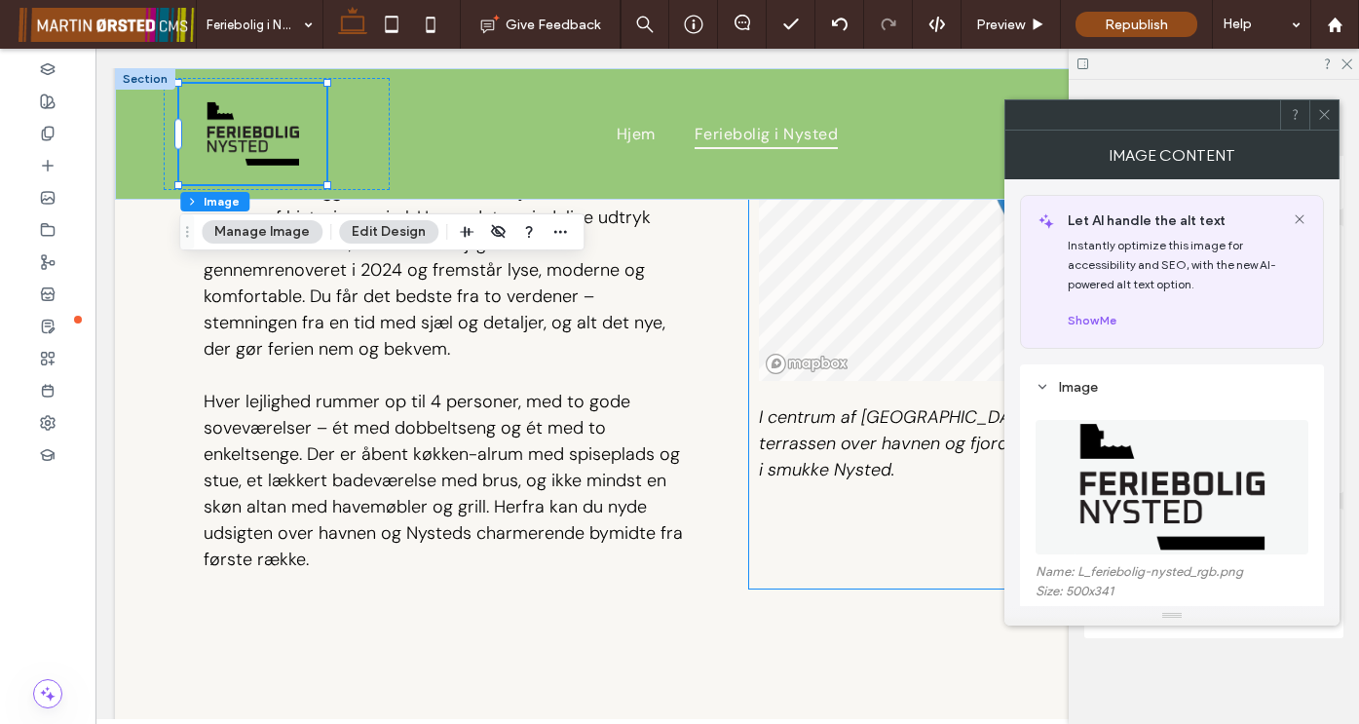
click at [1322, 118] on use at bounding box center [1324, 115] width 10 height 10
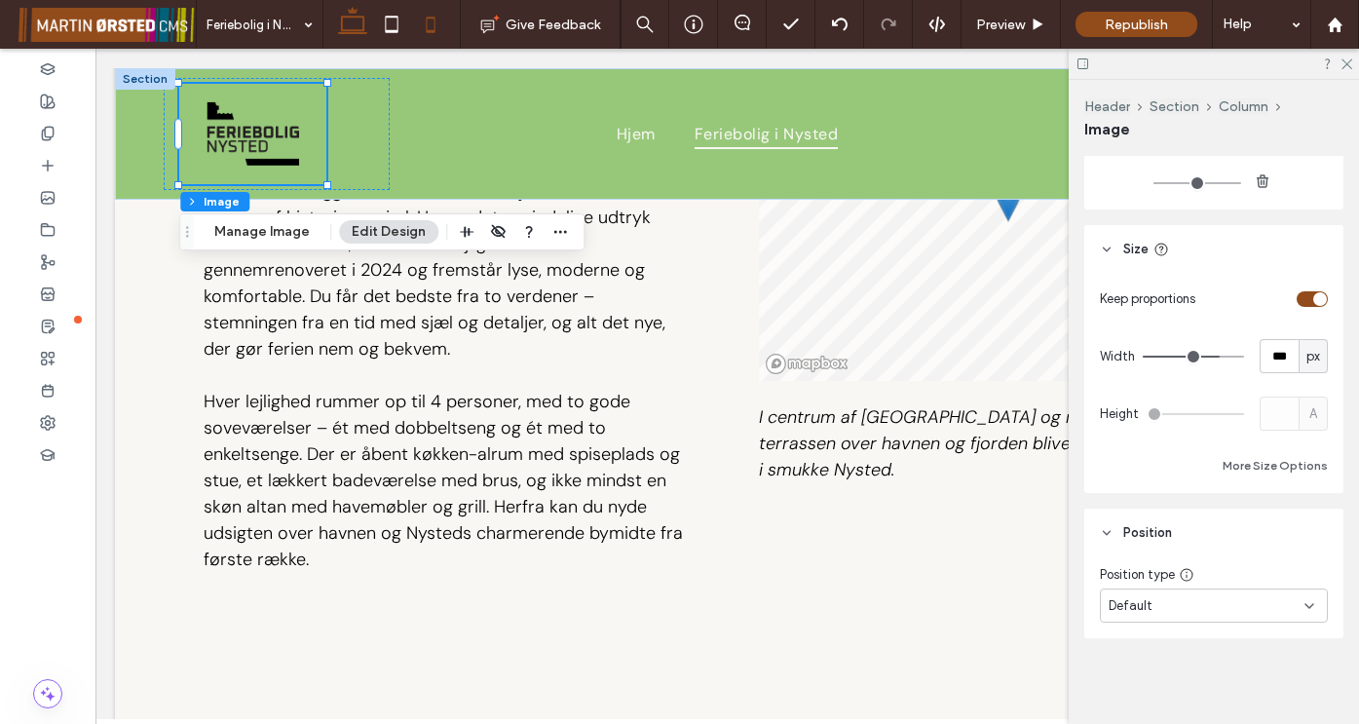
click at [424, 23] on icon at bounding box center [430, 24] width 39 height 39
type input "***"
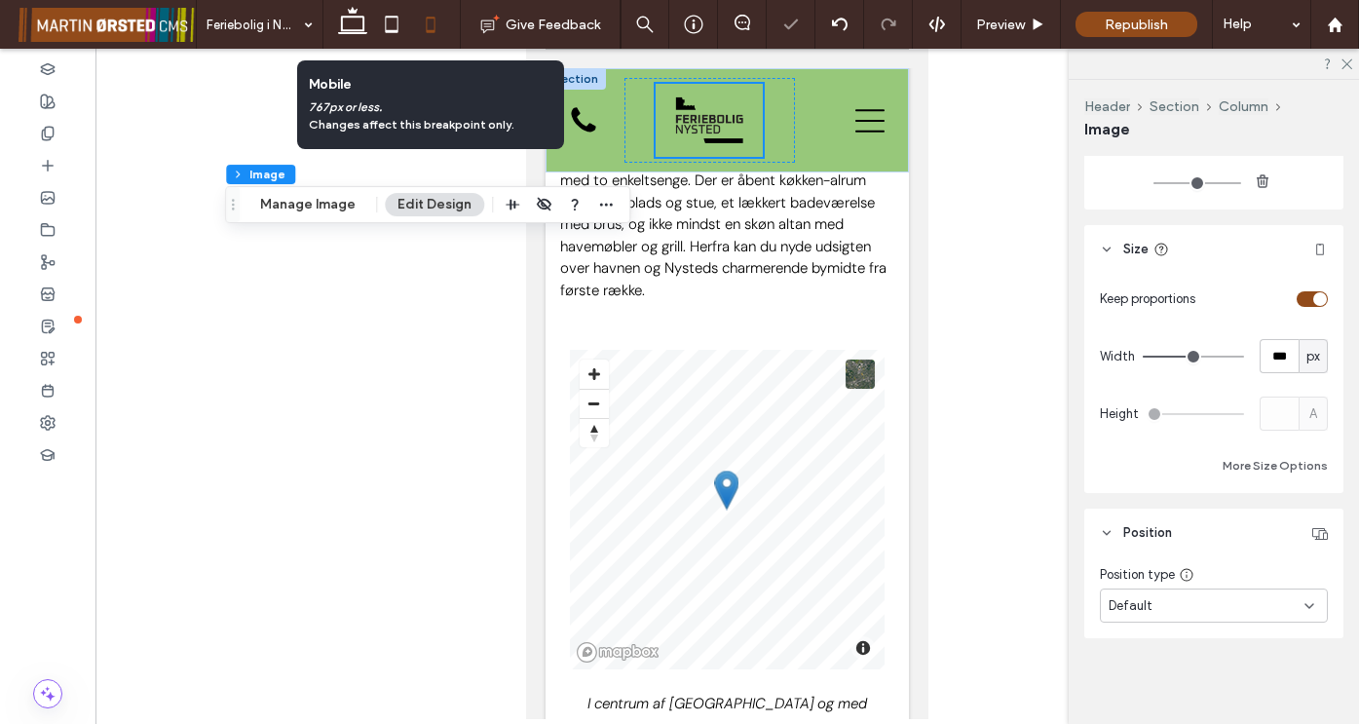
scroll to position [1676, 0]
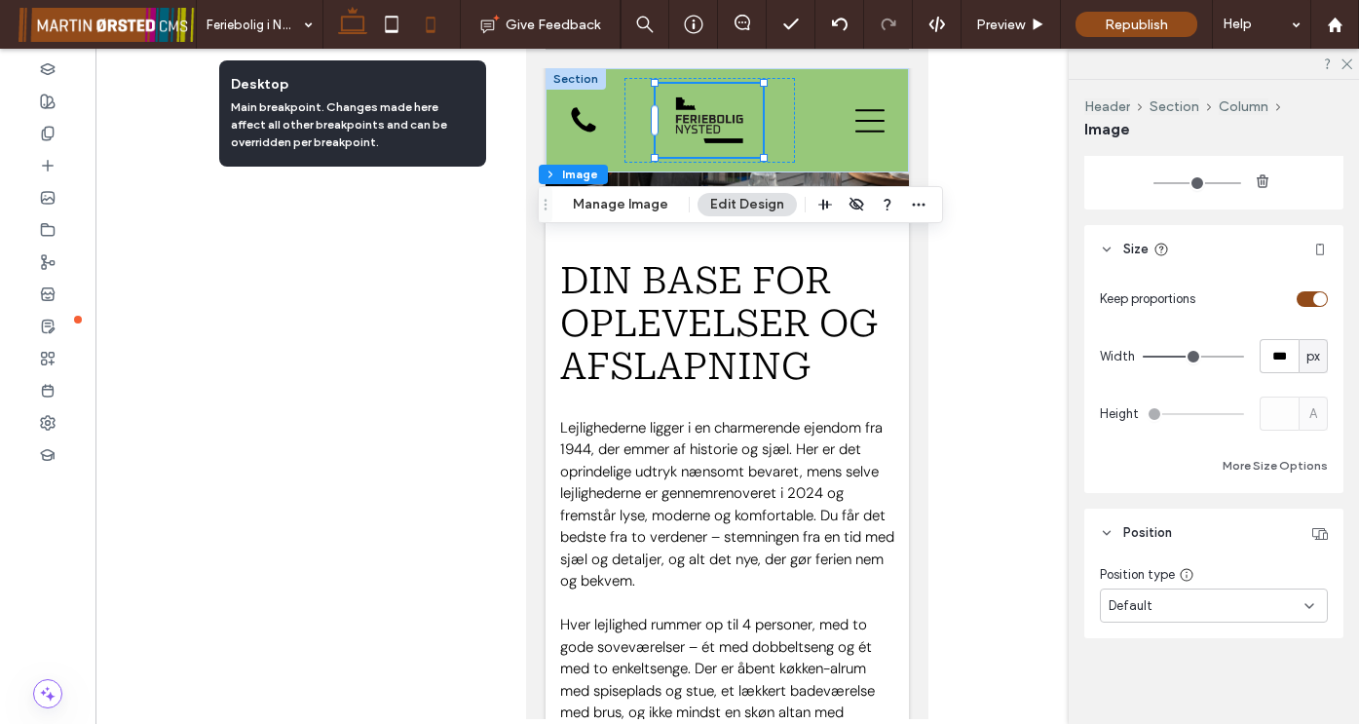
click at [363, 34] on icon at bounding box center [352, 24] width 39 height 39
type input "***"
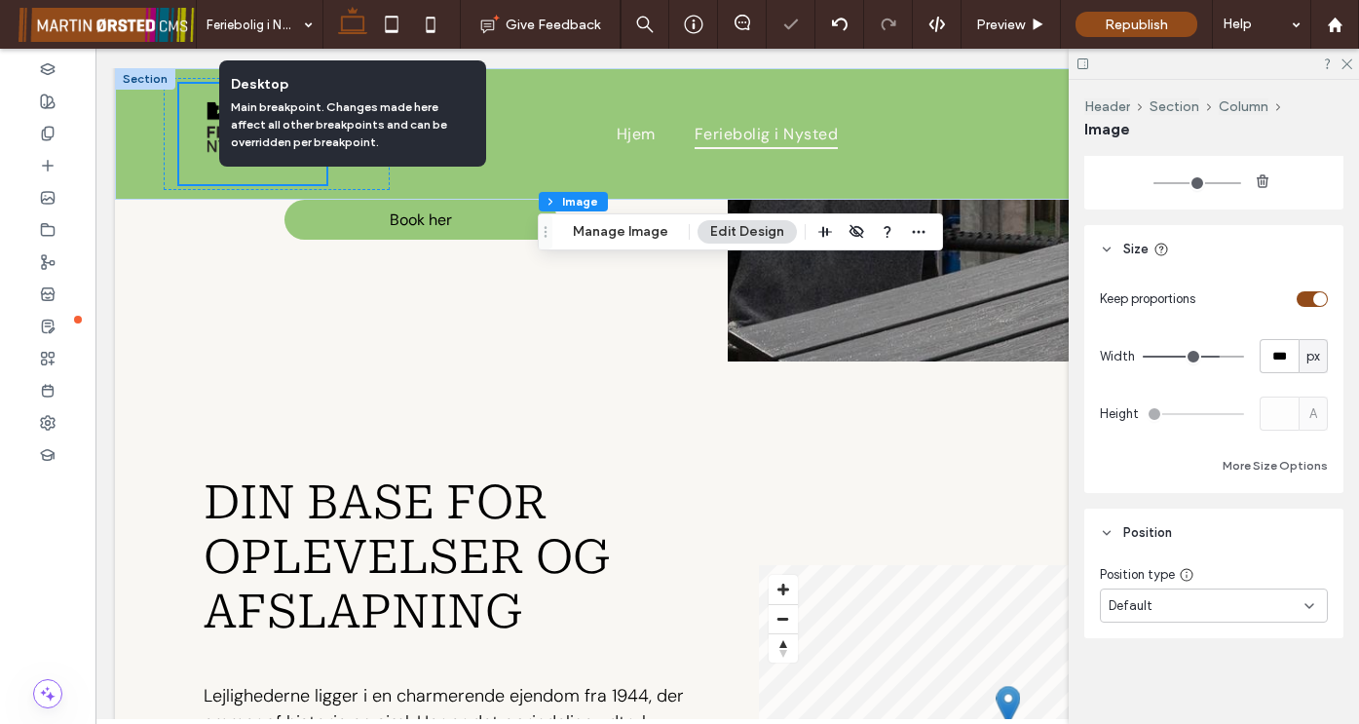
scroll to position [1427, 0]
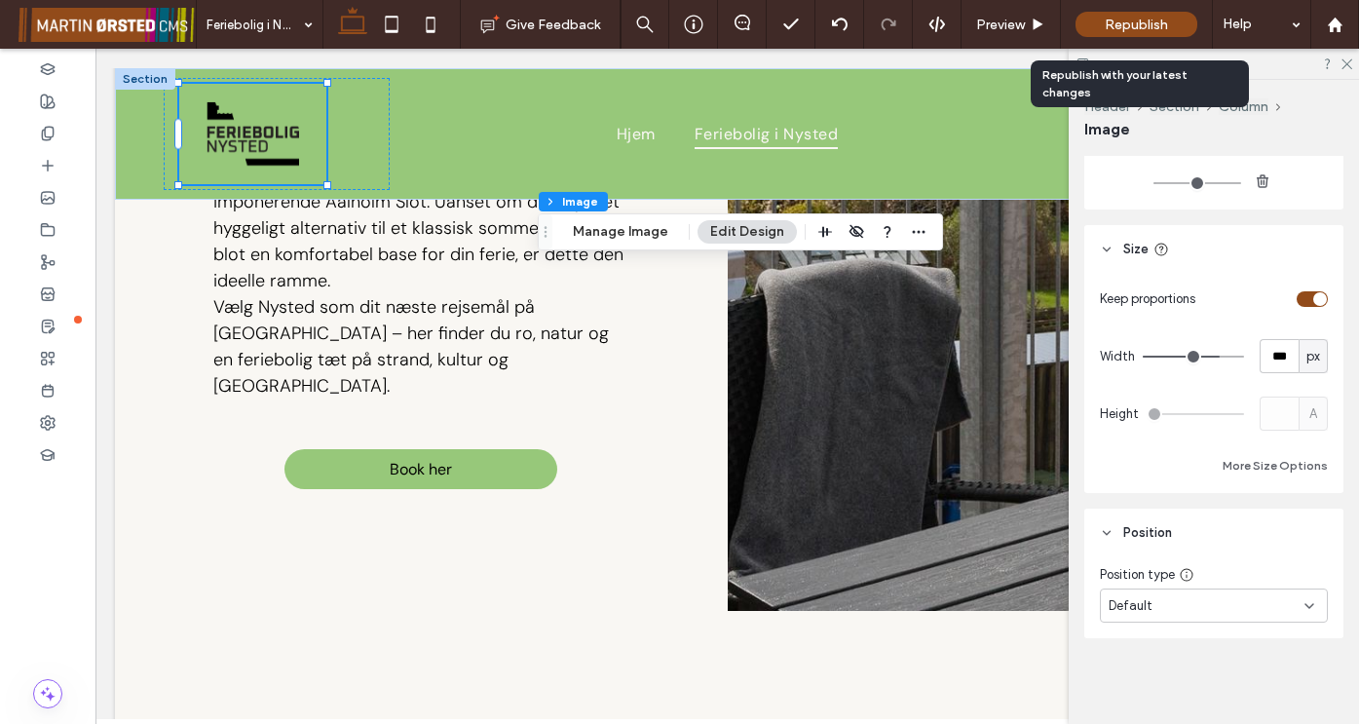
click at [1152, 30] on span "Republish" at bounding box center [1135, 25] width 63 height 17
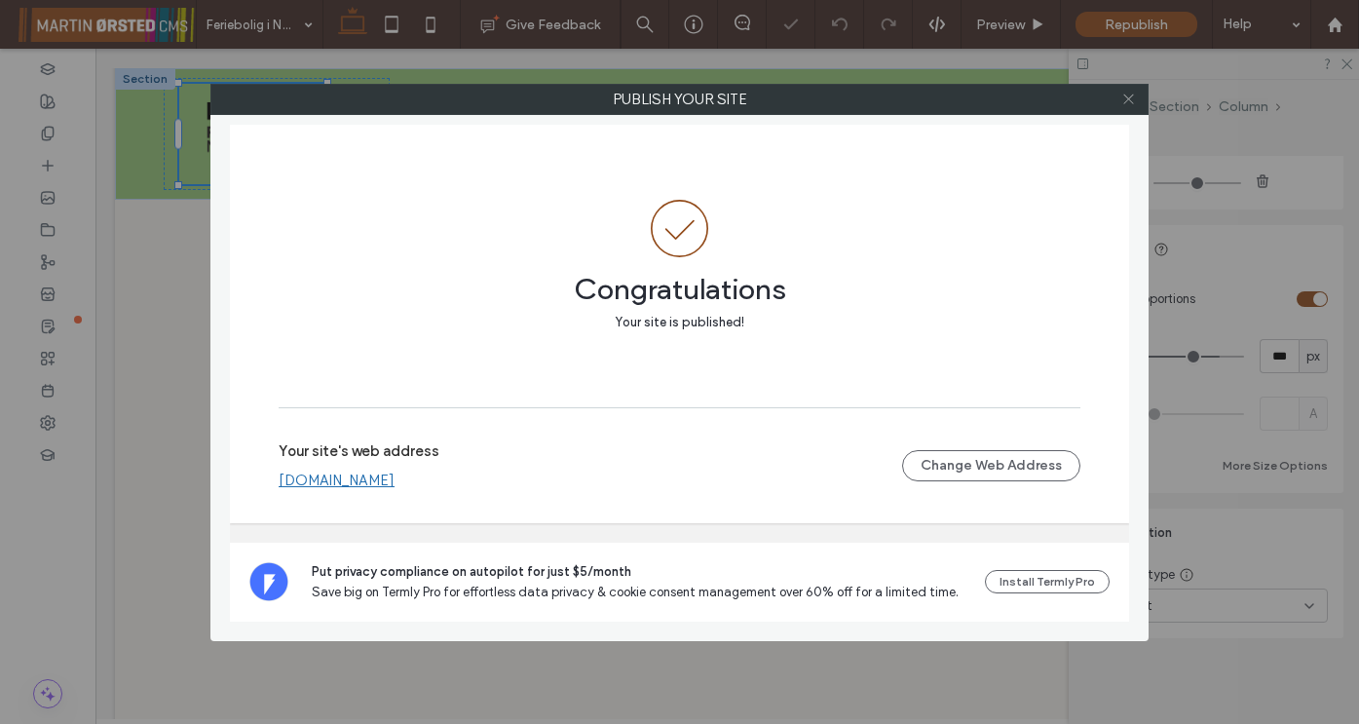
click at [1129, 101] on icon at bounding box center [1128, 99] width 15 height 15
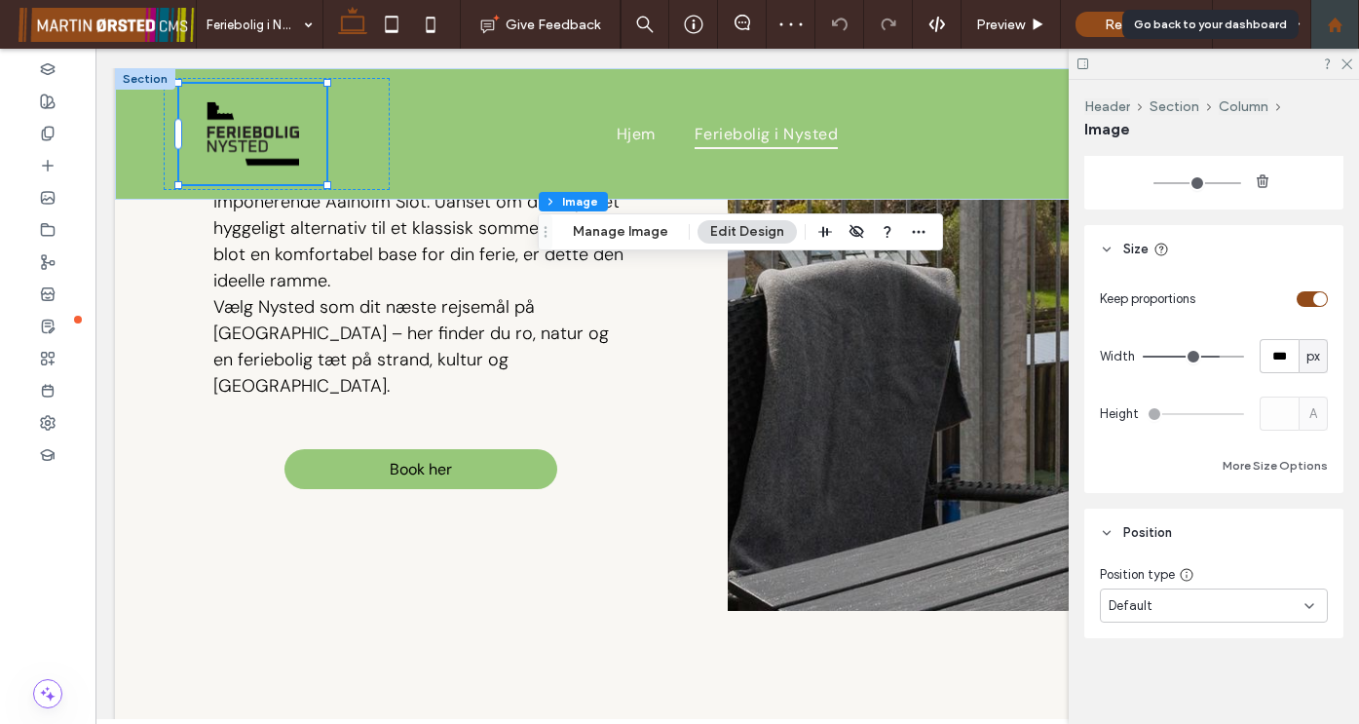
click at [1332, 29] on use at bounding box center [1333, 24] width 15 height 15
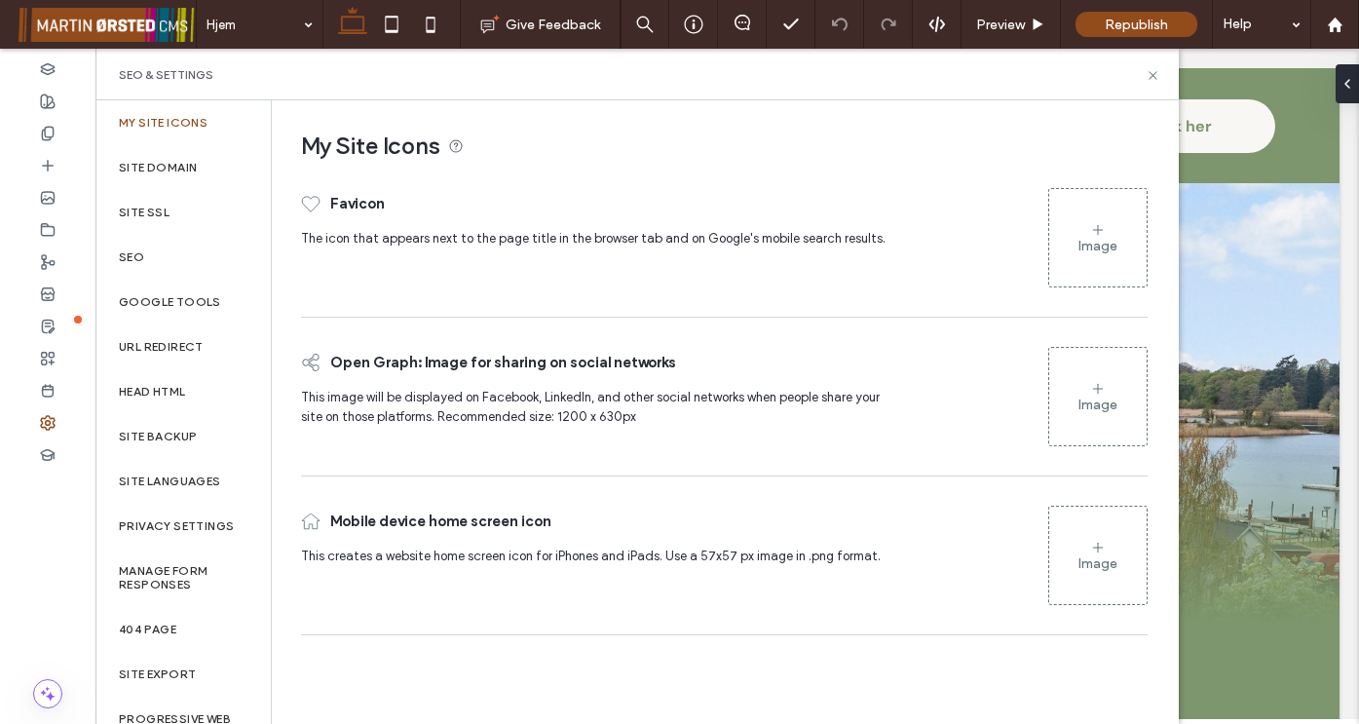
click at [1100, 229] on use at bounding box center [1098, 229] width 10 height 10
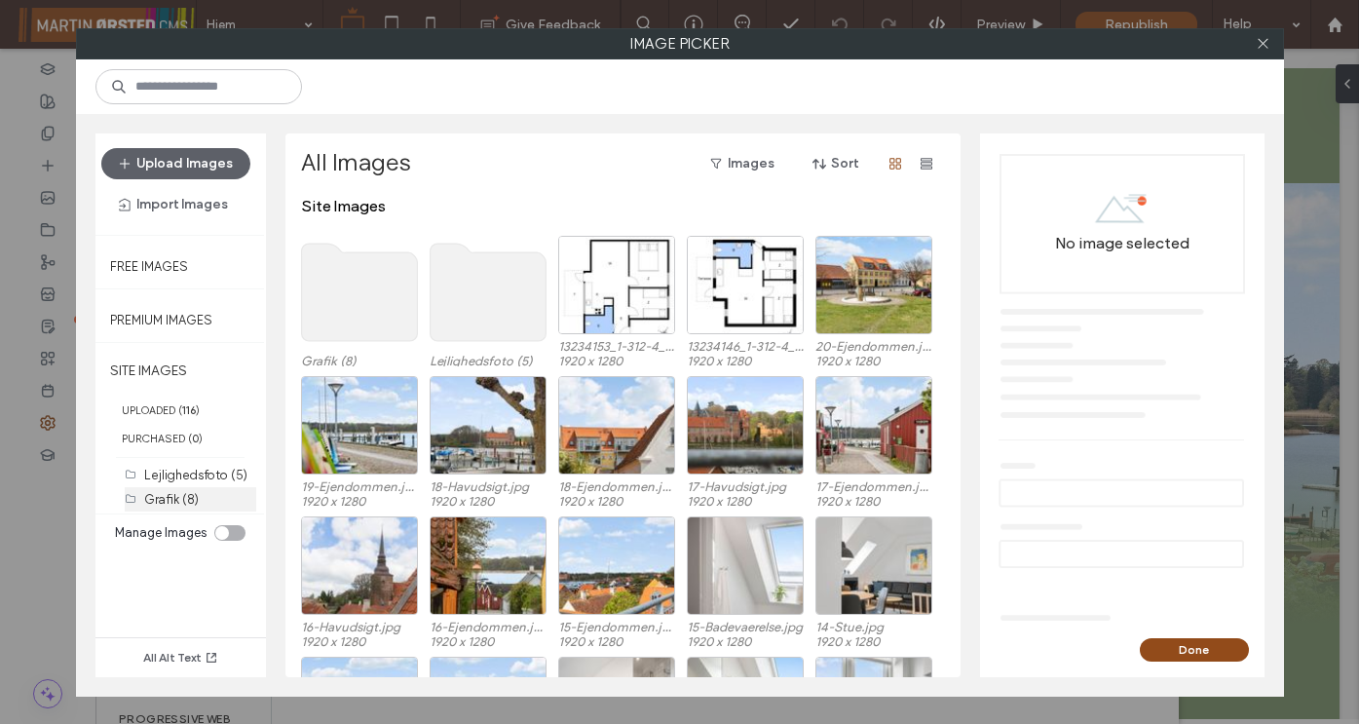
click at [159, 492] on label "Grafik (8)" at bounding box center [171, 499] width 55 height 15
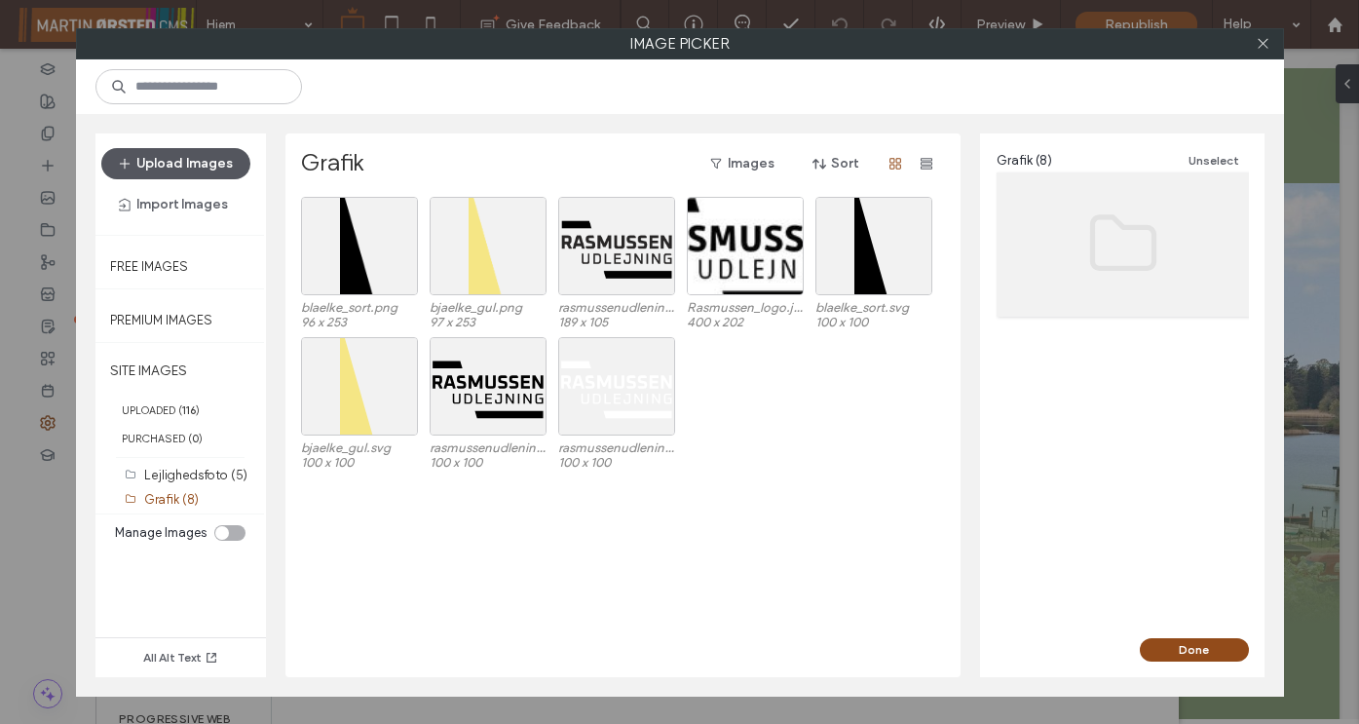
click at [171, 165] on button "Upload Images" at bounding box center [175, 163] width 149 height 31
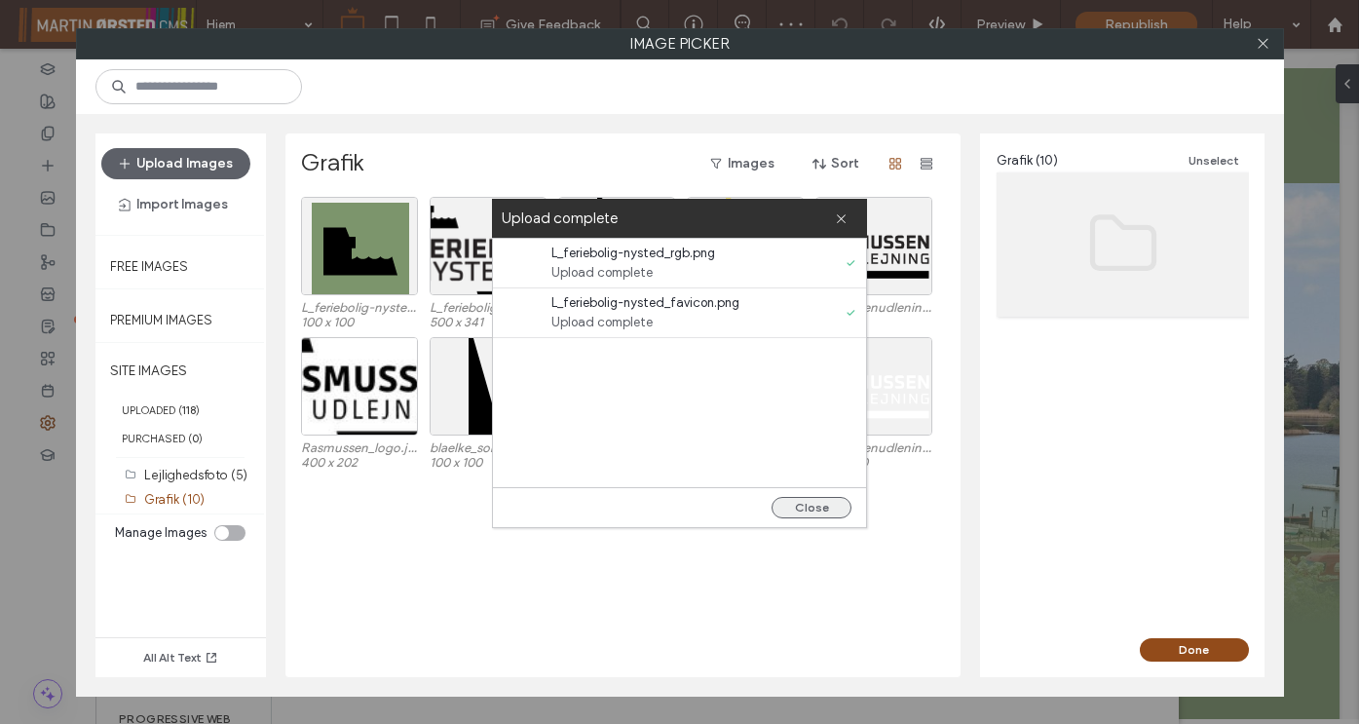
click at [825, 505] on button "Close" at bounding box center [811, 507] width 80 height 21
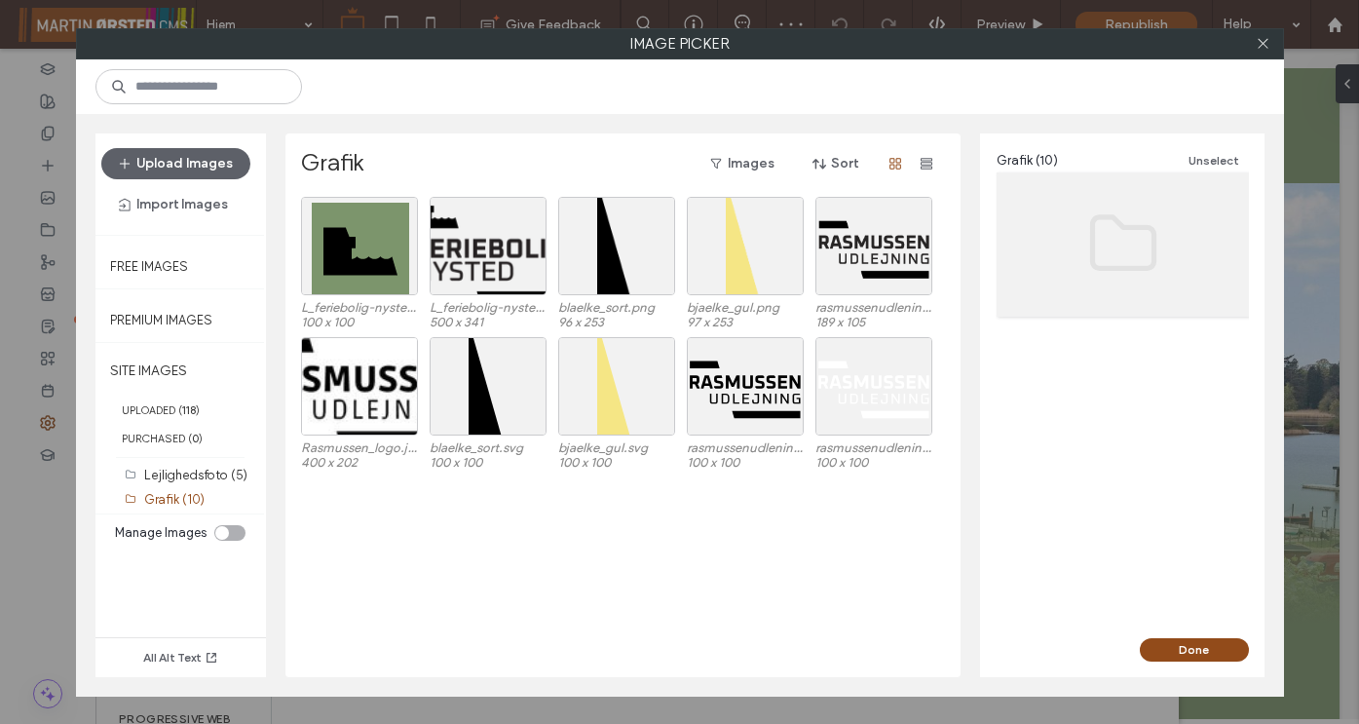
click at [670, 565] on div "L_feriebolig-nysted_favicon.png 100 x 100 L_feriebolig-nysted_rgb.png 500 x 341…" at bounding box center [628, 437] width 654 height 480
click at [359, 247] on div "Select" at bounding box center [359, 246] width 117 height 98
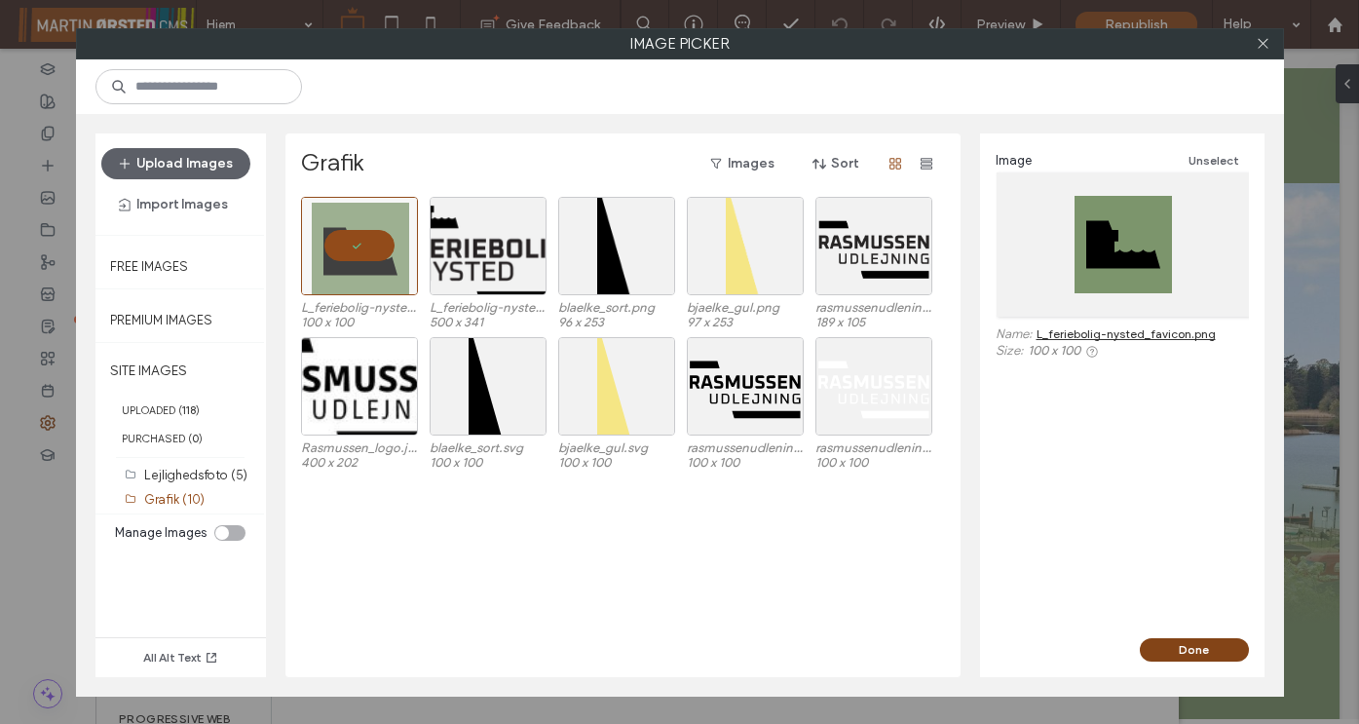
click at [1198, 645] on button "Done" at bounding box center [1193, 649] width 109 height 23
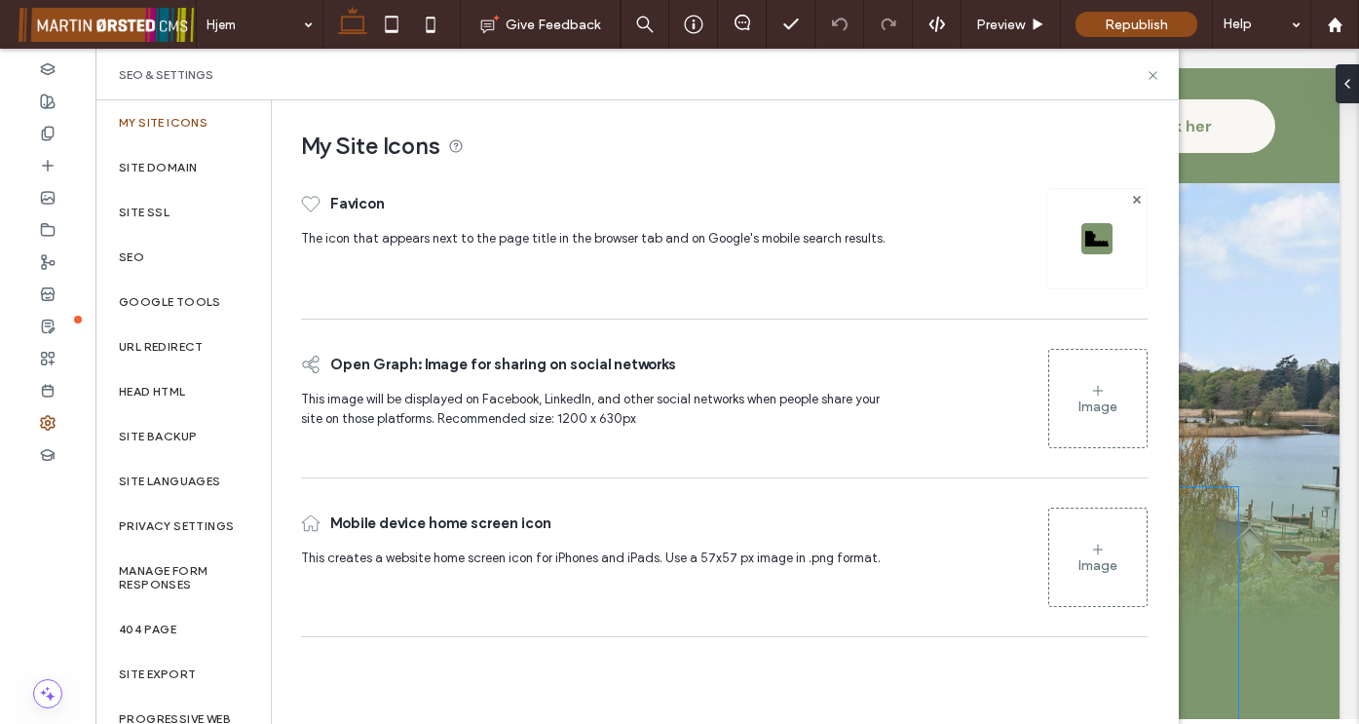
click at [1099, 548] on use at bounding box center [1098, 548] width 10 height 10
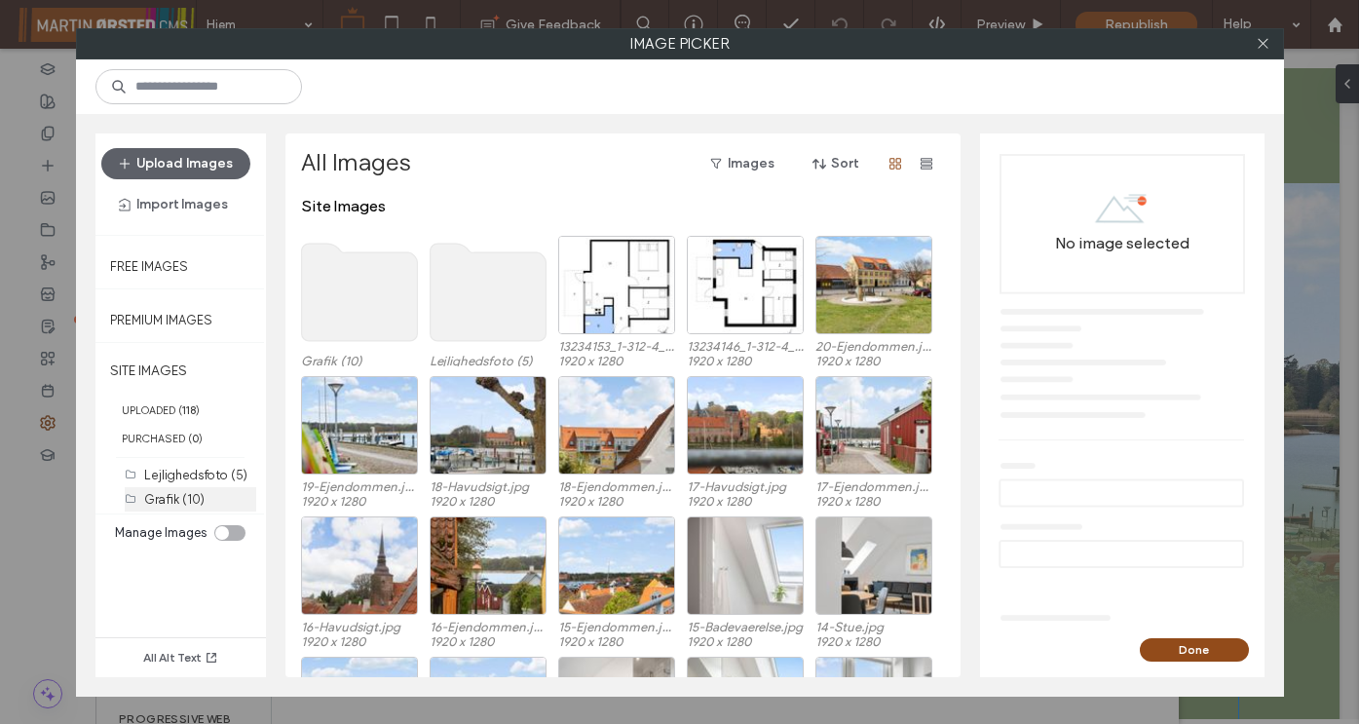
click at [171, 492] on label "Grafik (10)" at bounding box center [174, 499] width 60 height 15
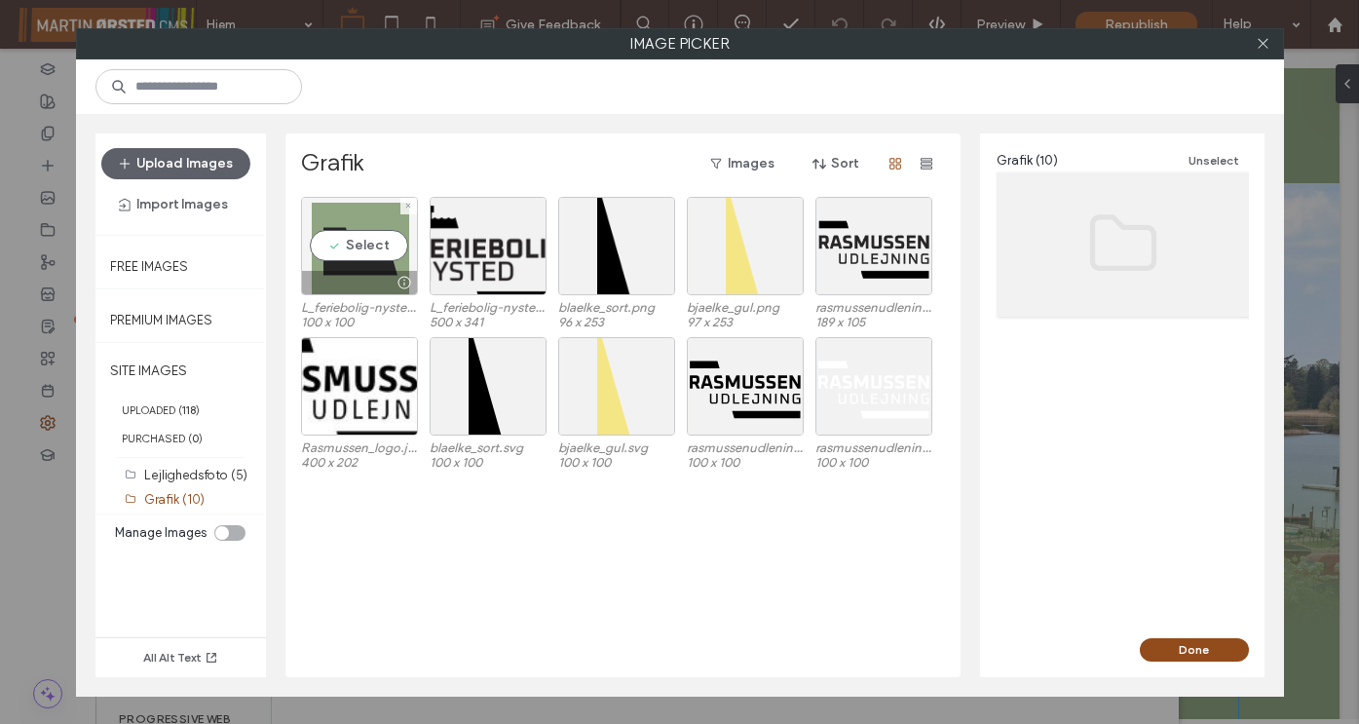
click at [374, 245] on div "Select" at bounding box center [359, 246] width 117 height 98
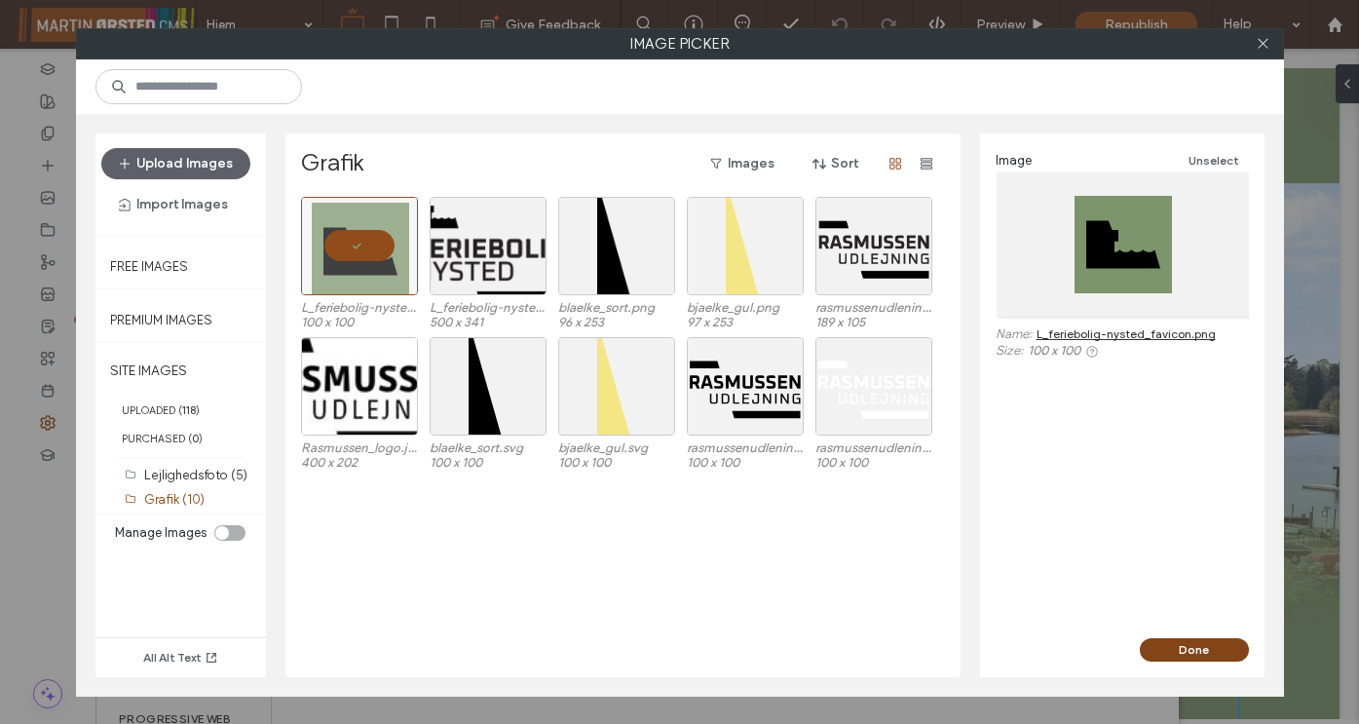
click at [1166, 650] on button "Done" at bounding box center [1193, 649] width 109 height 23
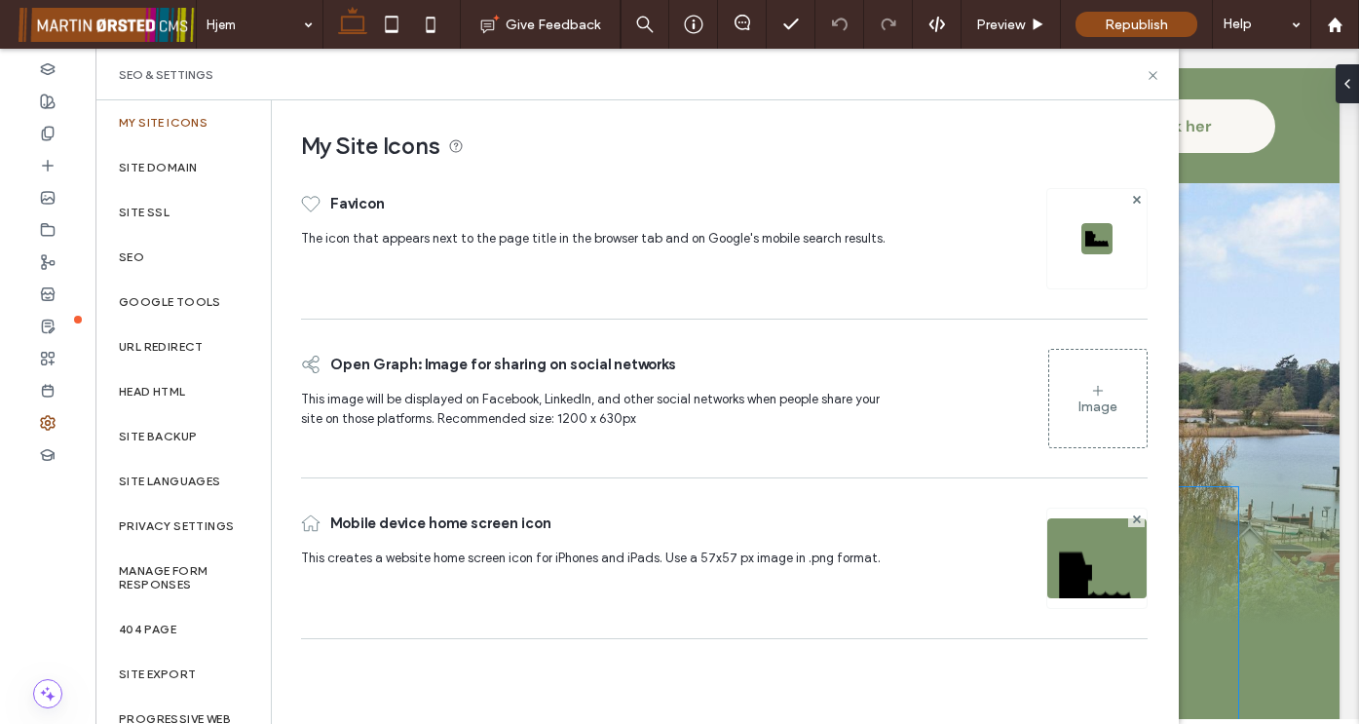
click at [1104, 391] on icon at bounding box center [1098, 391] width 16 height 16
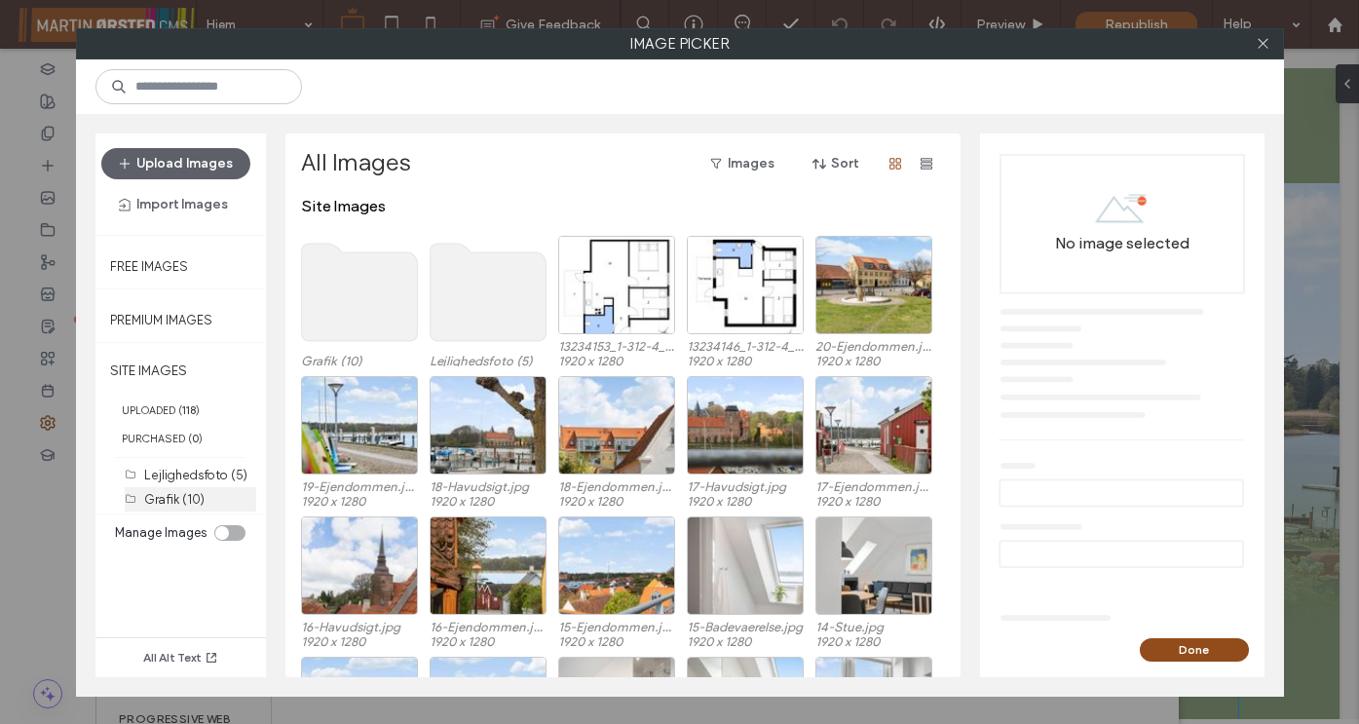
click at [162, 492] on label "Grafik (10)" at bounding box center [174, 499] width 60 height 15
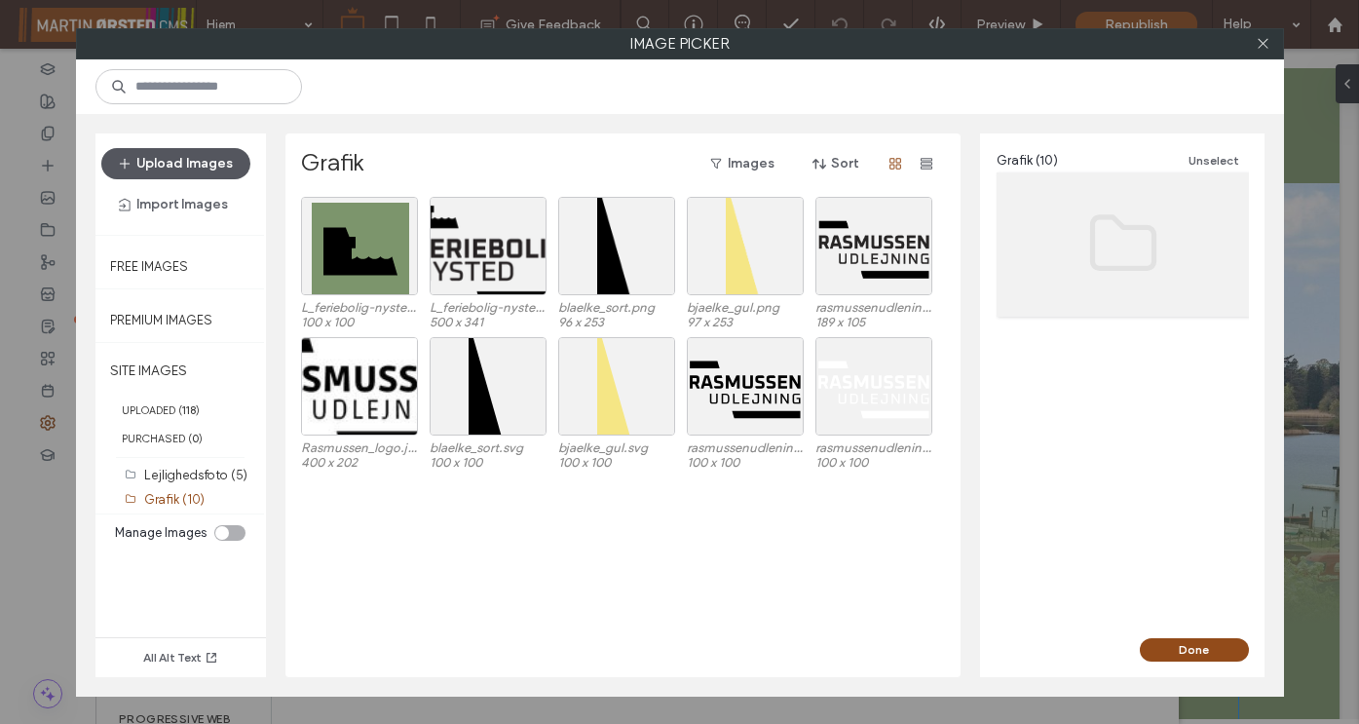
click at [200, 168] on button "Upload Images" at bounding box center [175, 163] width 149 height 31
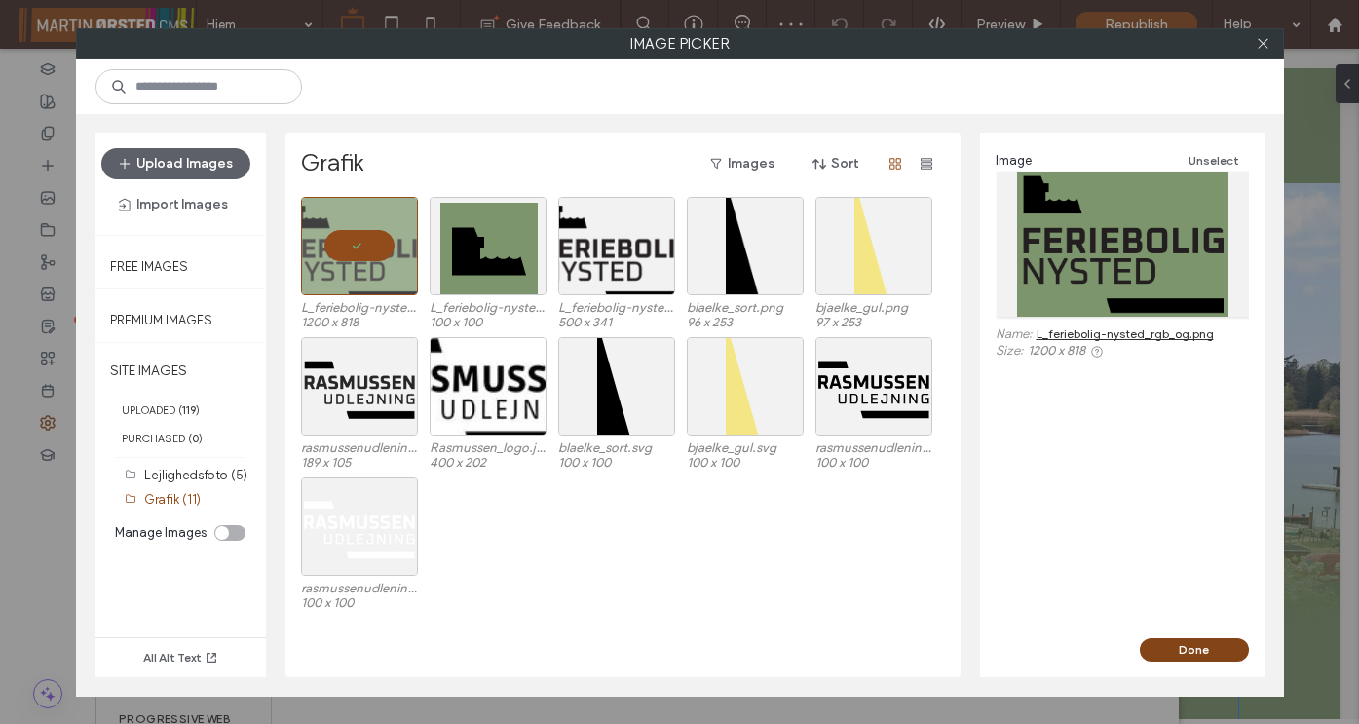
click at [1208, 649] on button "Done" at bounding box center [1193, 649] width 109 height 23
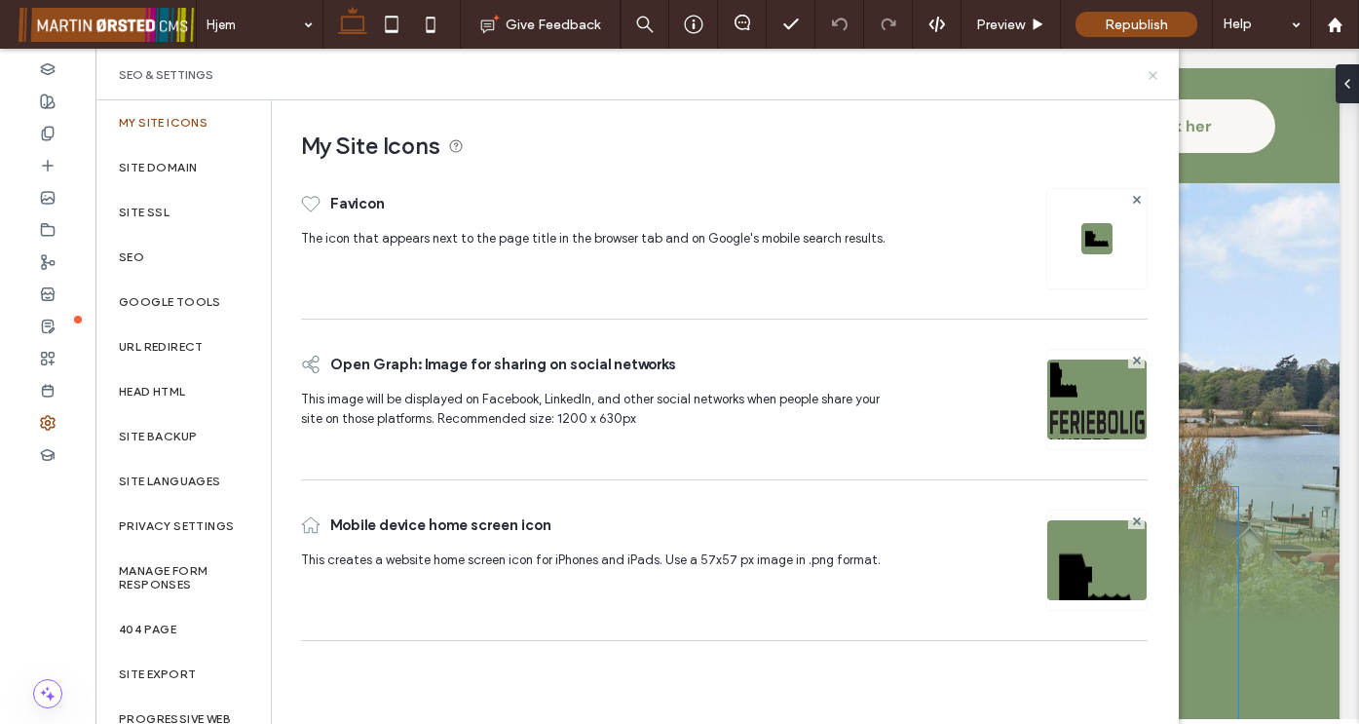
click at [1150, 78] on use at bounding box center [1152, 75] width 8 height 8
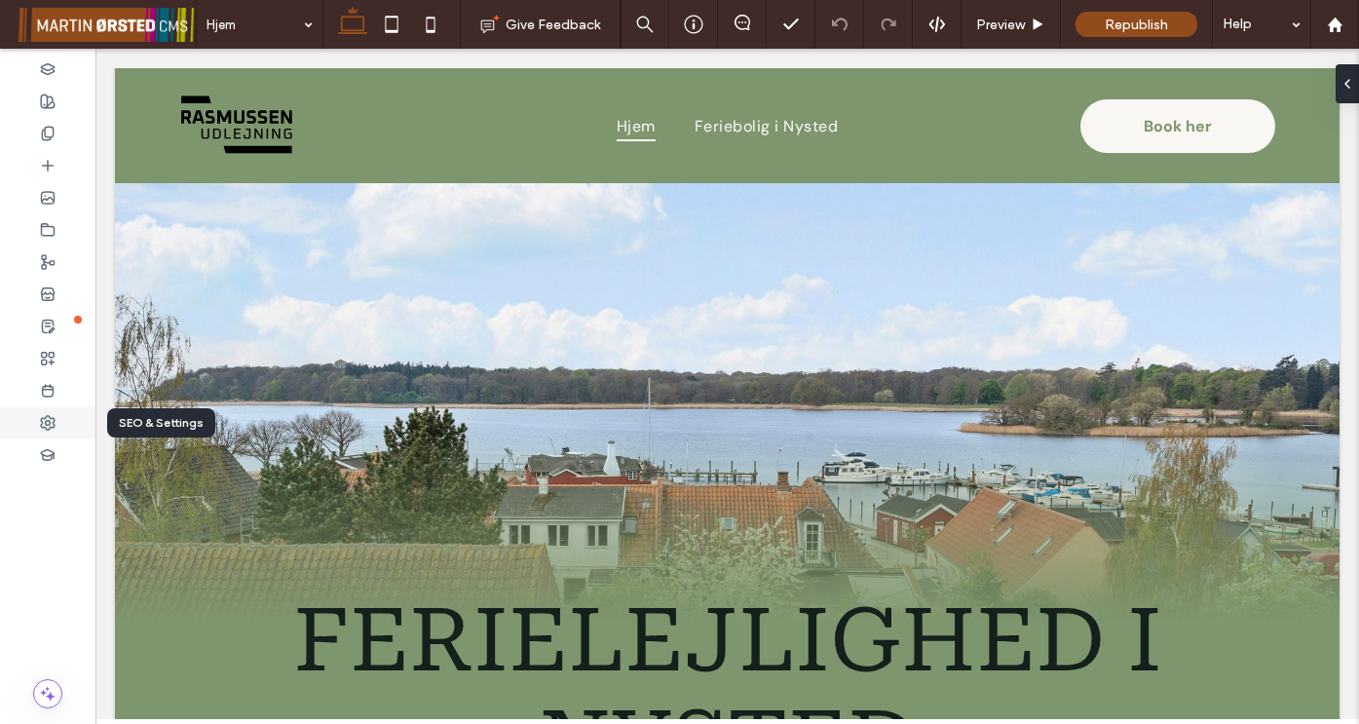
click at [57, 429] on div at bounding box center [47, 422] width 95 height 32
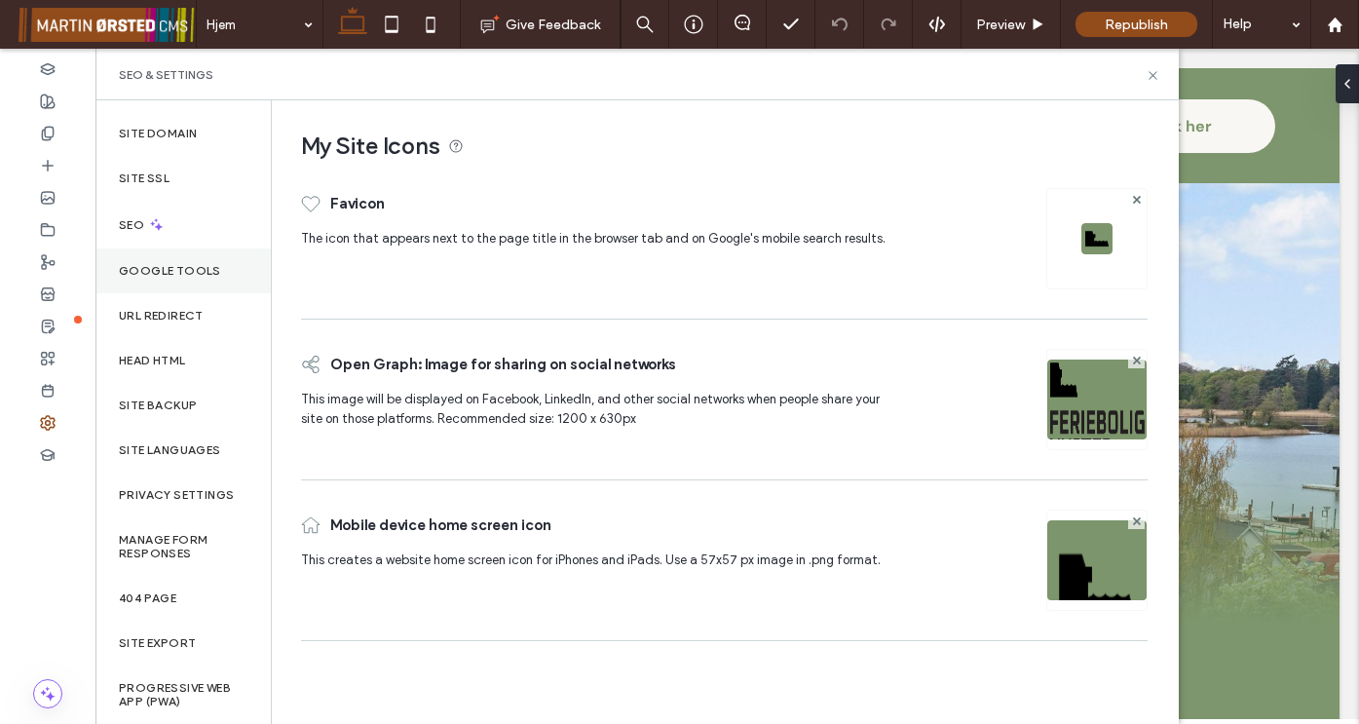
scroll to position [34, 0]
click at [1151, 73] on use at bounding box center [1152, 75] width 8 height 8
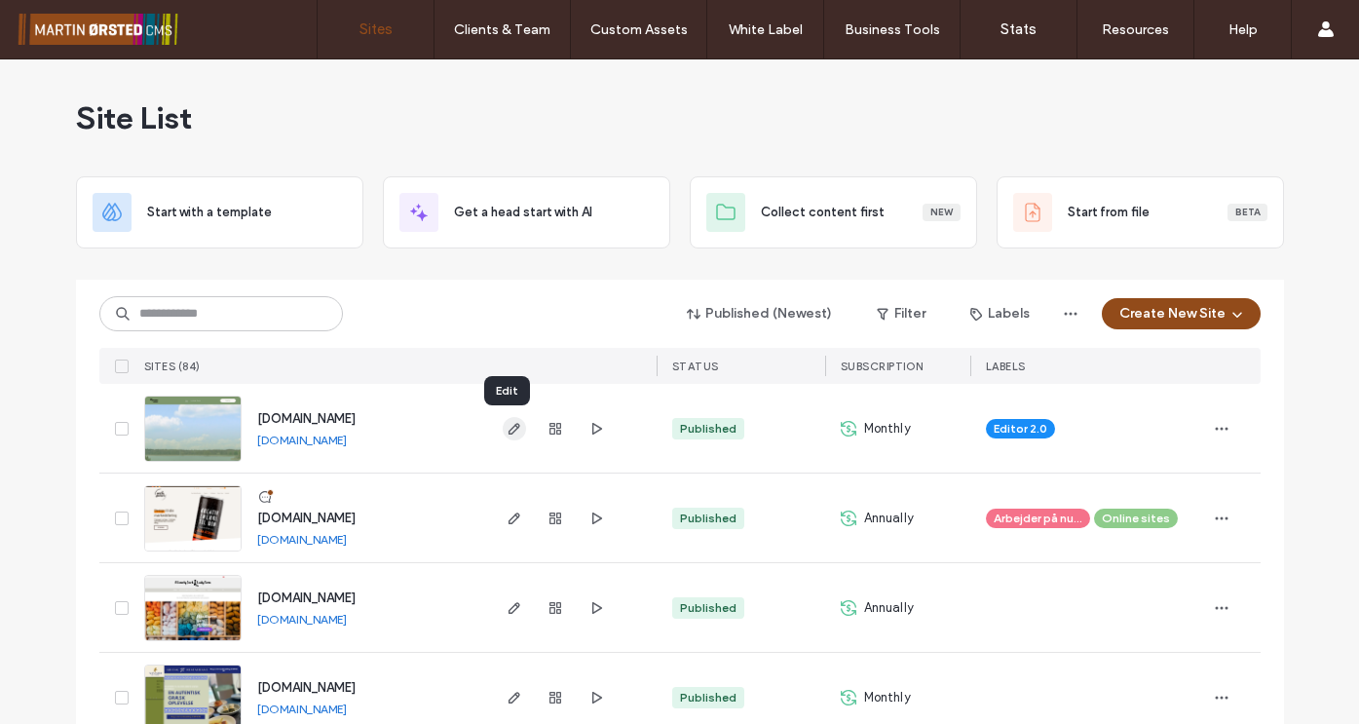
click at [511, 431] on icon "button" at bounding box center [514, 429] width 16 height 16
